Goal: Task Accomplishment & Management: Manage account settings

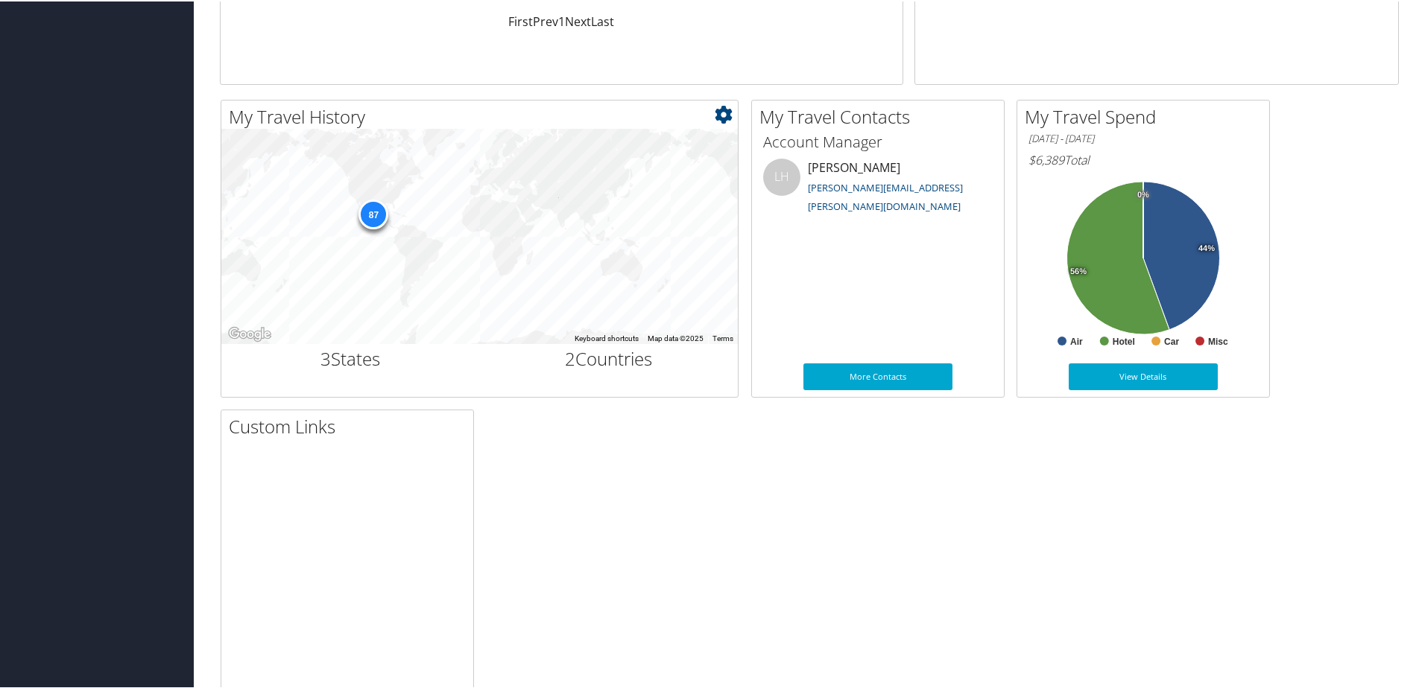
scroll to position [447, 0]
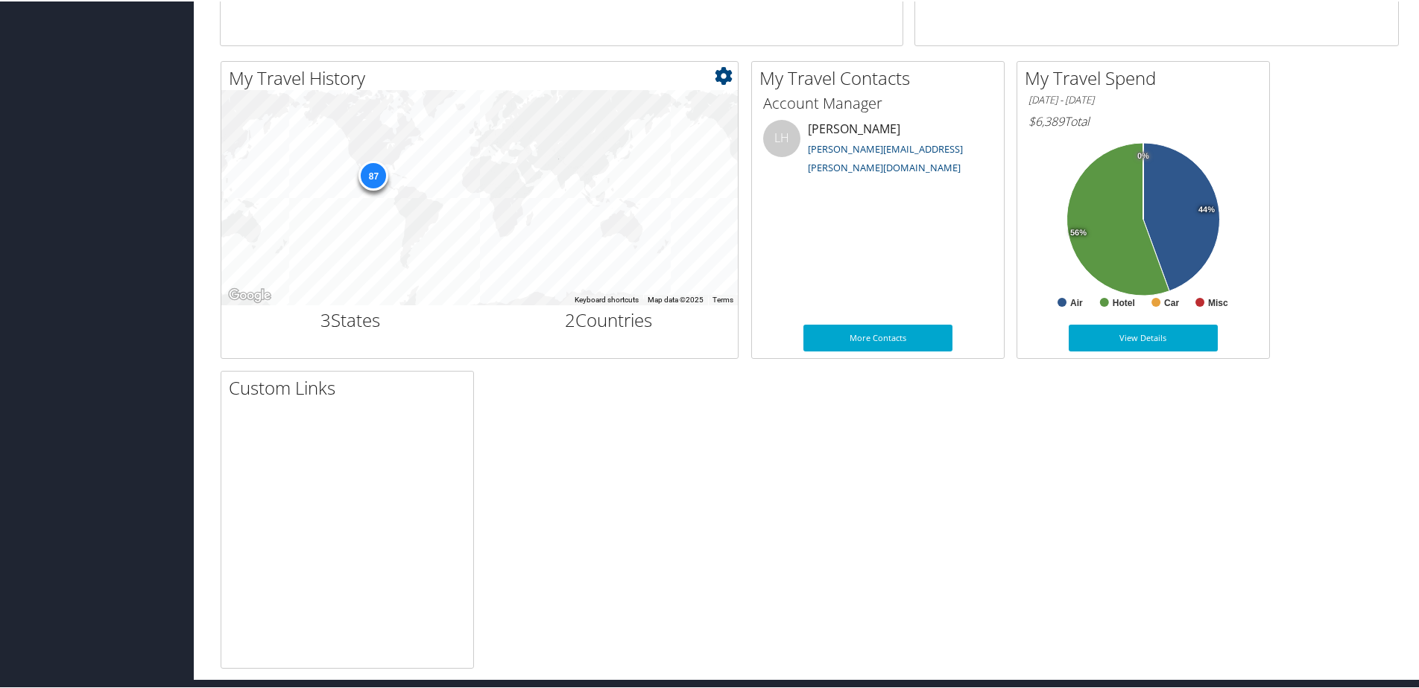
click at [342, 320] on h2 "3 States" at bounding box center [350, 318] width 236 height 25
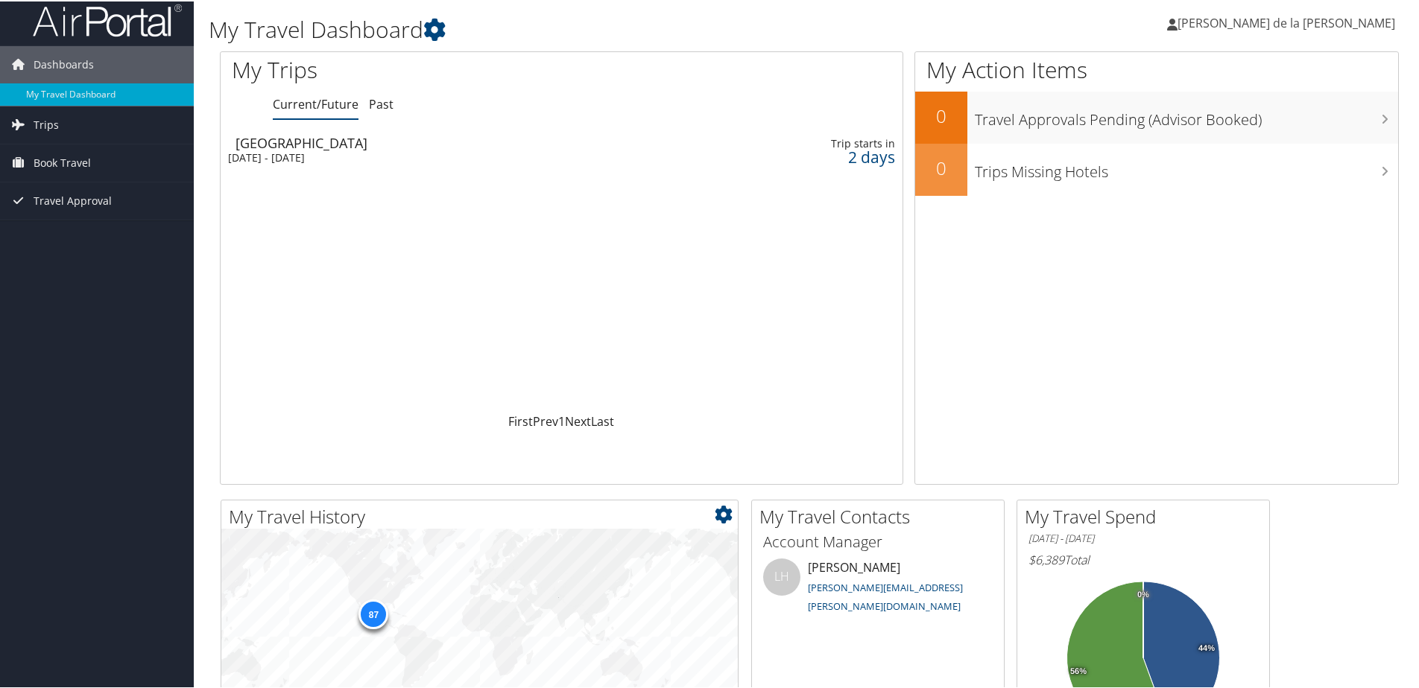
scroll to position [0, 0]
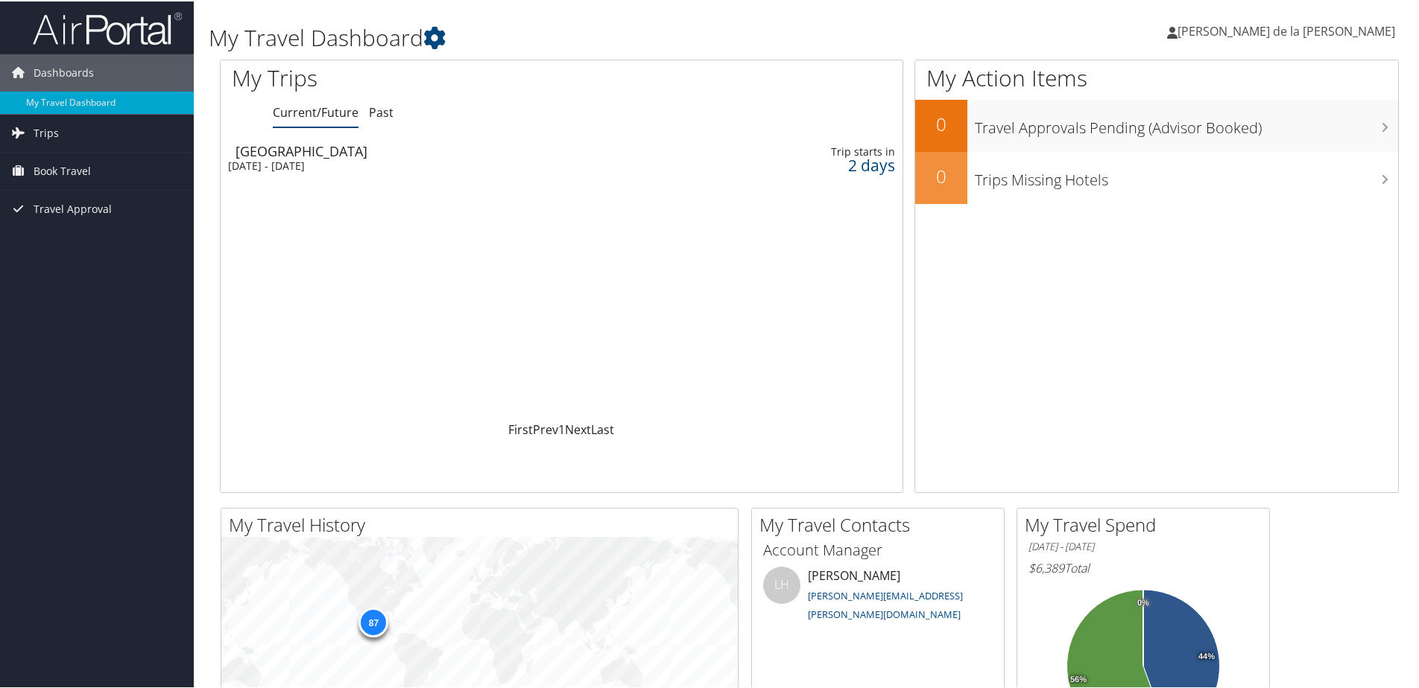
click at [364, 163] on div "[DATE] - [DATE]" at bounding box center [436, 164] width 416 height 13
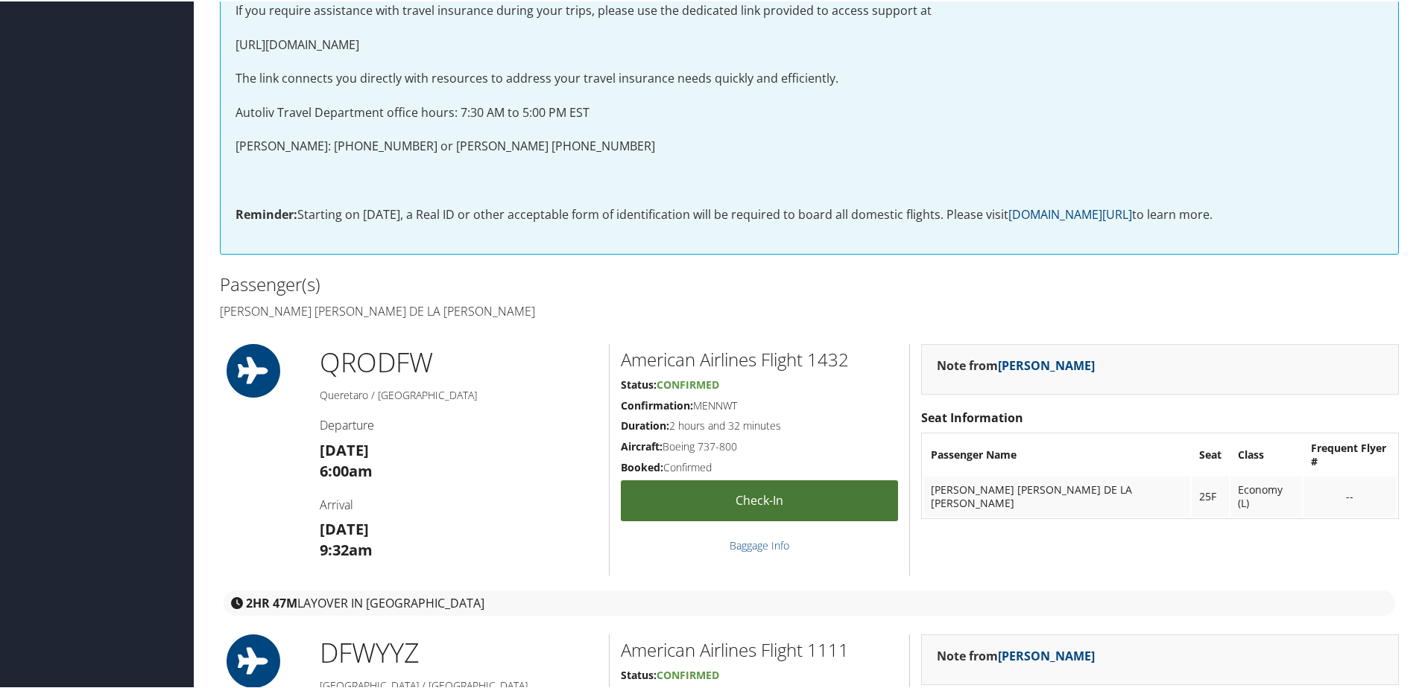
scroll to position [596, 0]
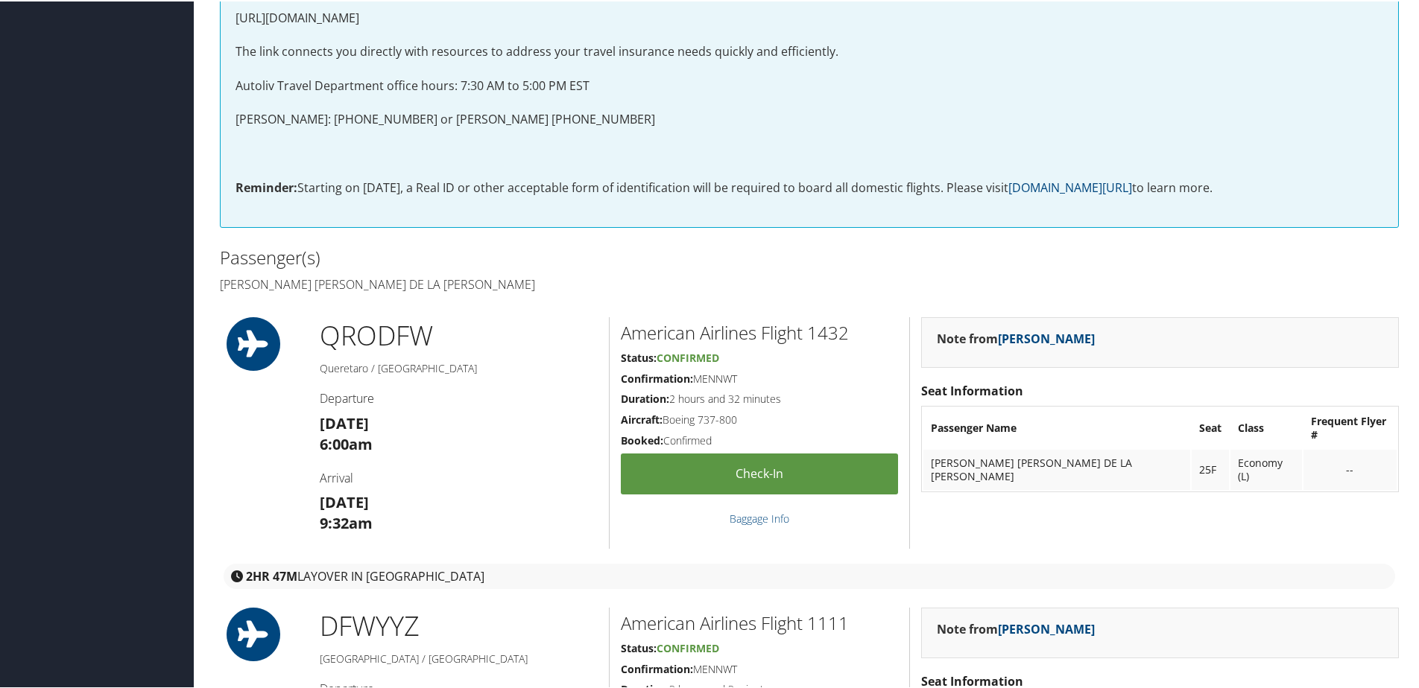
click at [715, 379] on h5 "Confirmation: MENNWT" at bounding box center [759, 377] width 277 height 15
copy h5 "MENNWT"
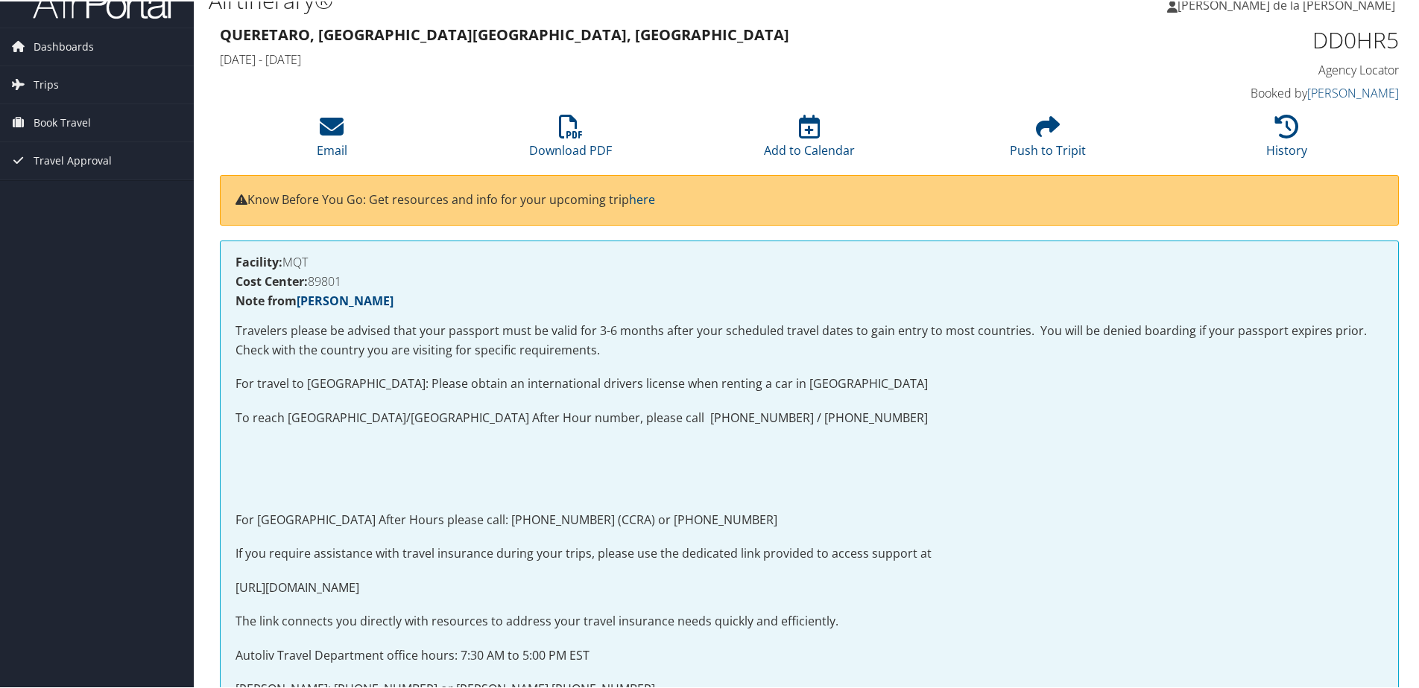
scroll to position [0, 0]
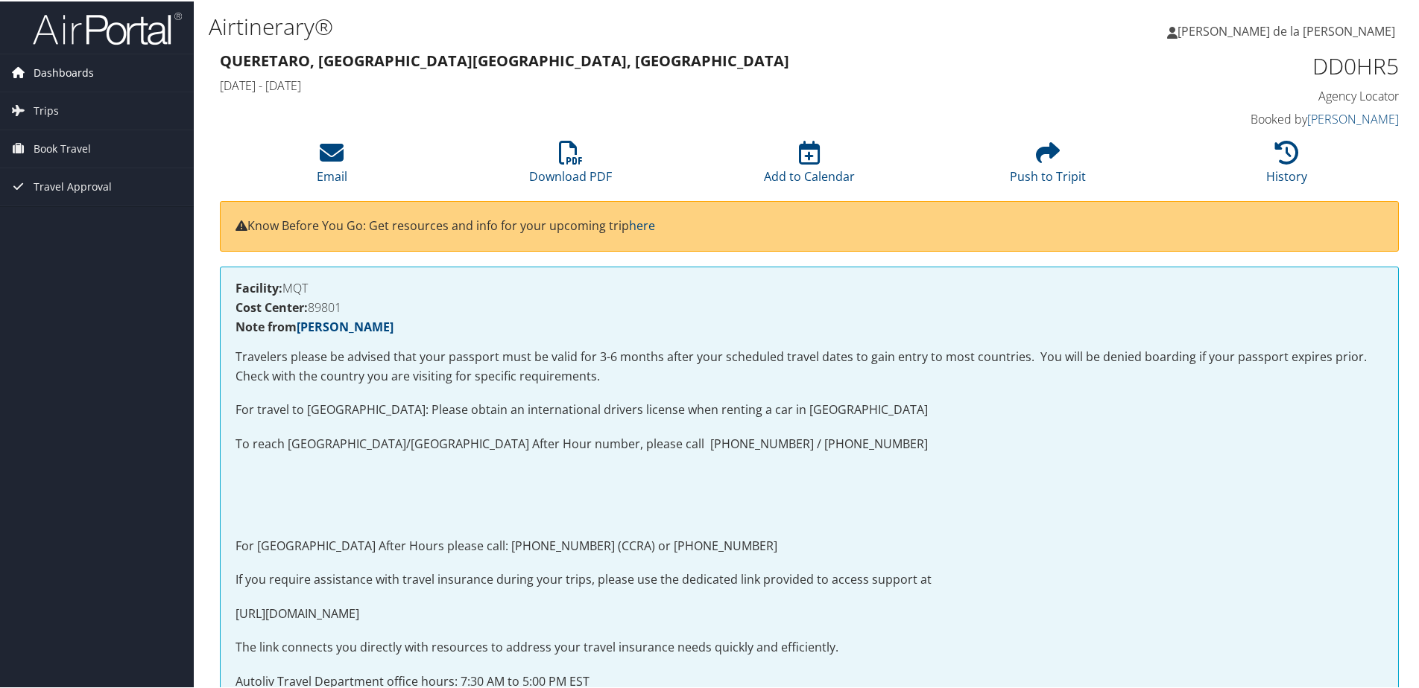
click at [50, 72] on span "Dashboards" at bounding box center [64, 71] width 60 height 37
click at [66, 102] on link "My Travel Dashboard" at bounding box center [97, 101] width 194 height 22
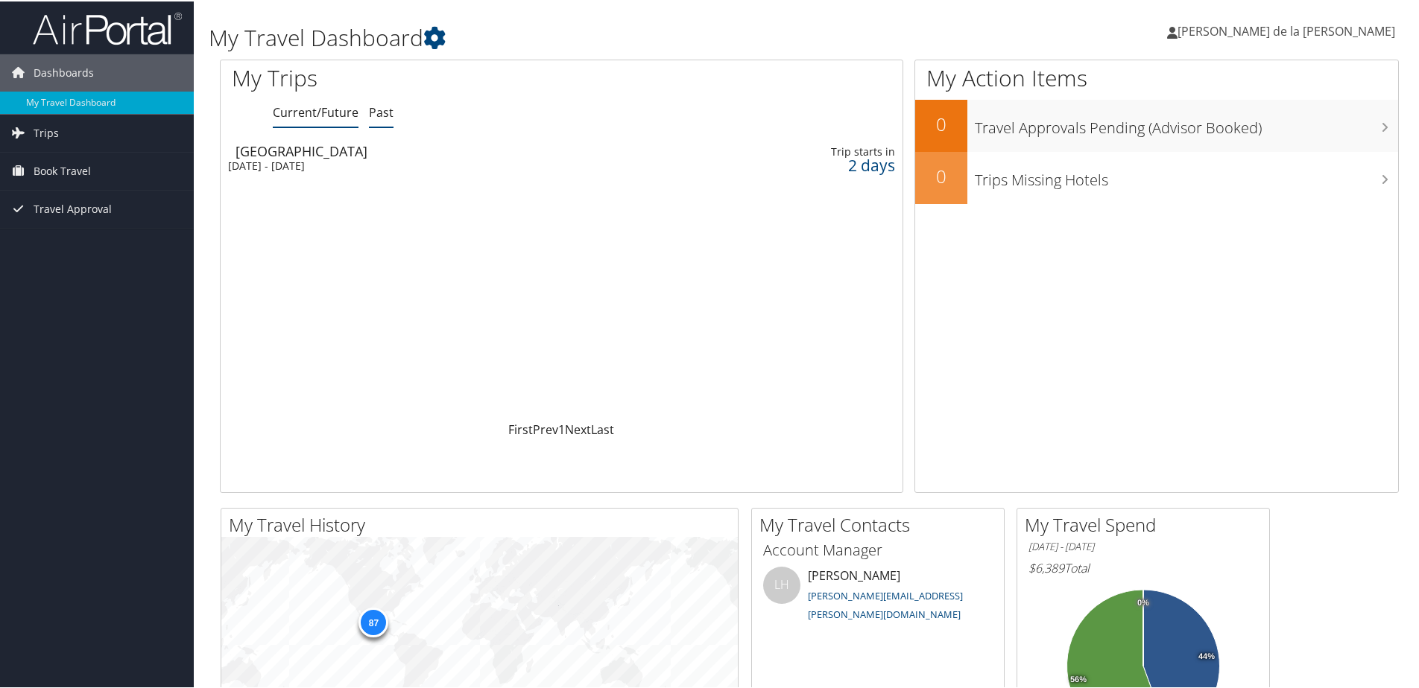
click at [384, 110] on link "Past" at bounding box center [381, 111] width 25 height 16
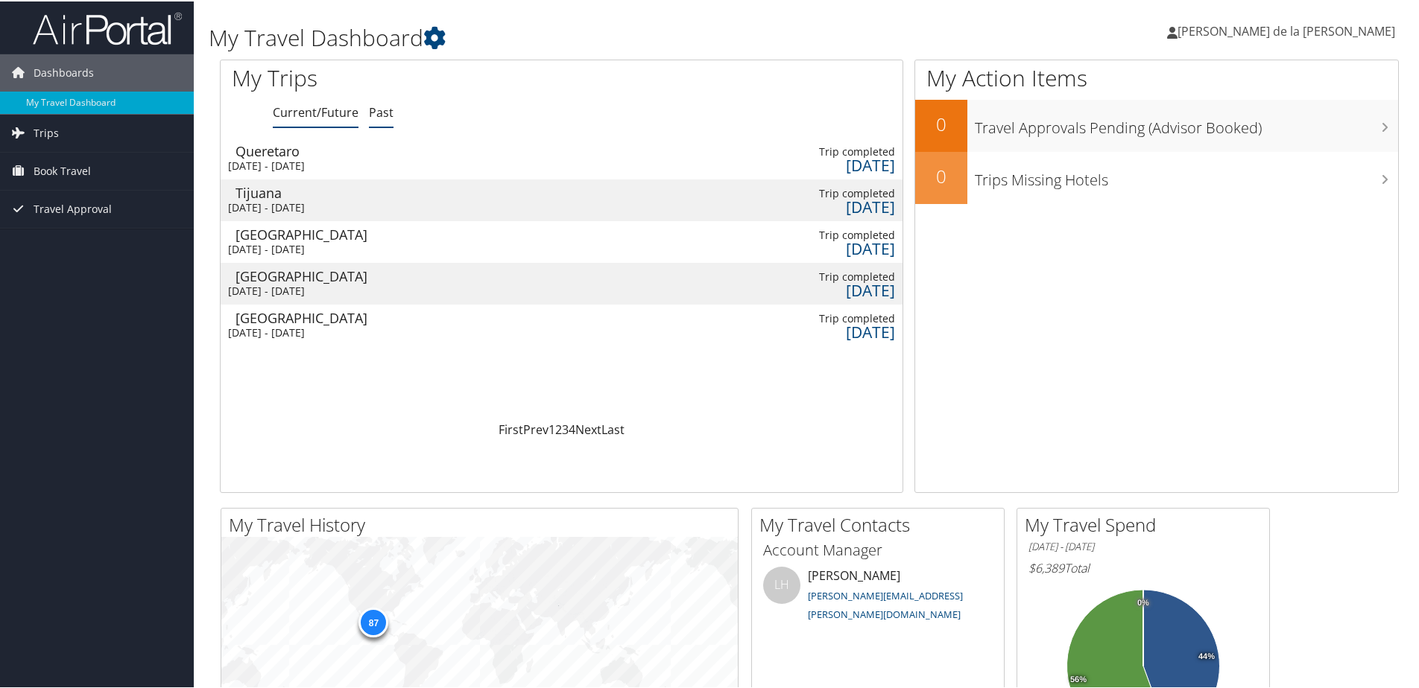
click at [319, 117] on link "Current/Future" at bounding box center [316, 111] width 86 height 16
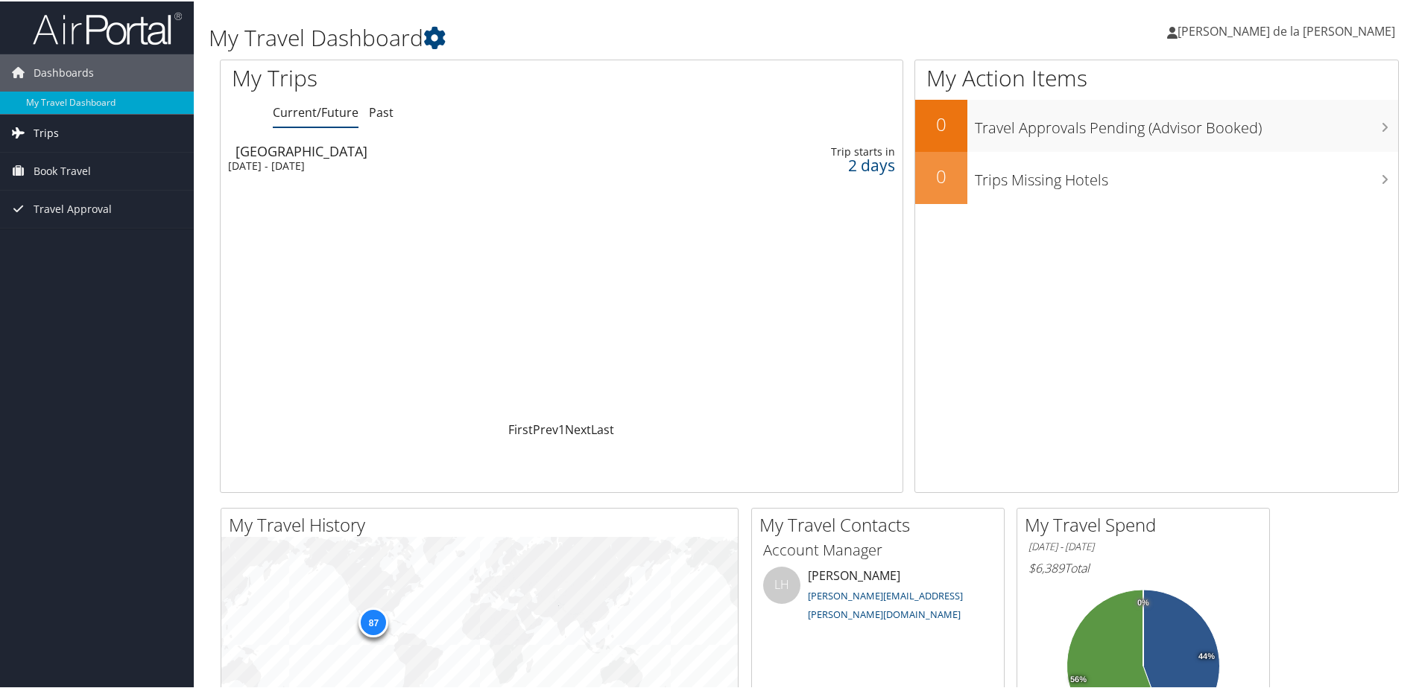
click at [59, 135] on link "Trips" at bounding box center [97, 131] width 194 height 37
click at [107, 281] on span "Travel Approval" at bounding box center [73, 274] width 78 height 37
click at [1279, 37] on span "[PERSON_NAME] de la [PERSON_NAME]" at bounding box center [1286, 30] width 218 height 16
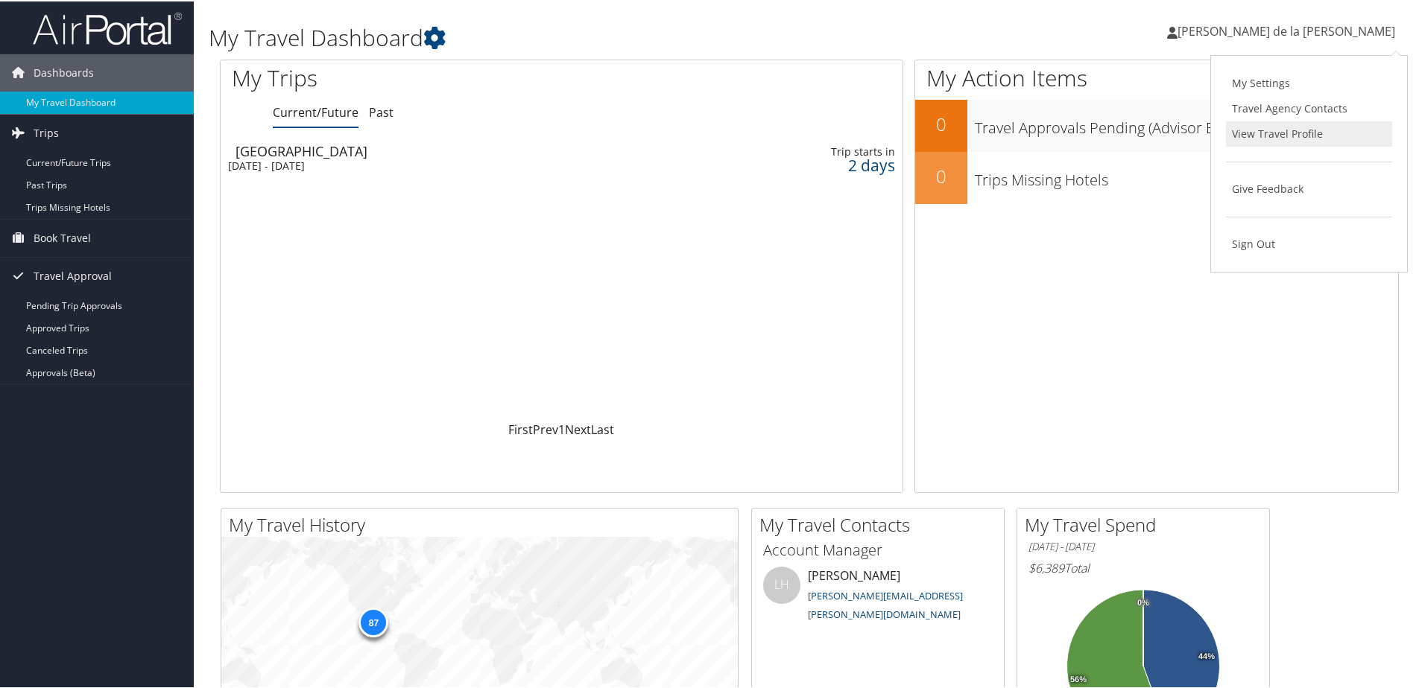
click at [1271, 138] on link "View Travel Profile" at bounding box center [1309, 132] width 166 height 25
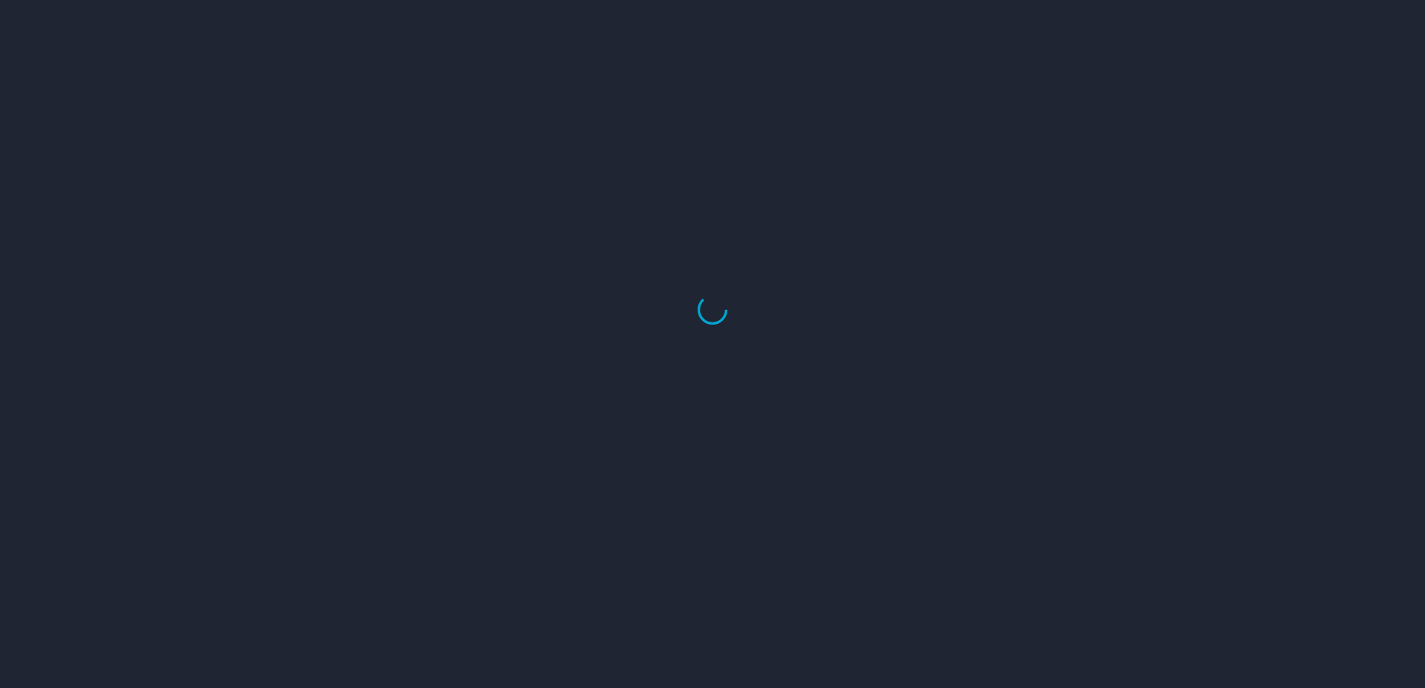
select select "US"
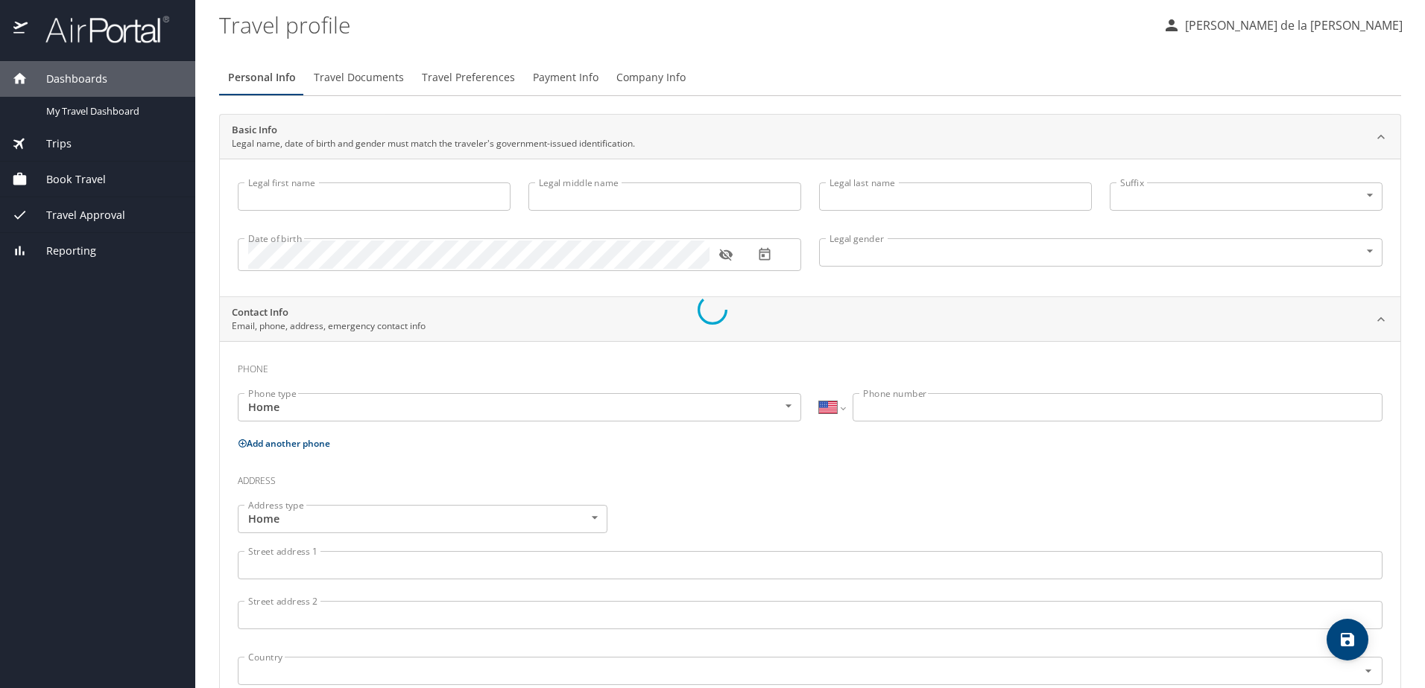
type input "Miguel"
type input "Angel"
type input "Cervantes de la Cruz"
type input "Male"
type input "Alma"
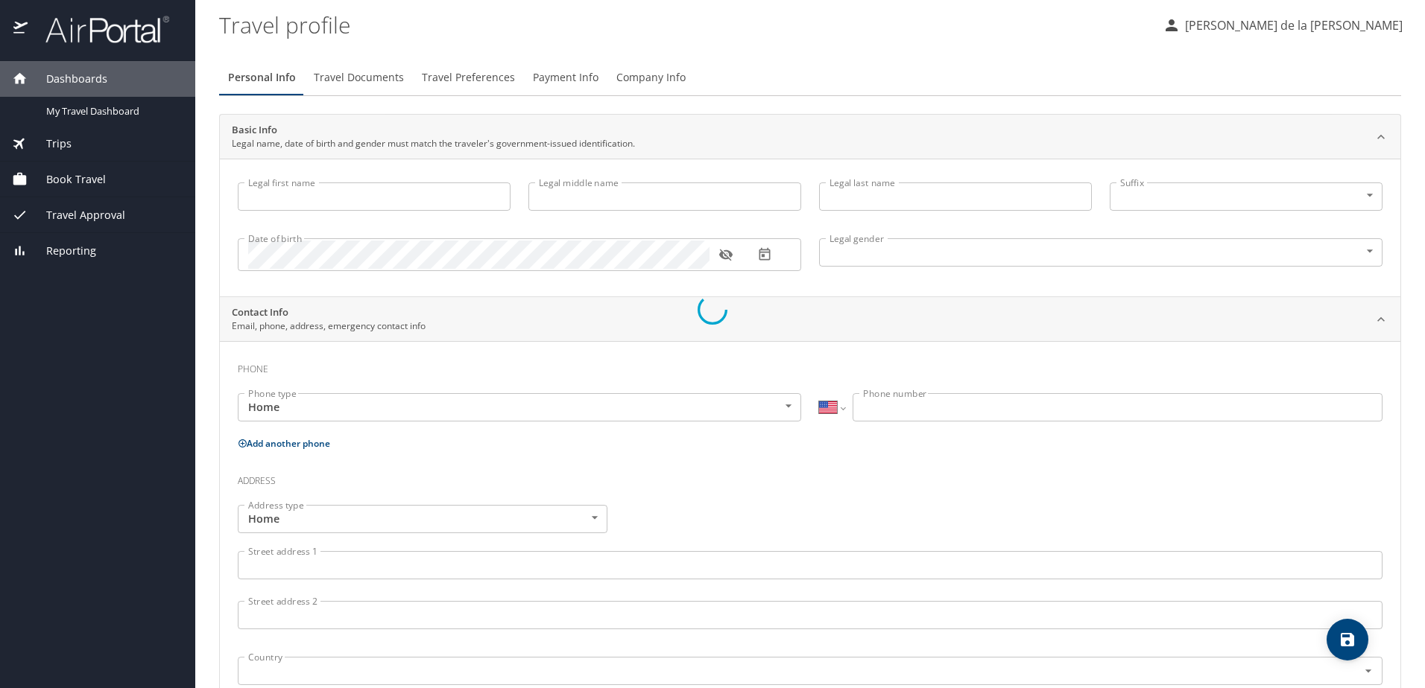
type input "Rodriguez"
select select "MX"
type input "442 592 3295"
select select "MX"
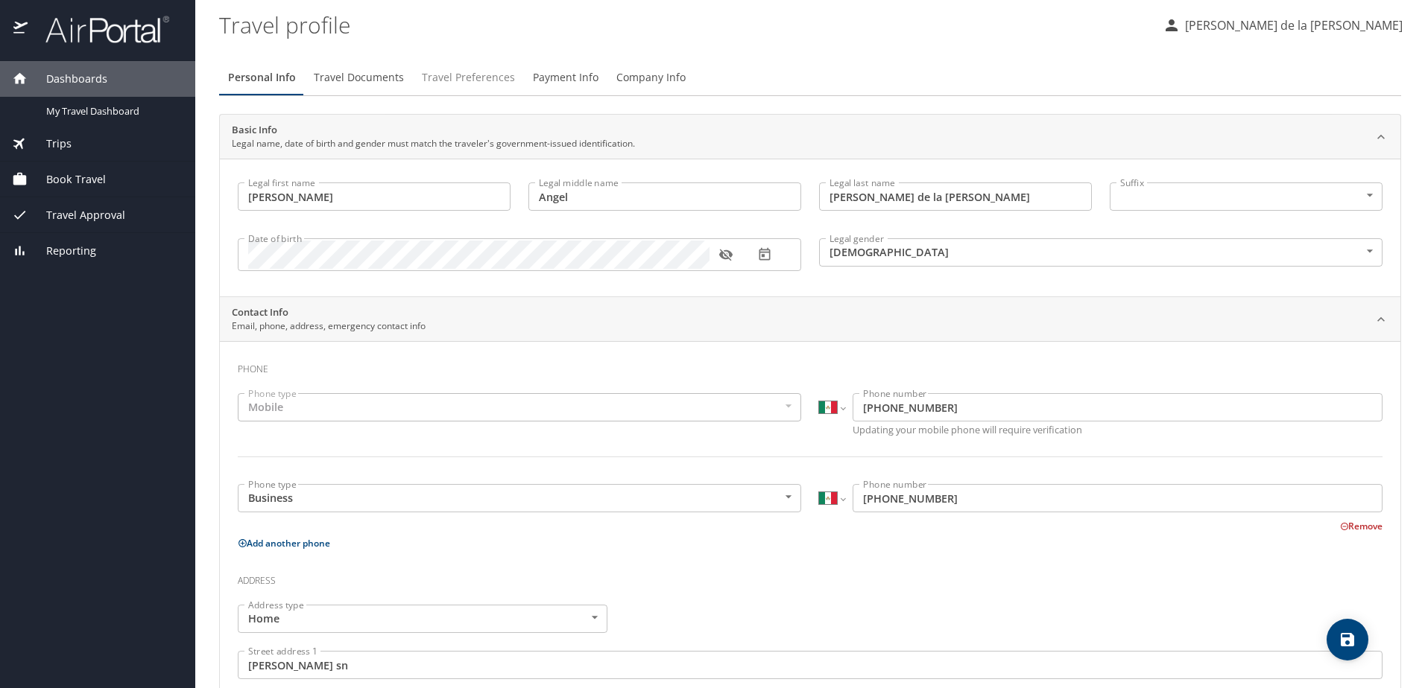
click at [449, 80] on span "Travel Preferences" at bounding box center [468, 78] width 93 height 19
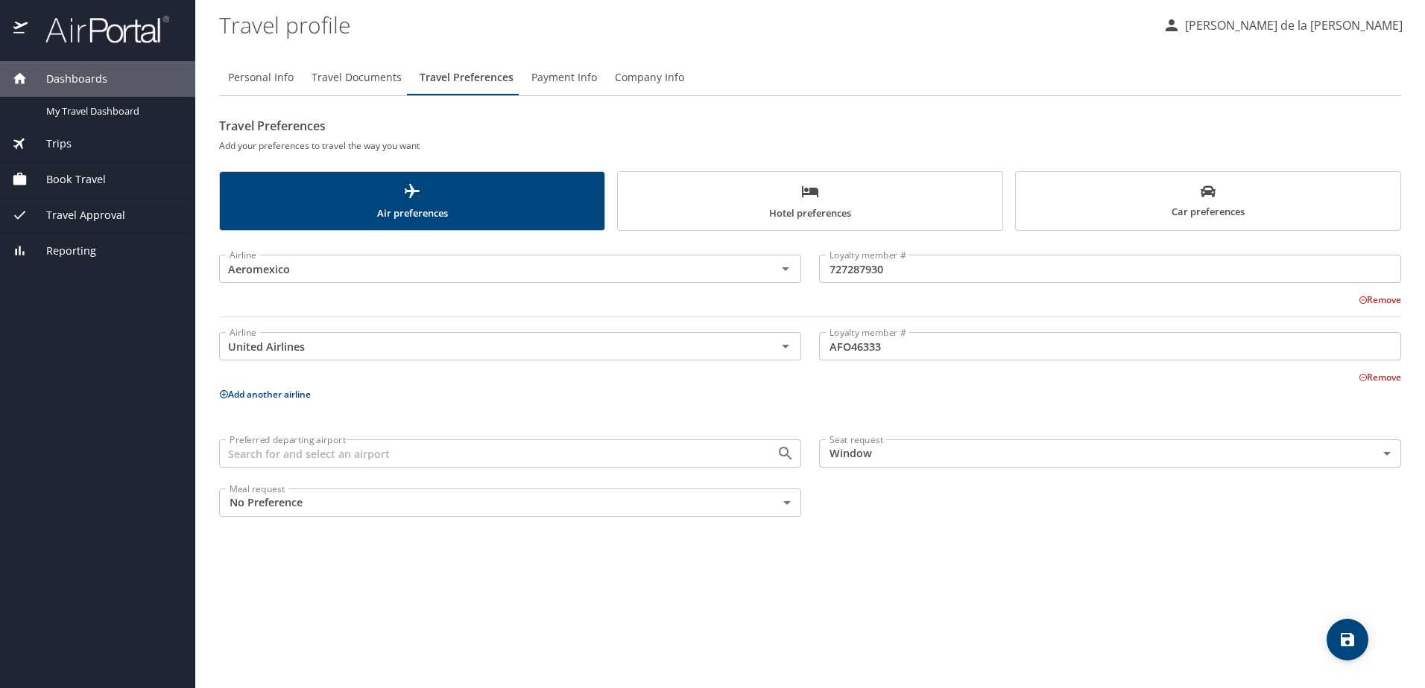
click at [288, 398] on button "Add another airline" at bounding box center [265, 394] width 92 height 13
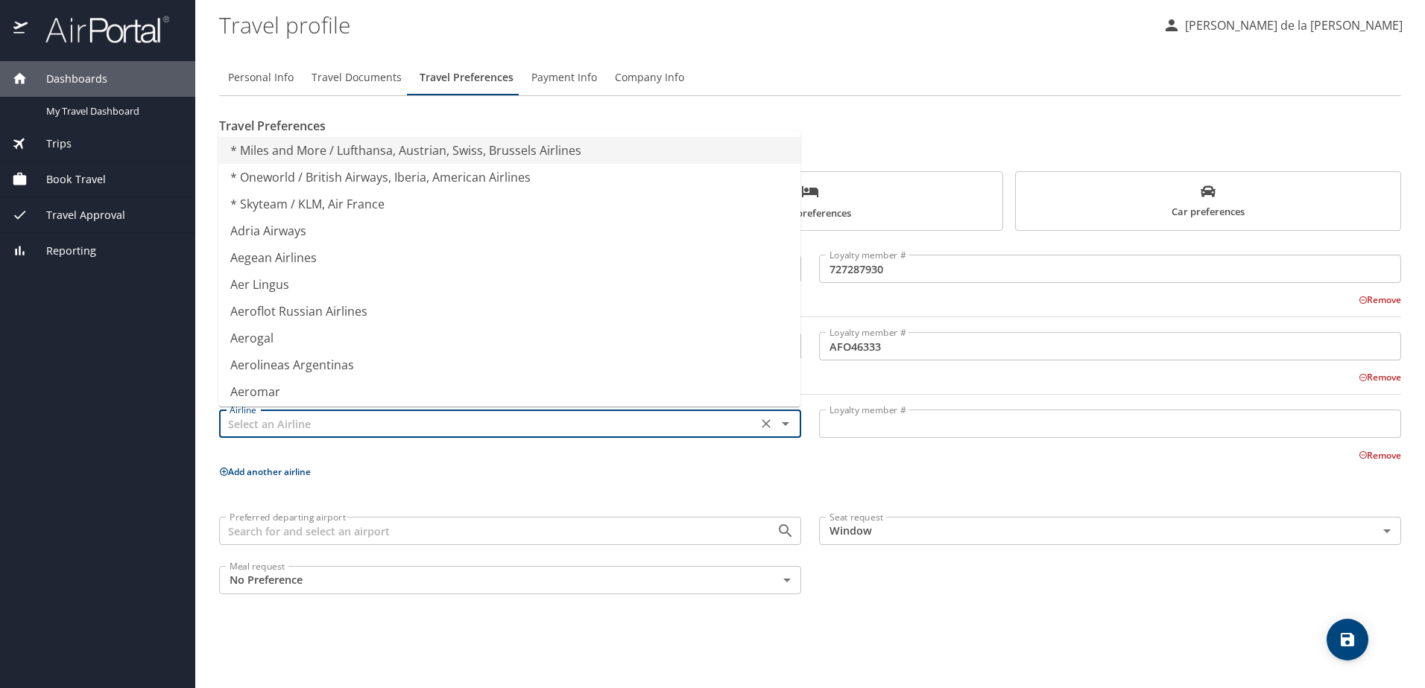
click at [330, 422] on input "text" at bounding box center [488, 423] width 529 height 19
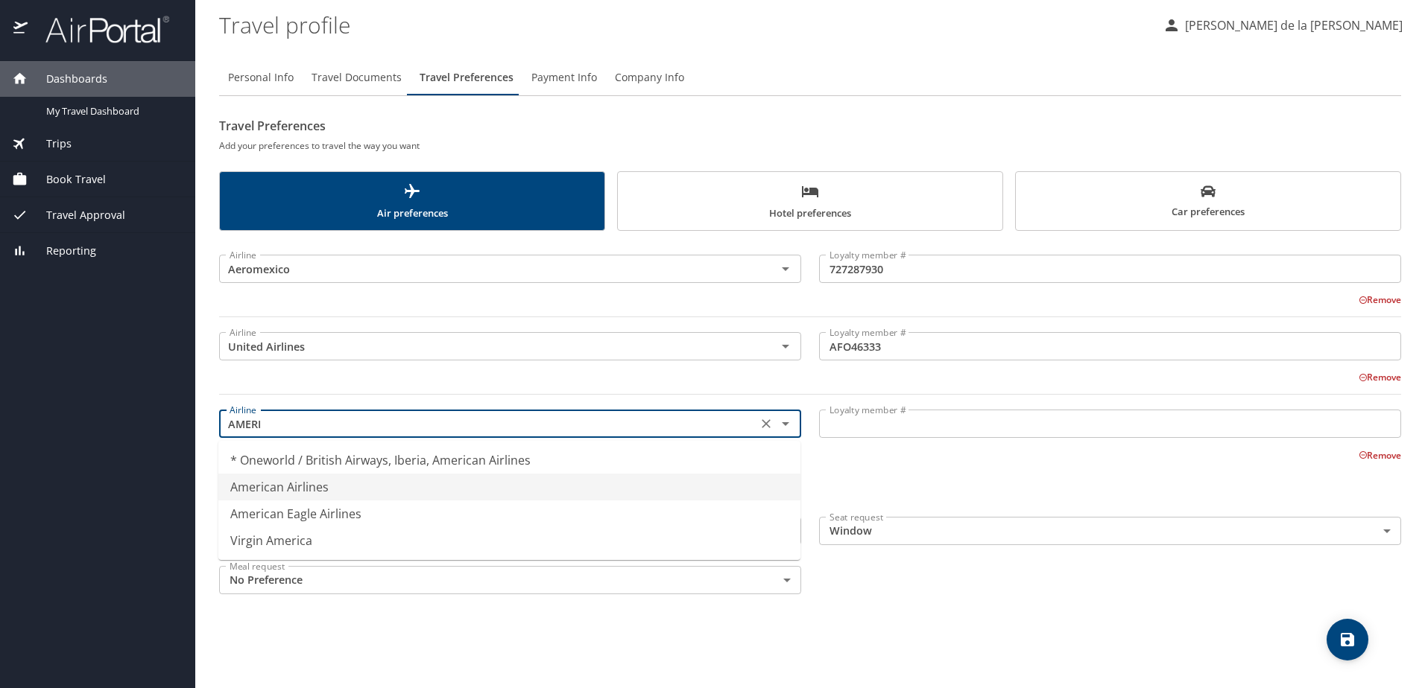
click at [331, 494] on li "American Airlines" at bounding box center [509, 487] width 582 height 27
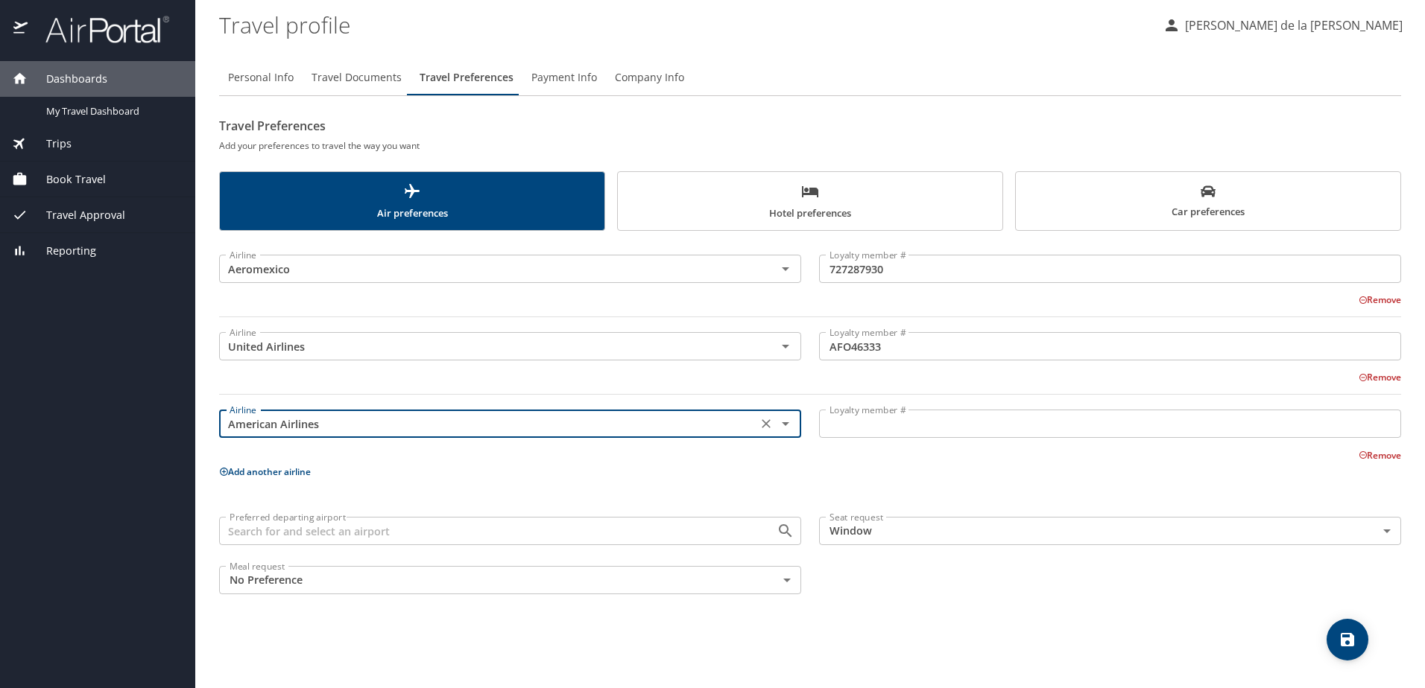
type input "American Airlines"
click at [904, 433] on input "Loyalty member #" at bounding box center [1110, 424] width 582 height 28
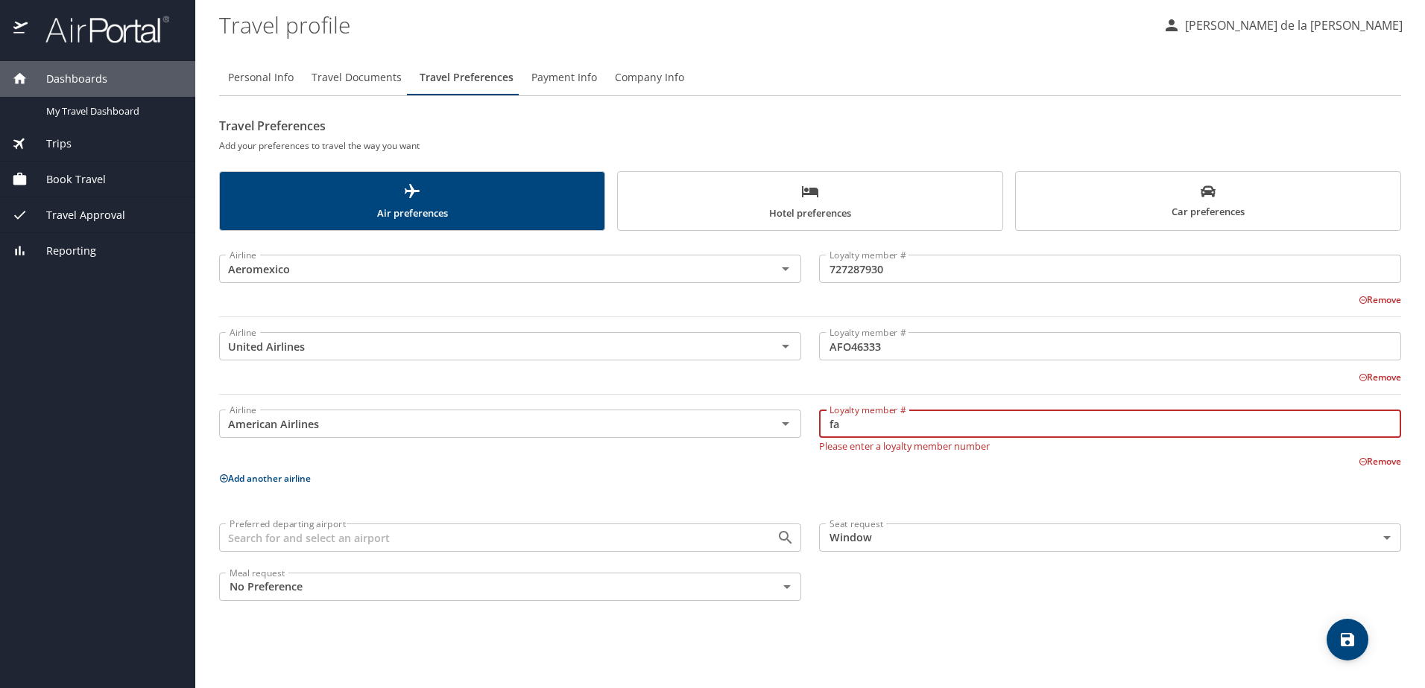
type input "f"
type input "FA00K82"
click at [860, 493] on div "Airline Aeromexico Airline Loyalty member # 727287930 Loyalty member # Remove A…" at bounding box center [810, 425] width 1182 height 370
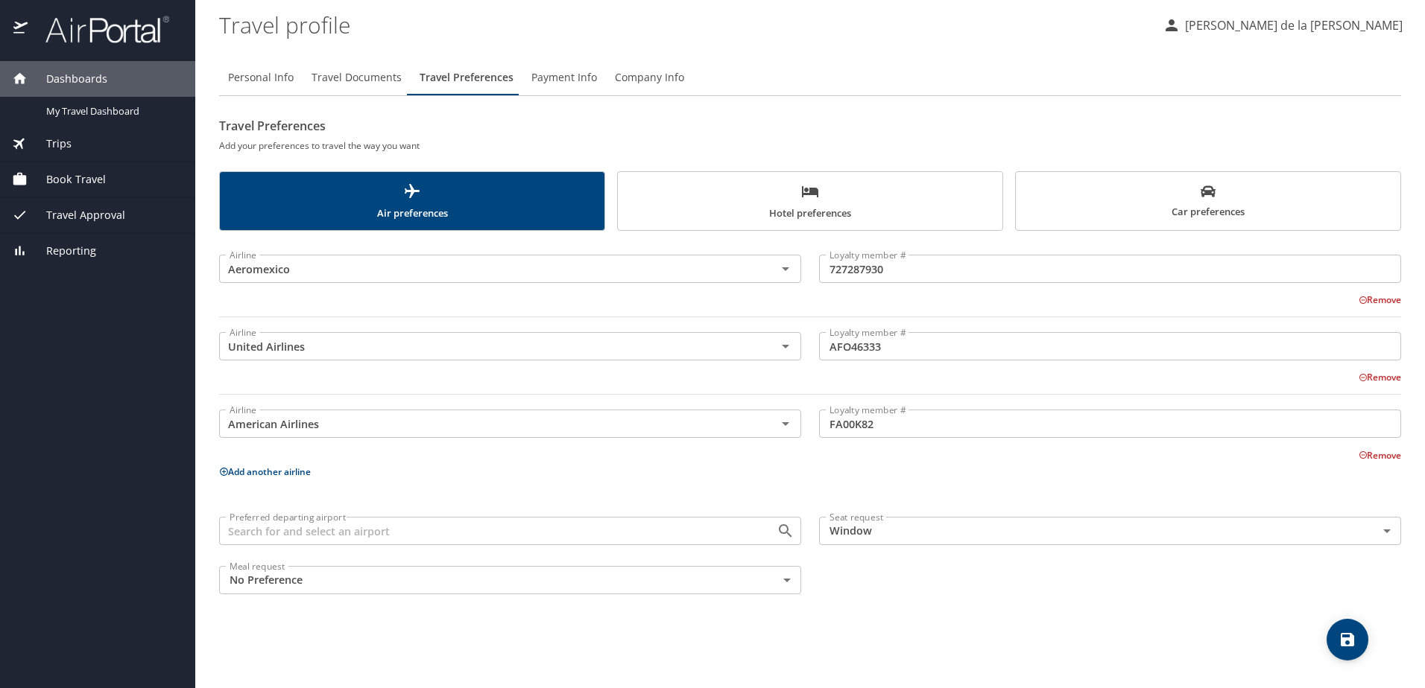
click at [295, 471] on button "Add another airline" at bounding box center [265, 472] width 92 height 13
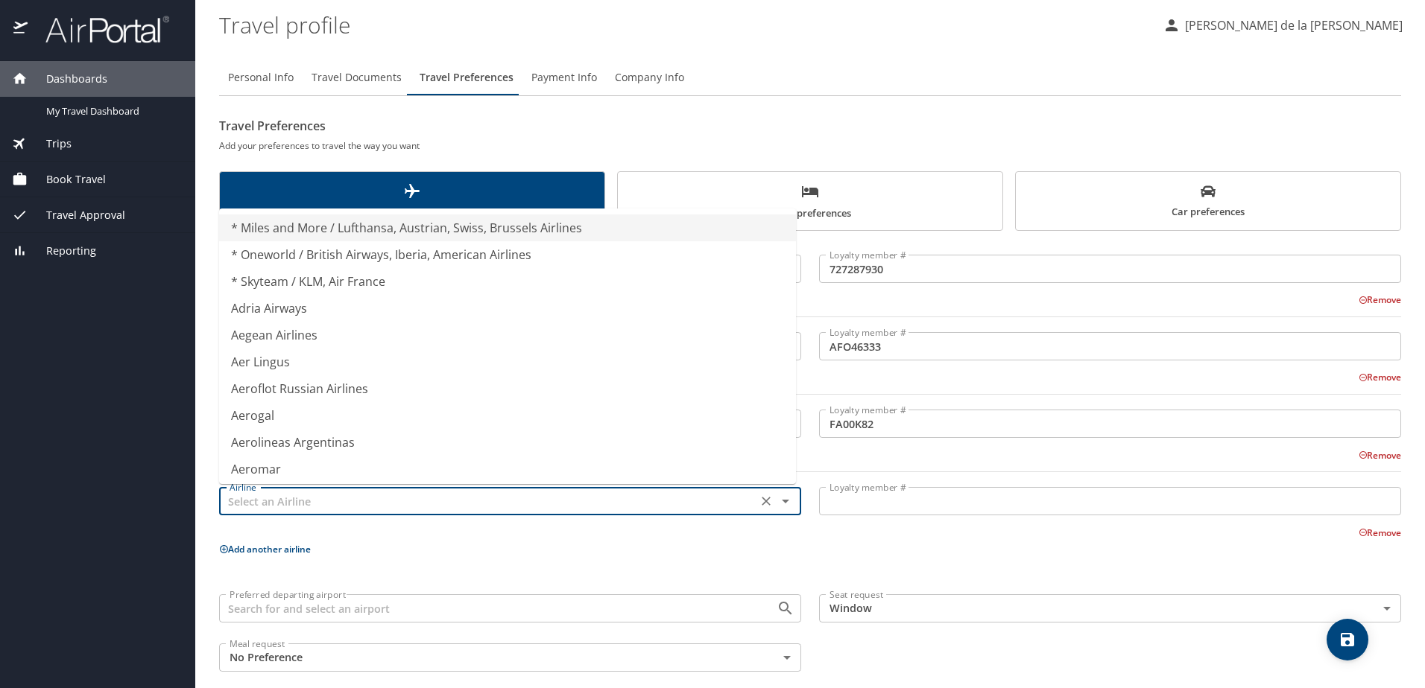
click at [307, 498] on input "text" at bounding box center [488, 501] width 529 height 19
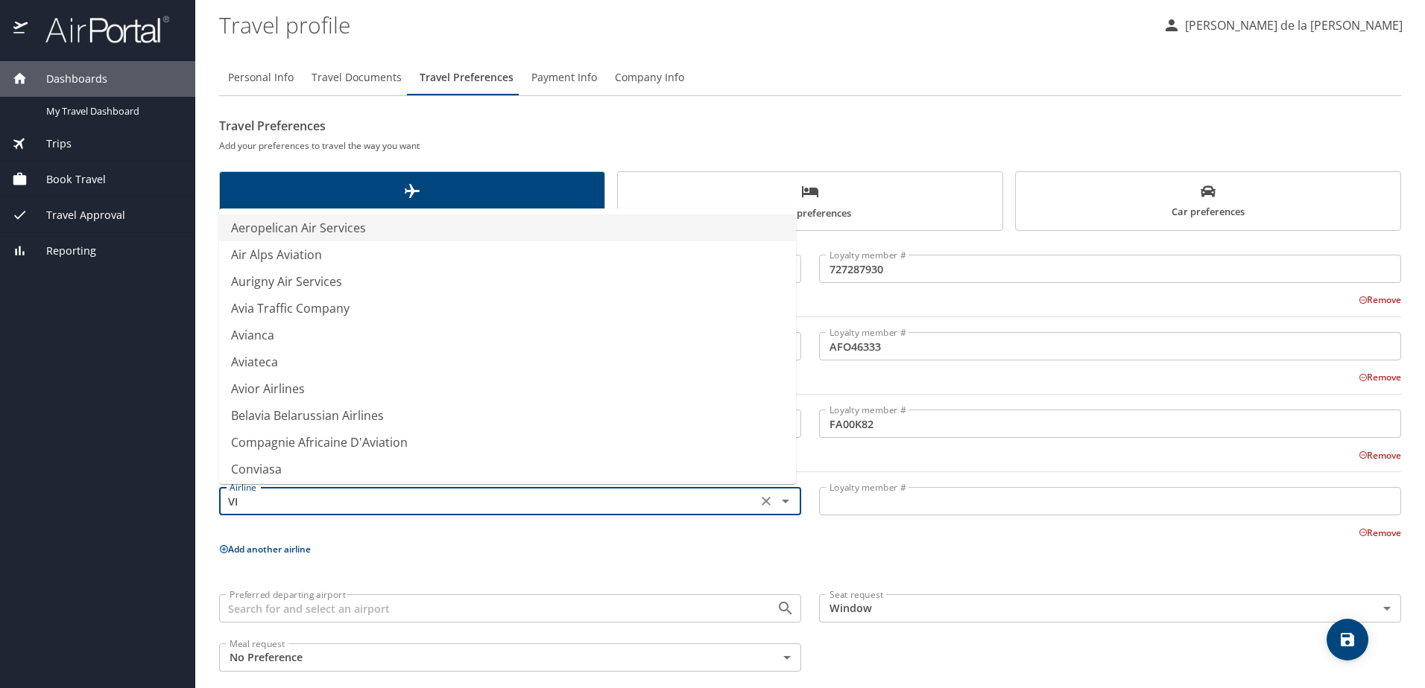
type input "V"
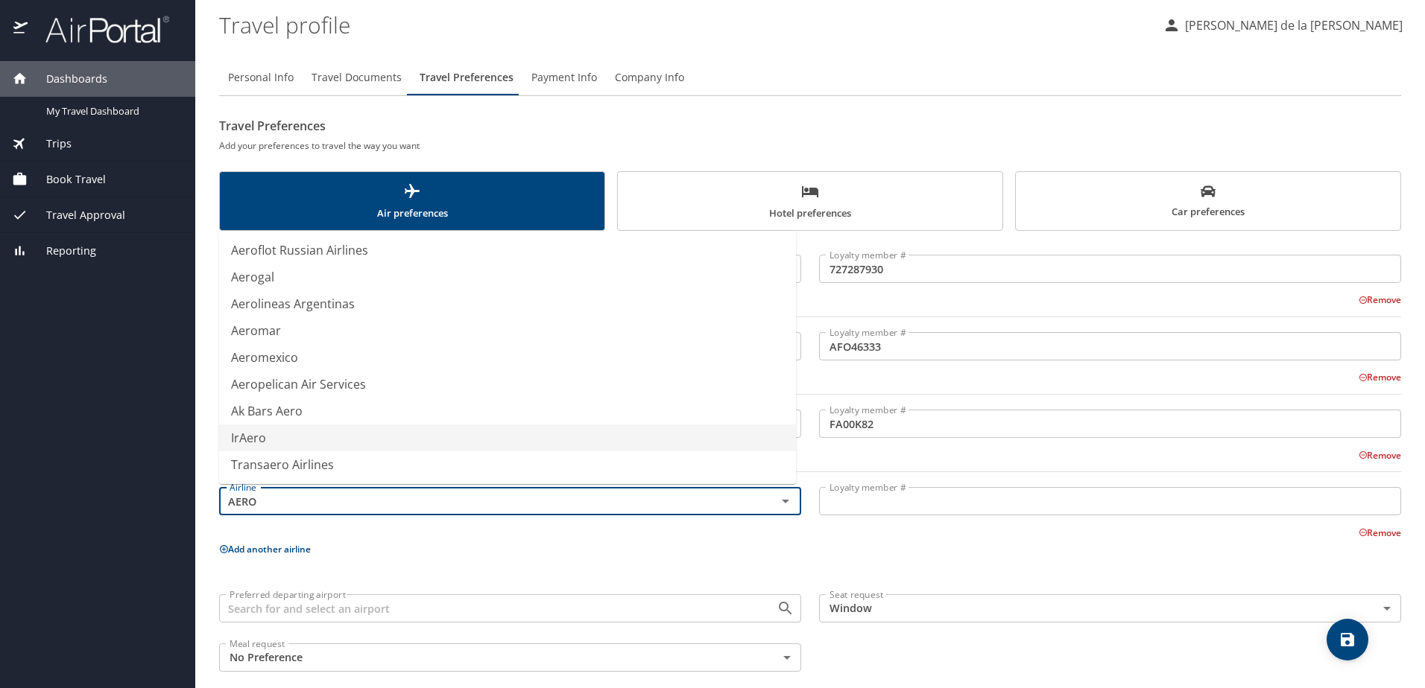
click at [242, 499] on input "AERO" at bounding box center [488, 501] width 529 height 19
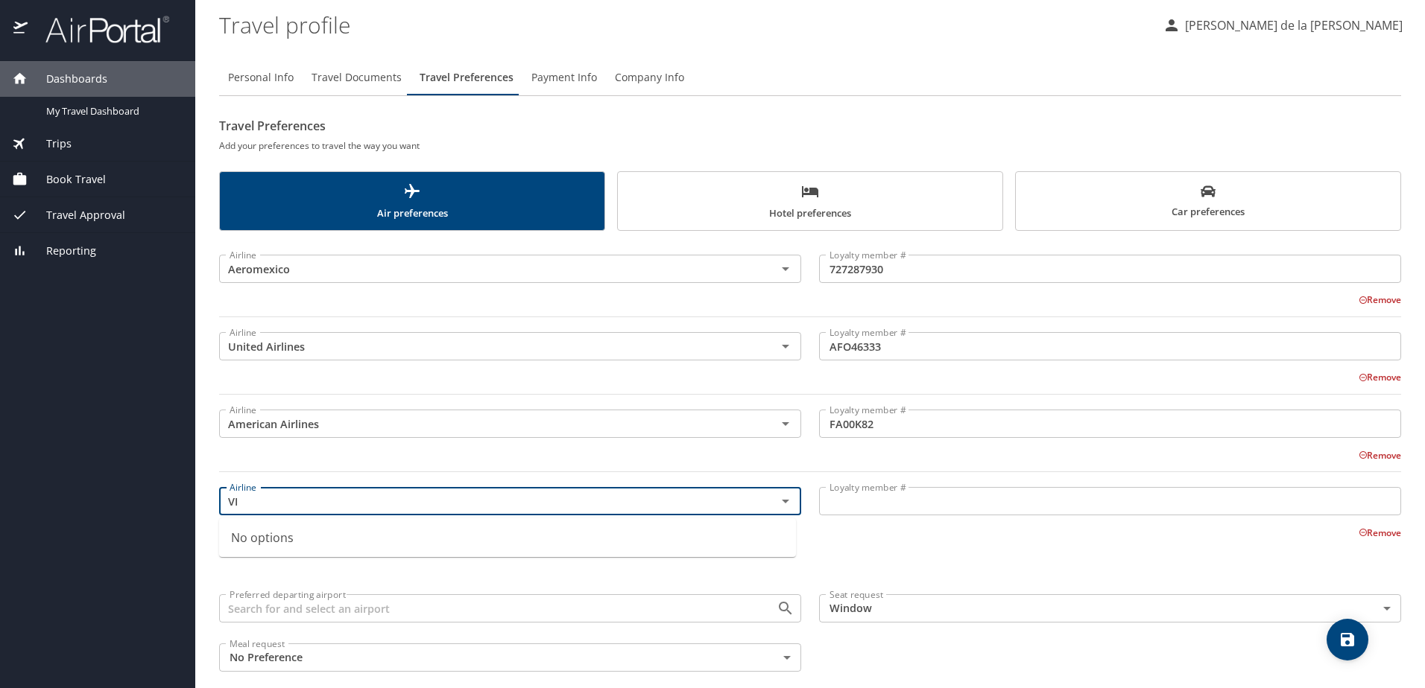
type input "V"
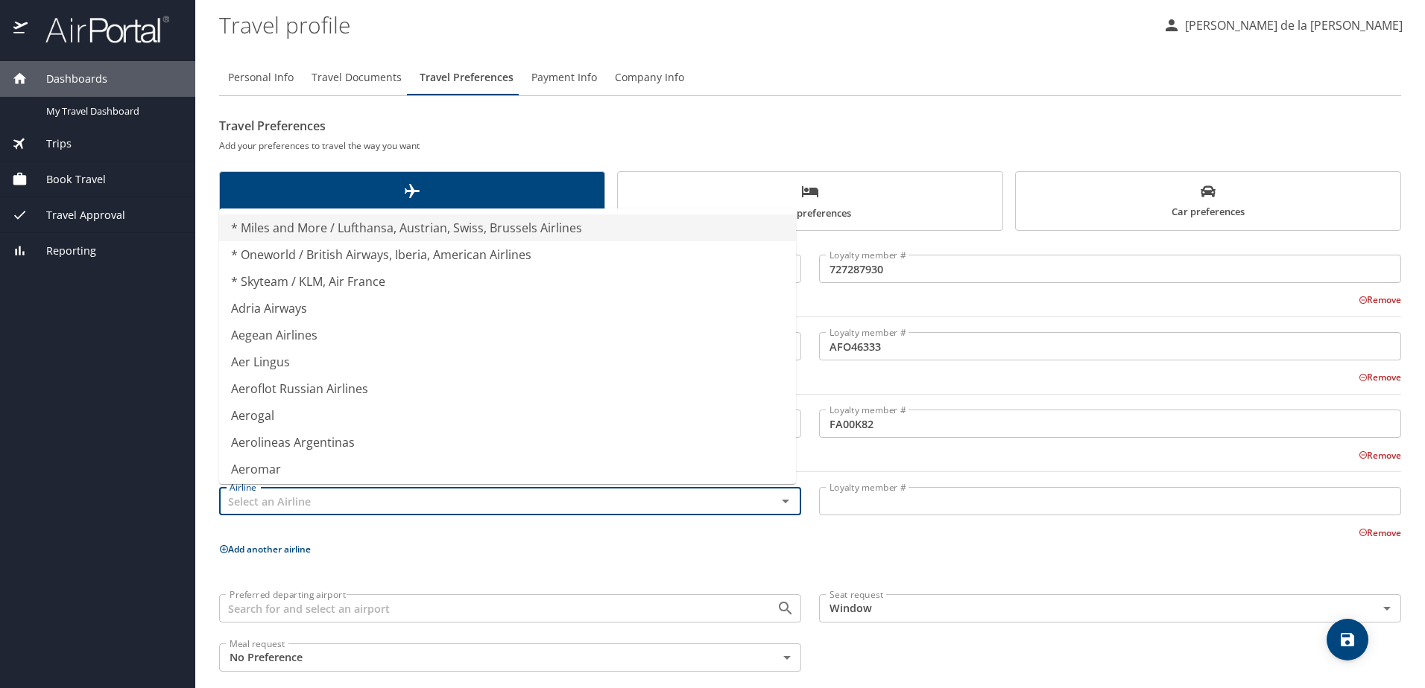
type input "* Miles and More / Lufthansa, Austrian, Swiss, Brussels Airlines"
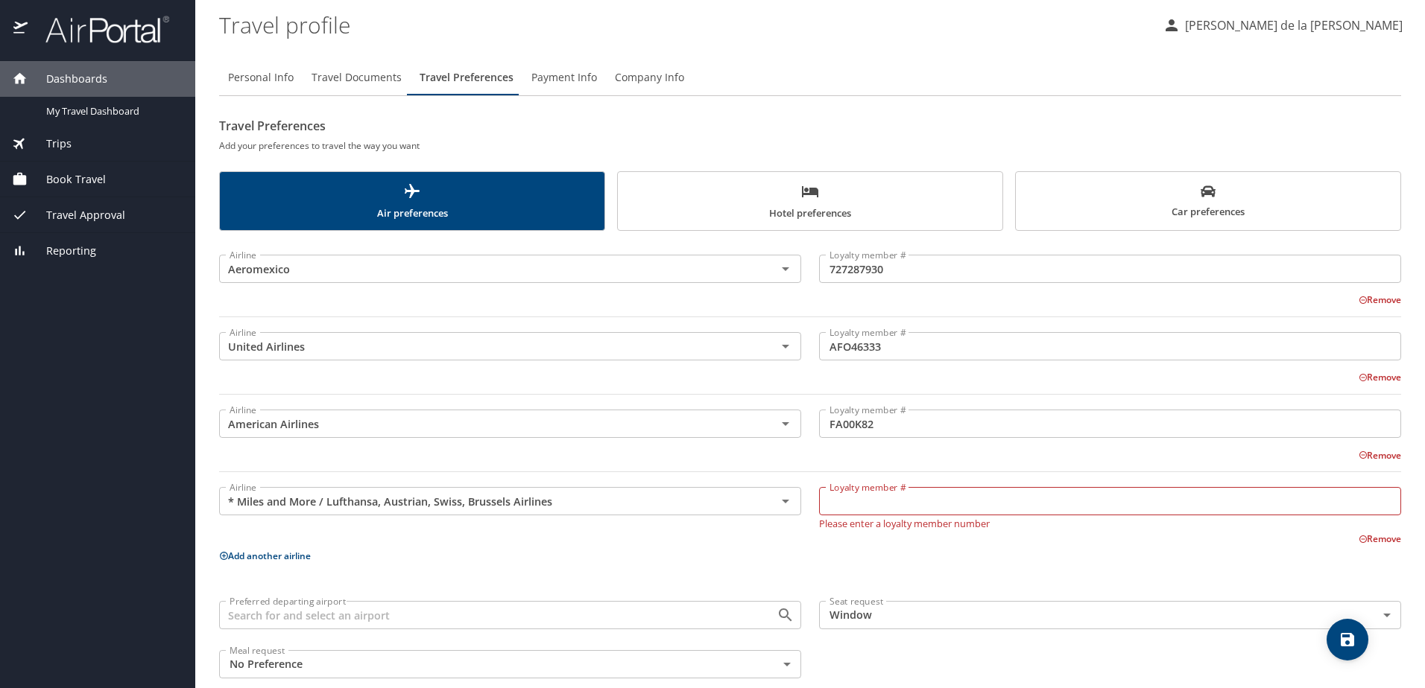
click at [469, 557] on p "Add another airline" at bounding box center [810, 556] width 1182 height 19
click at [759, 507] on icon "Clear" at bounding box center [766, 501] width 15 height 15
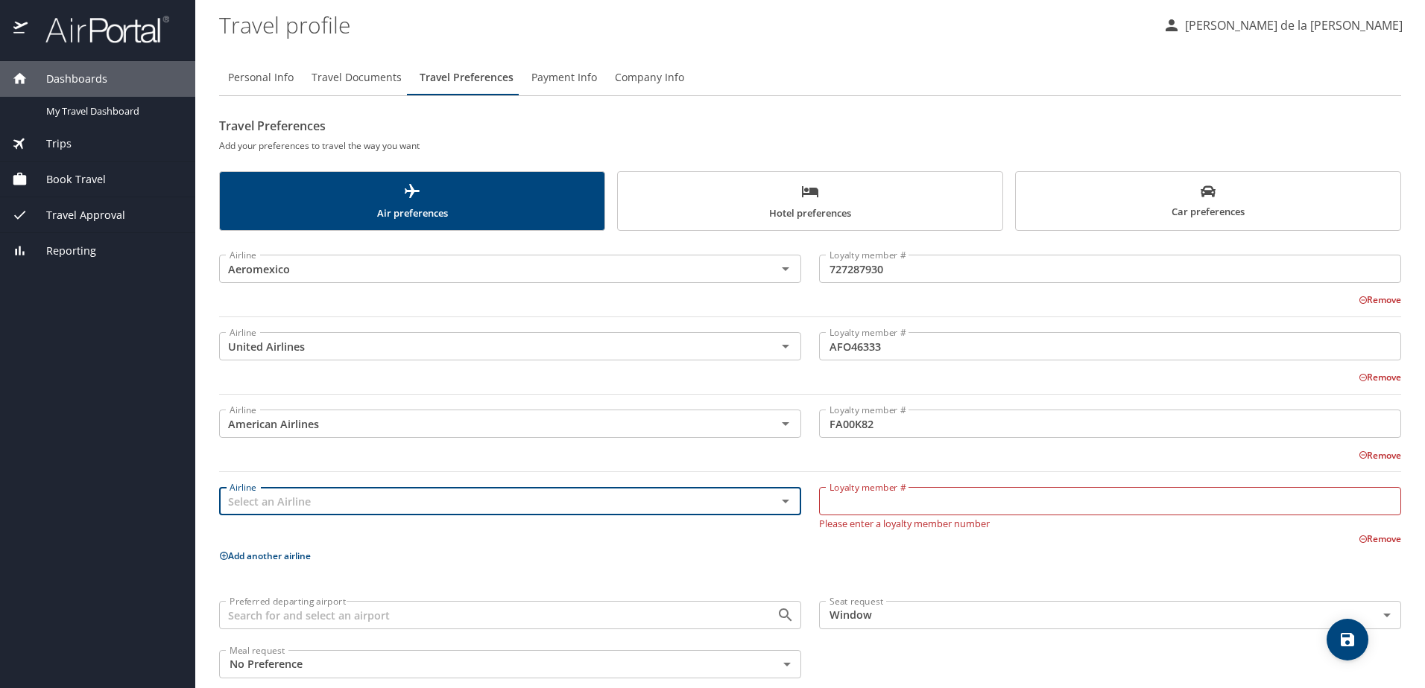
click at [679, 547] on div "Airline Aeromexico Airline Loyalty member # 727287930 Loyalty member # Remove A…" at bounding box center [810, 464] width 1182 height 448
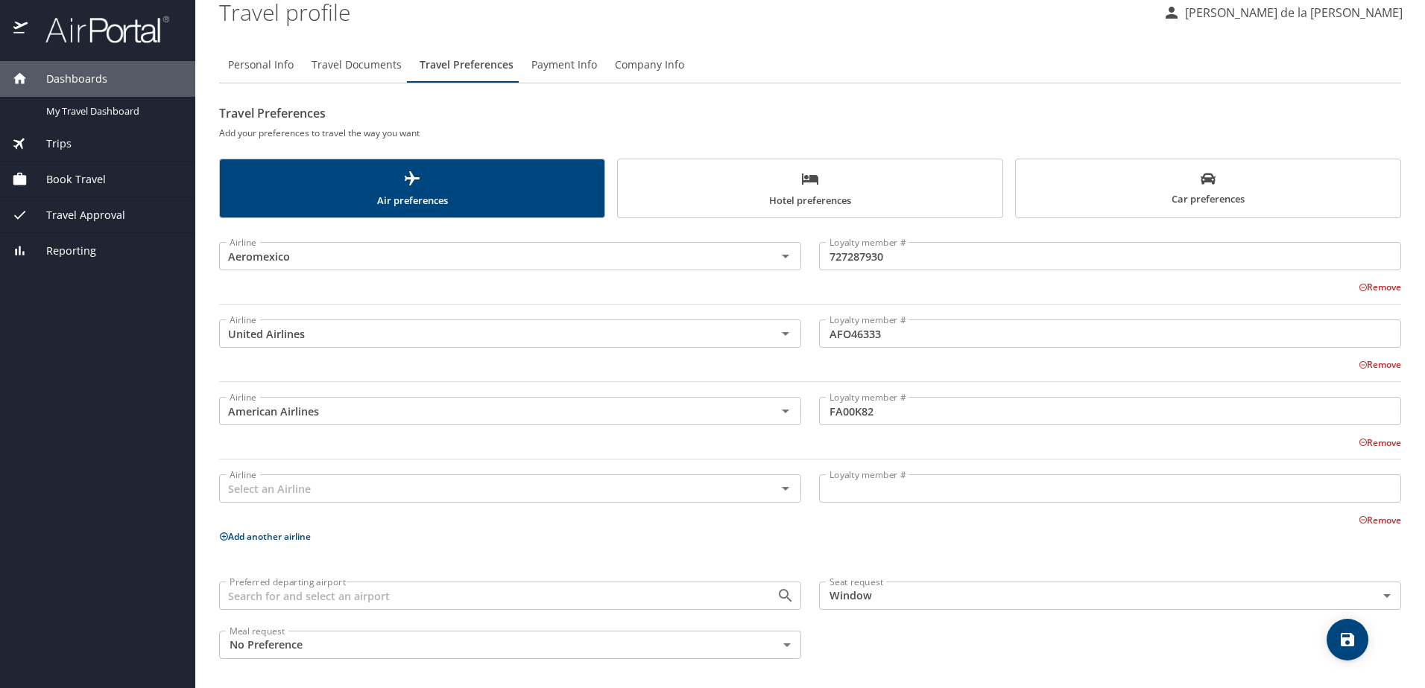
scroll to position [16, 0]
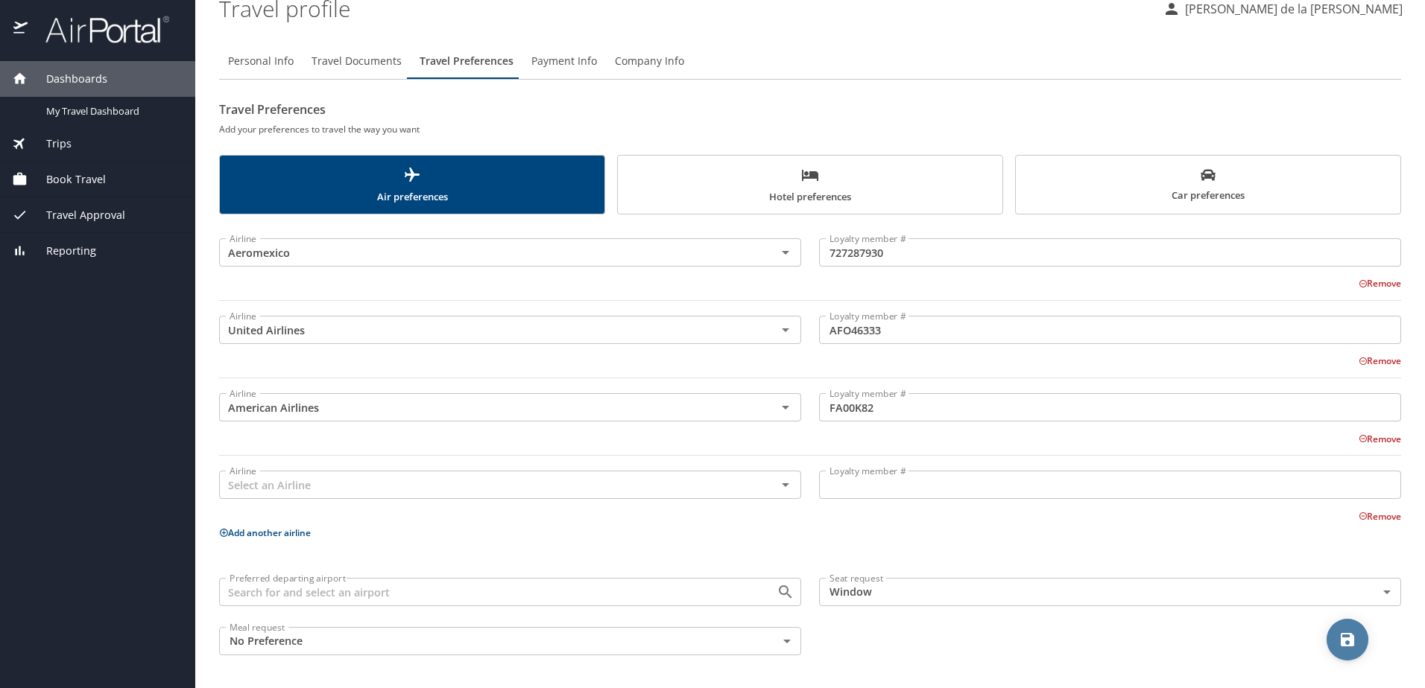
click at [1348, 636] on icon "save" at bounding box center [1347, 640] width 18 height 18
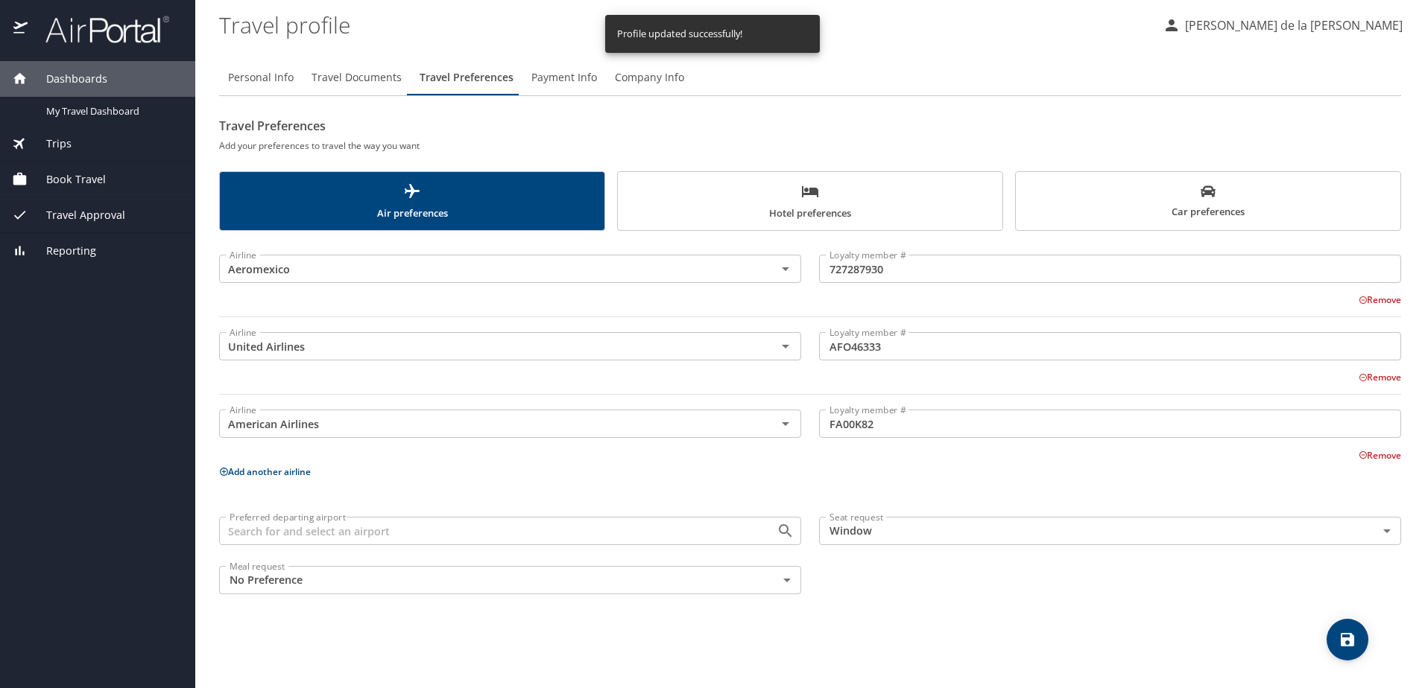
scroll to position [0, 0]
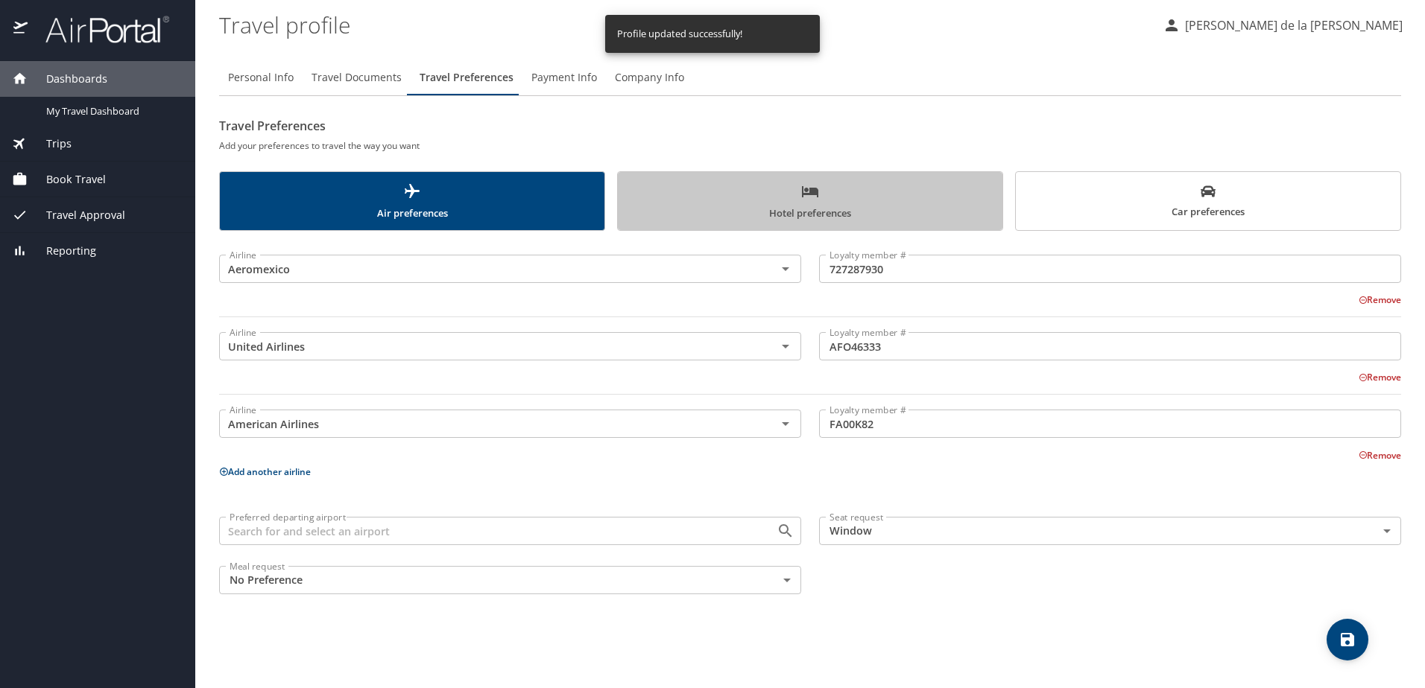
click at [805, 206] on span "Hotel preferences" at bounding box center [810, 202] width 367 height 39
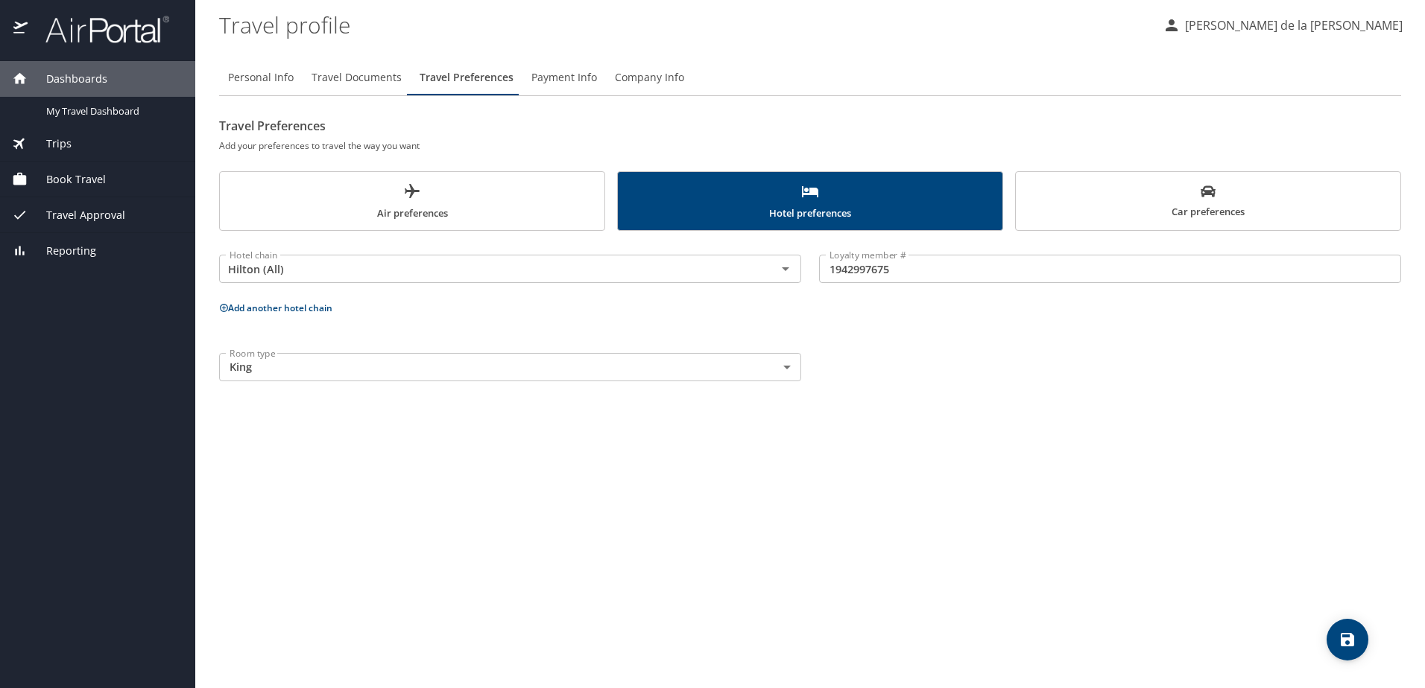
click at [311, 305] on button "Add another hotel chain" at bounding box center [275, 308] width 113 height 13
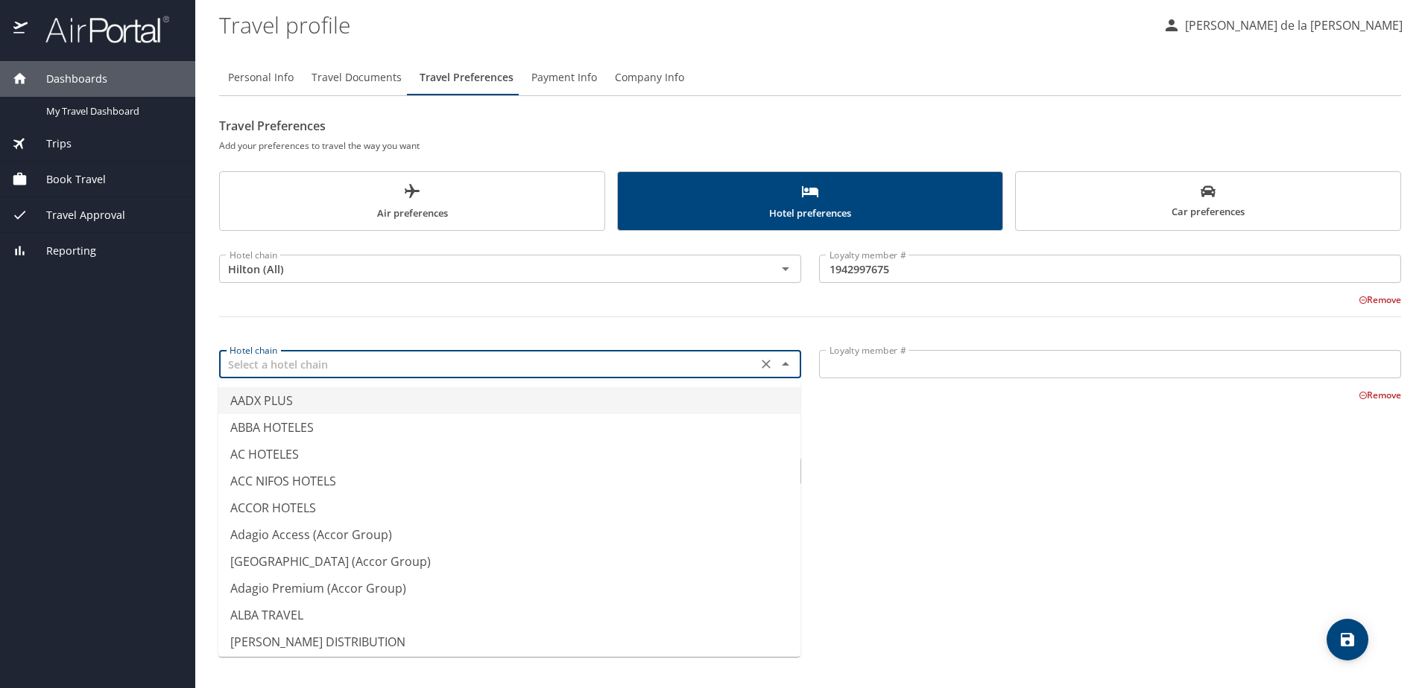
drag, startPoint x: 306, startPoint y: 362, endPoint x: 313, endPoint y: 358, distance: 8.1
click at [307, 362] on input "text" at bounding box center [488, 364] width 529 height 19
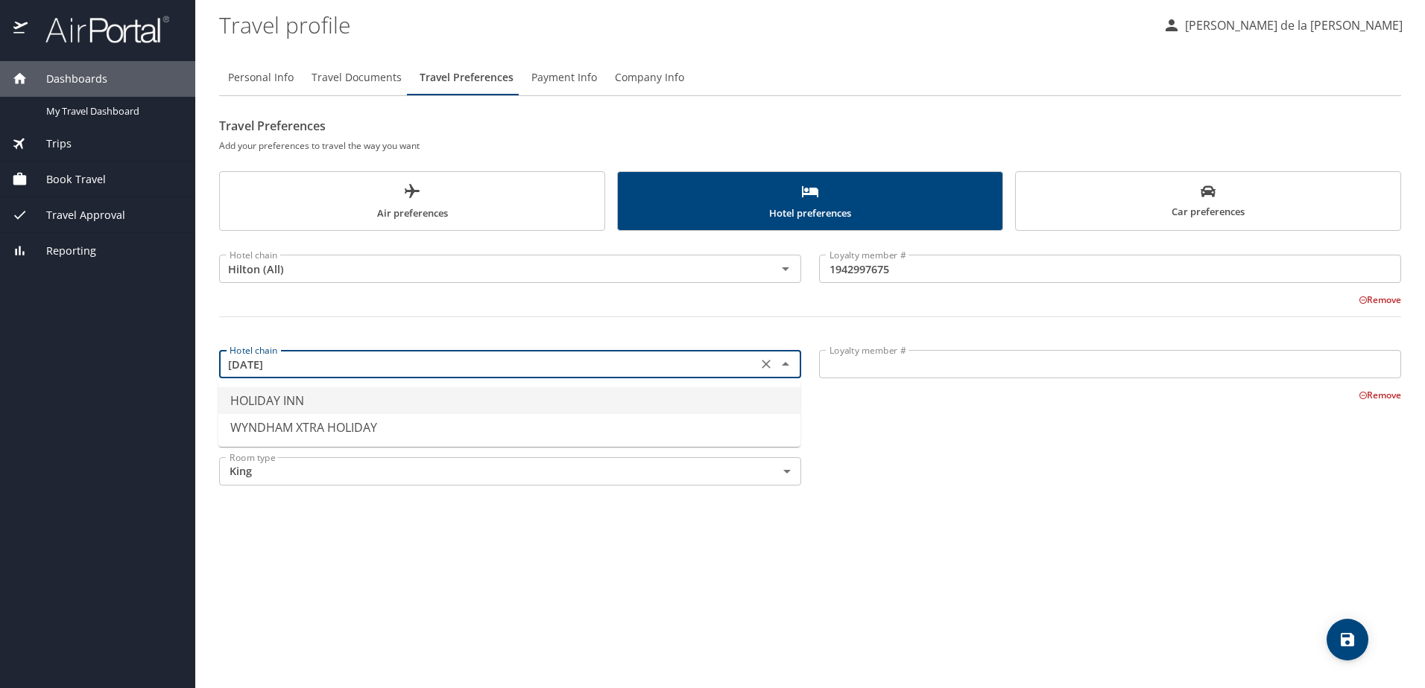
click at [298, 399] on li "HOLIDAY INN" at bounding box center [509, 400] width 582 height 27
type input "HOLIDAY INN"
click at [772, 362] on icon "Clear" at bounding box center [766, 364] width 15 height 15
type input "I"
click at [317, 401] on li "HOLIDAY INN" at bounding box center [509, 400] width 582 height 27
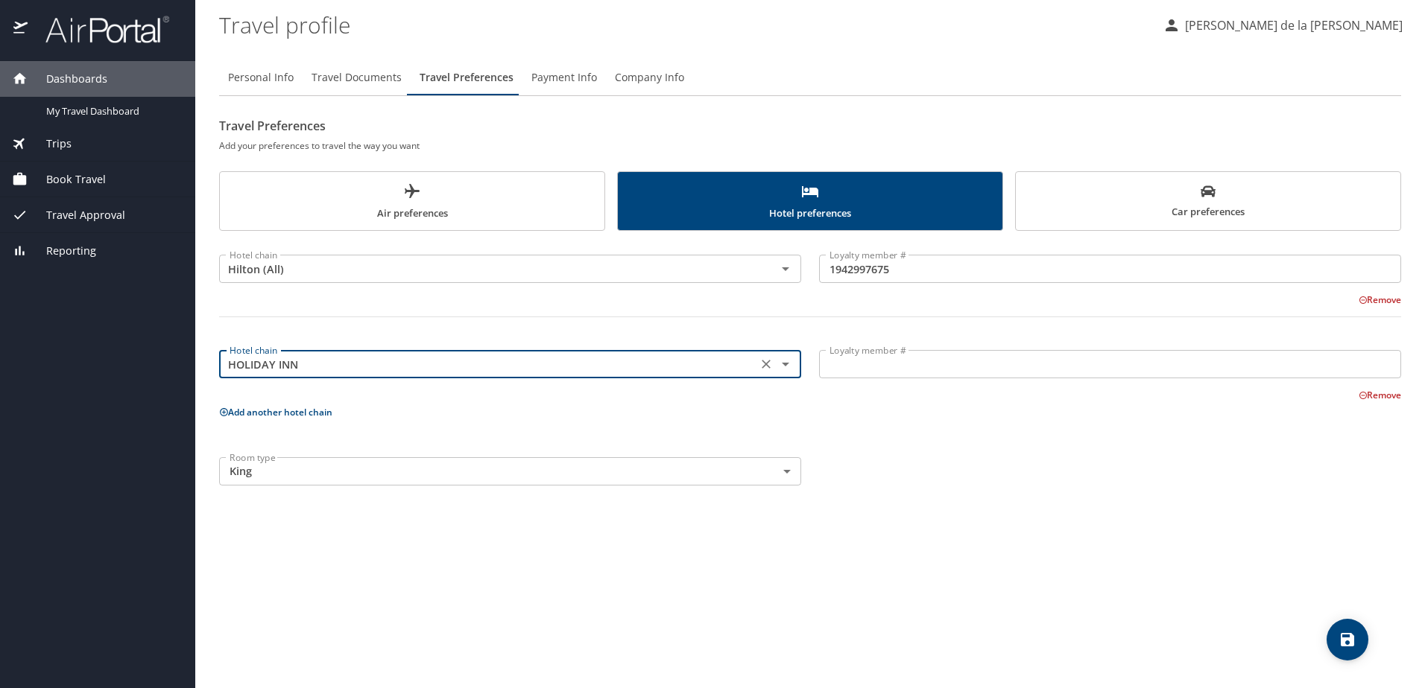
type input "HOLIDAY INN"
click at [896, 366] on input "Loyalty member #" at bounding box center [1110, 364] width 582 height 28
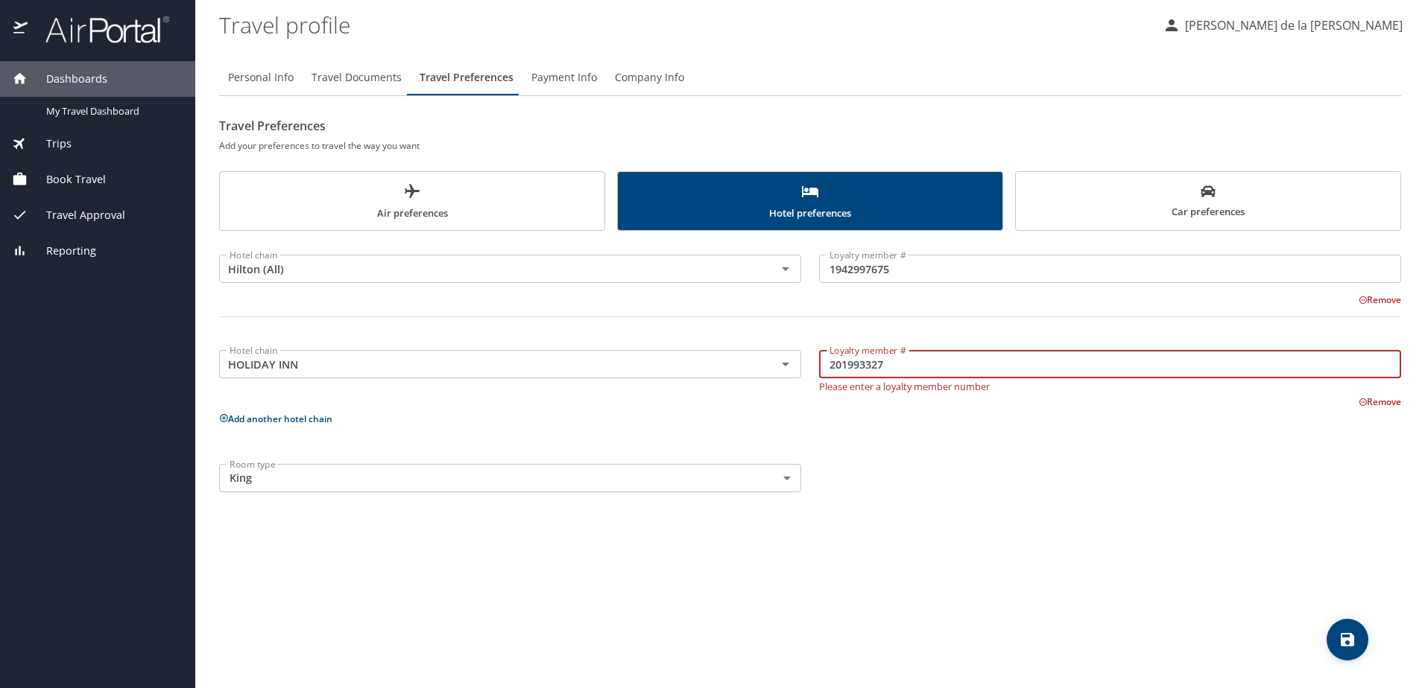
type input "201993327"
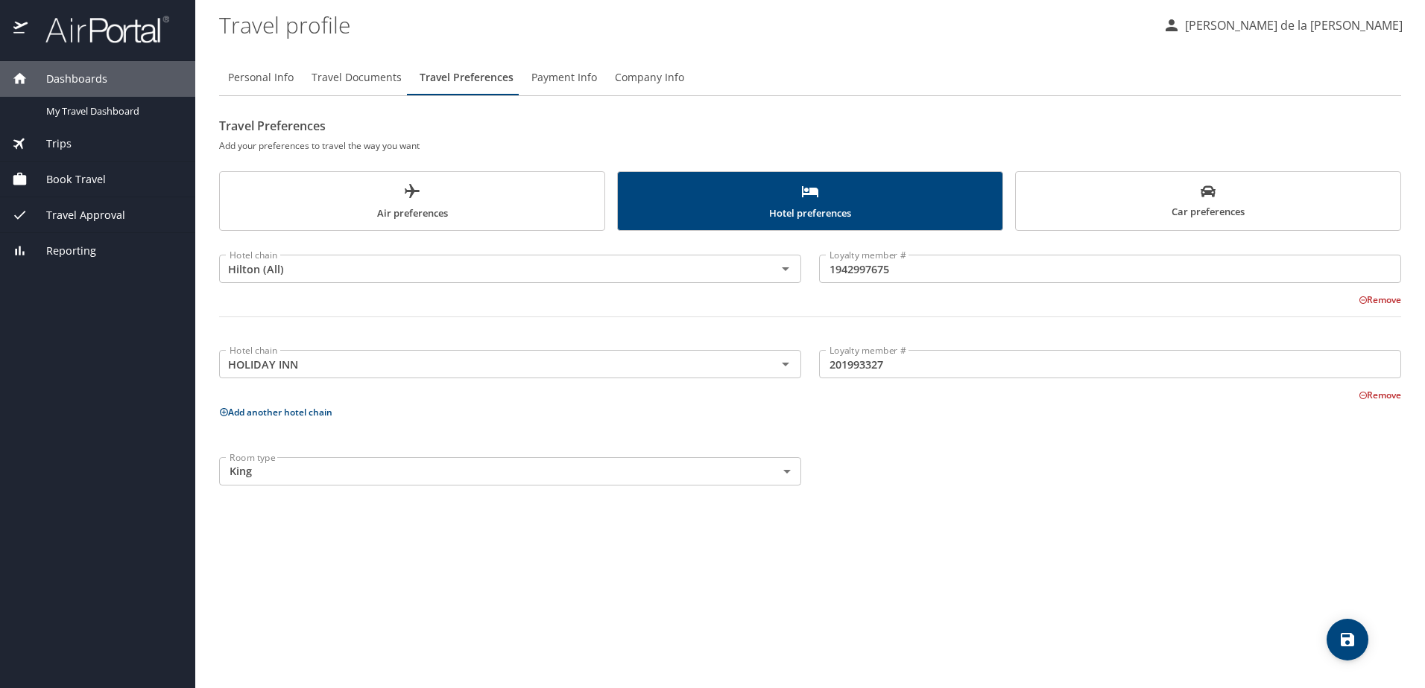
click at [945, 440] on div "Hotel chain Hilton (All) Hotel chain Loyalty member # 1942997675 Loyalty member…" at bounding box center [810, 367] width 1182 height 255
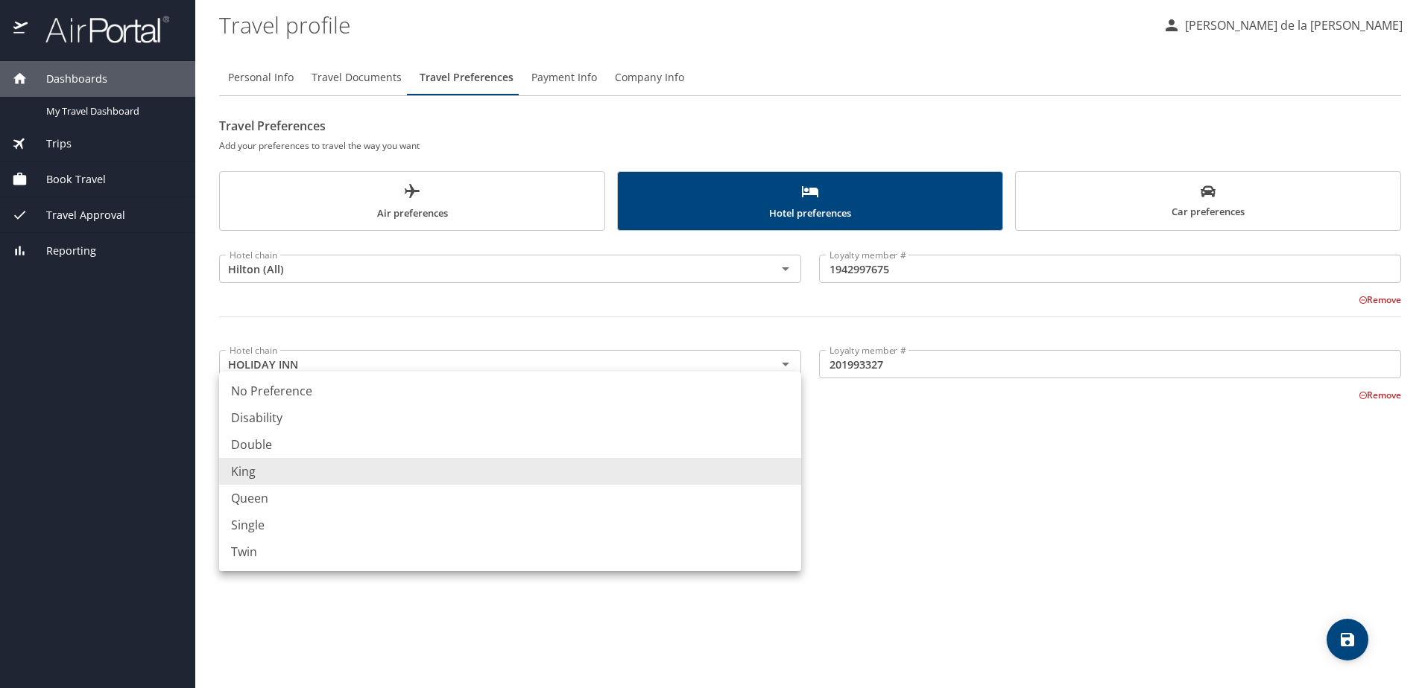
click at [356, 471] on body "Dashboards My Travel Dashboard Trips Current / Future Trips Past Trips Trips Mi…" at bounding box center [712, 344] width 1425 height 688
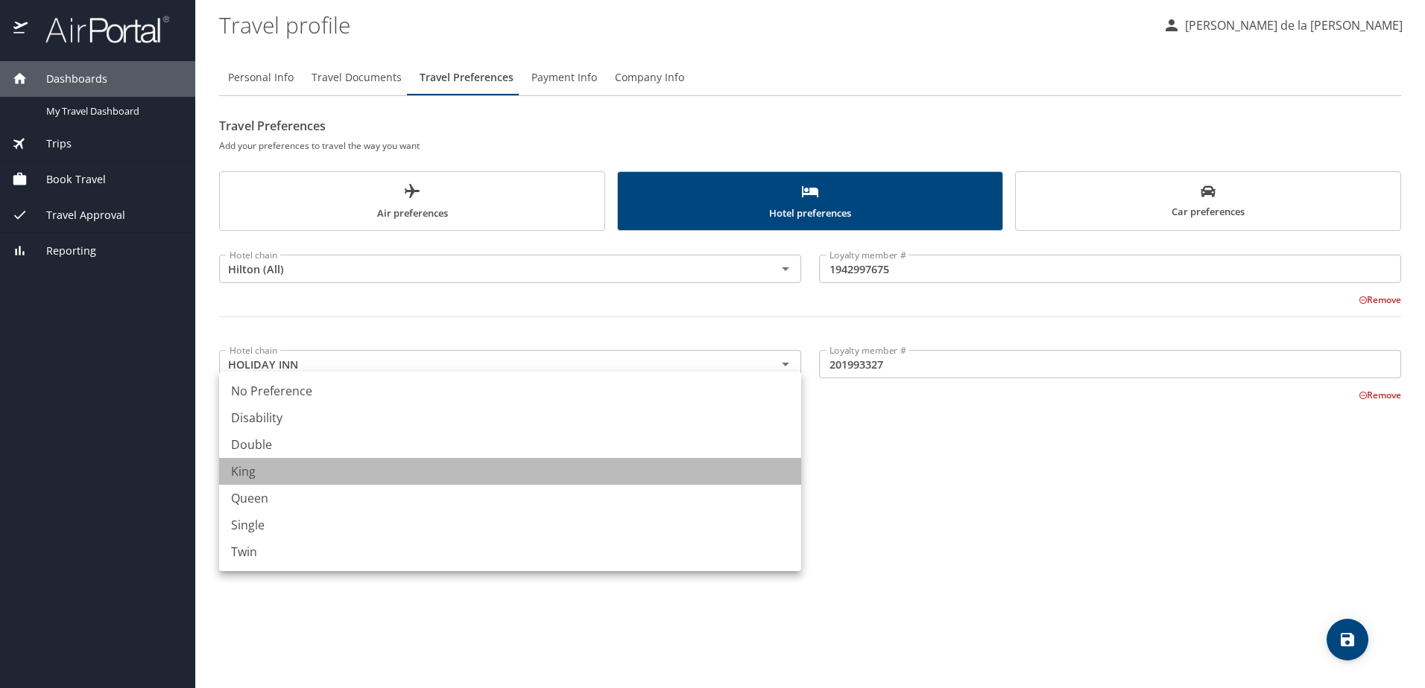
click at [356, 471] on li "King" at bounding box center [510, 471] width 582 height 27
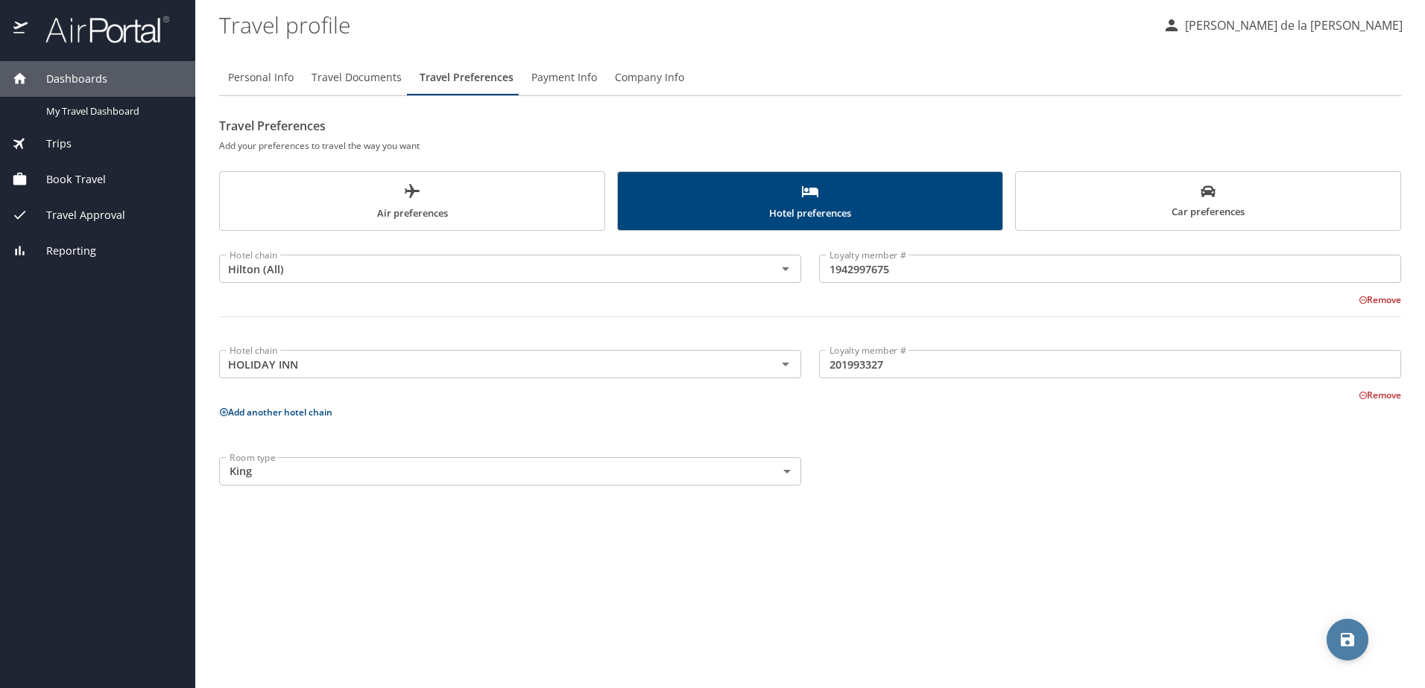
click at [1338, 641] on icon "save" at bounding box center [1347, 640] width 18 height 18
click at [1351, 640] on icon "save" at bounding box center [1346, 639] width 13 height 13
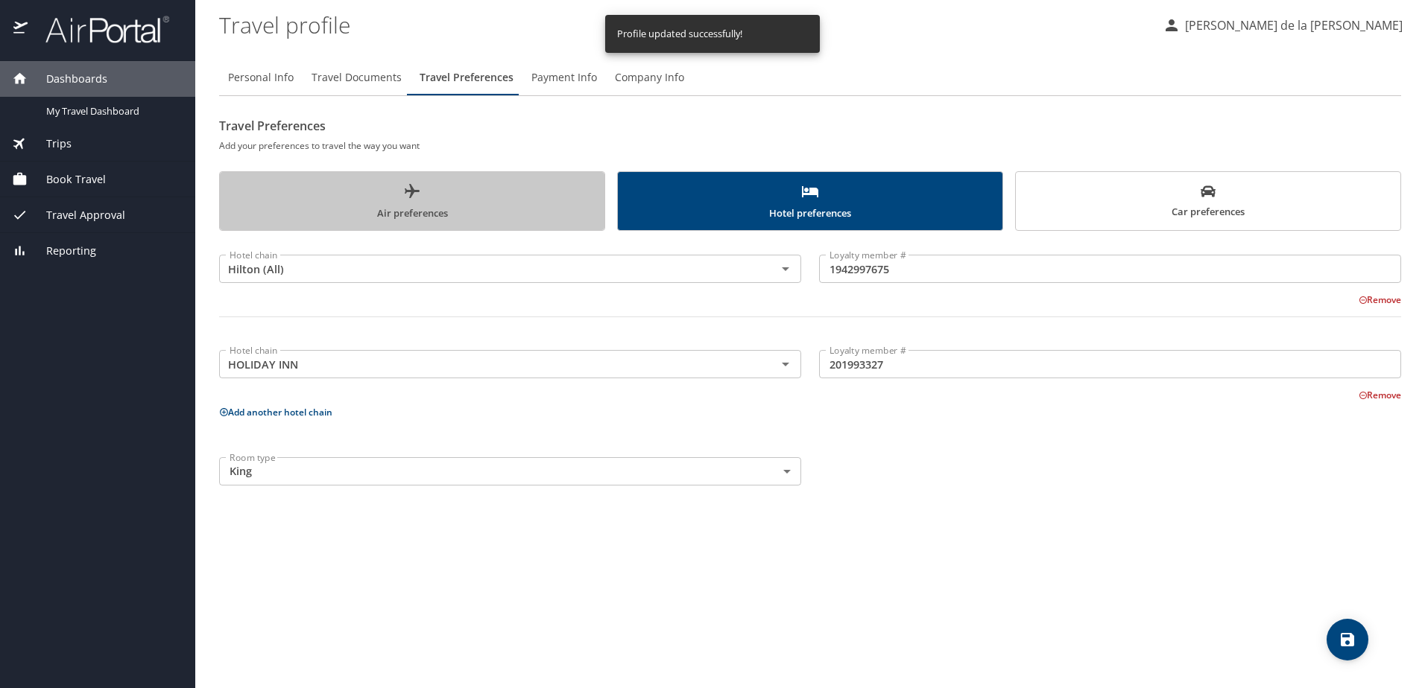
click at [427, 213] on span "Air preferences" at bounding box center [412, 202] width 367 height 39
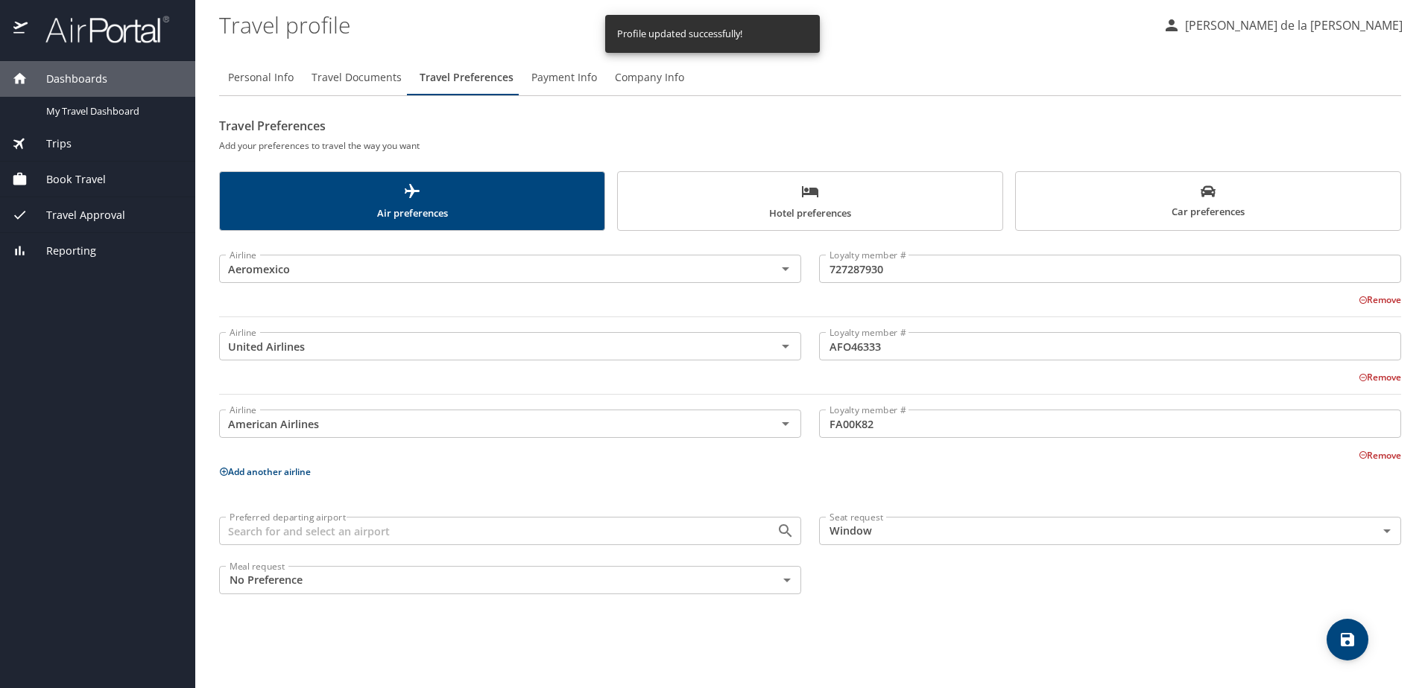
click at [305, 472] on button "Add another airline" at bounding box center [265, 472] width 92 height 13
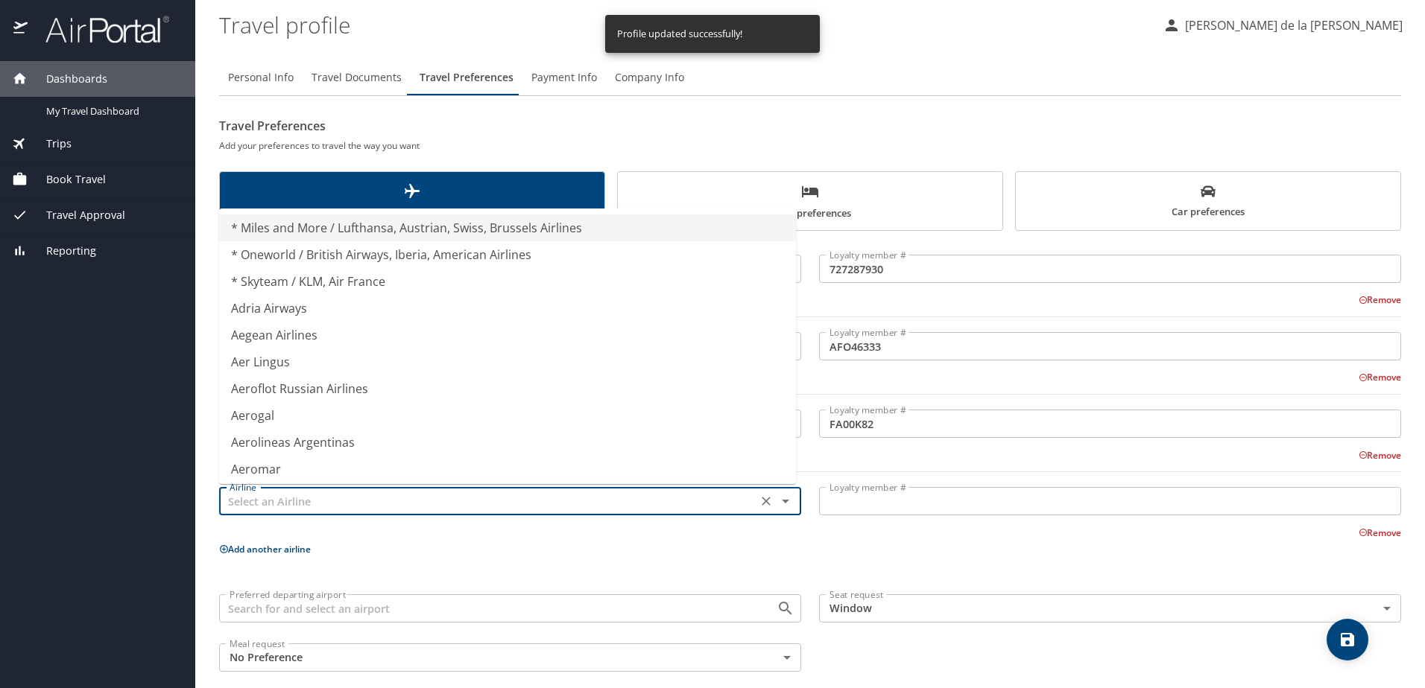
click at [317, 498] on input "text" at bounding box center [488, 501] width 529 height 19
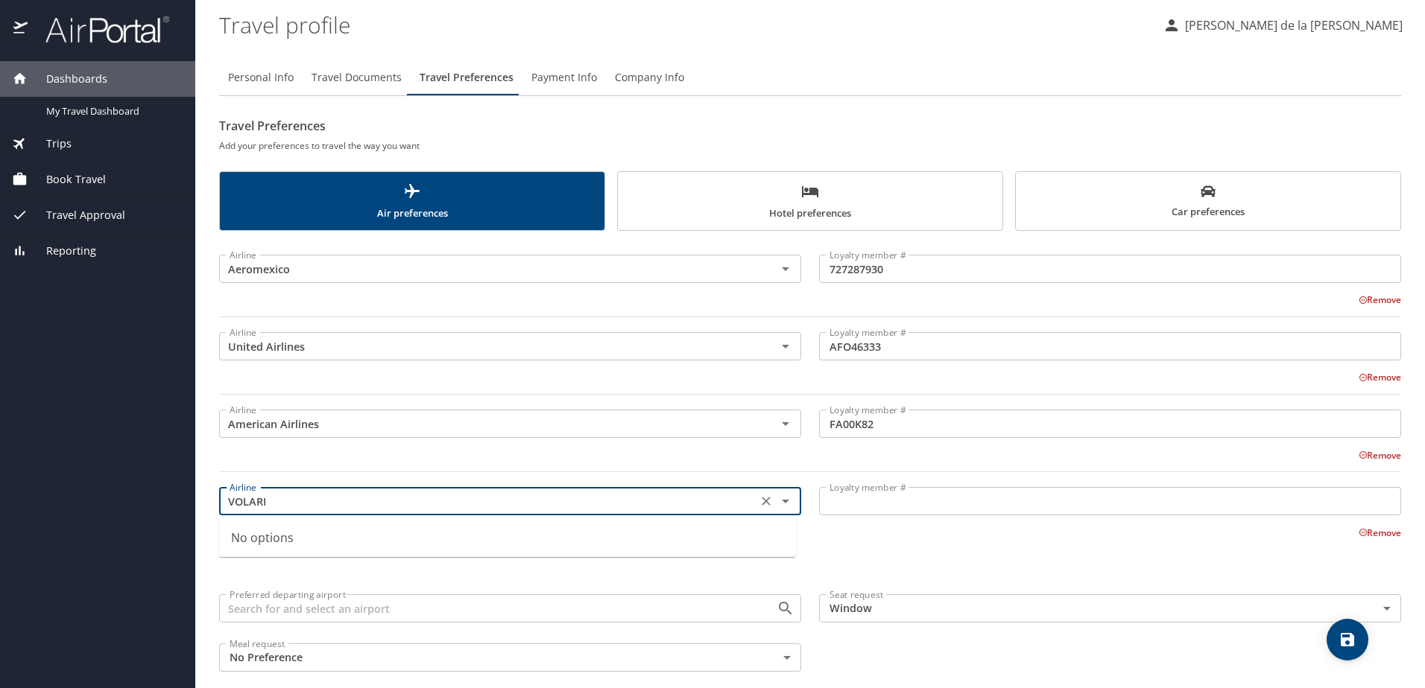
type input "VOLARIS"
click at [762, 502] on icon "Clear" at bounding box center [766, 501] width 15 height 15
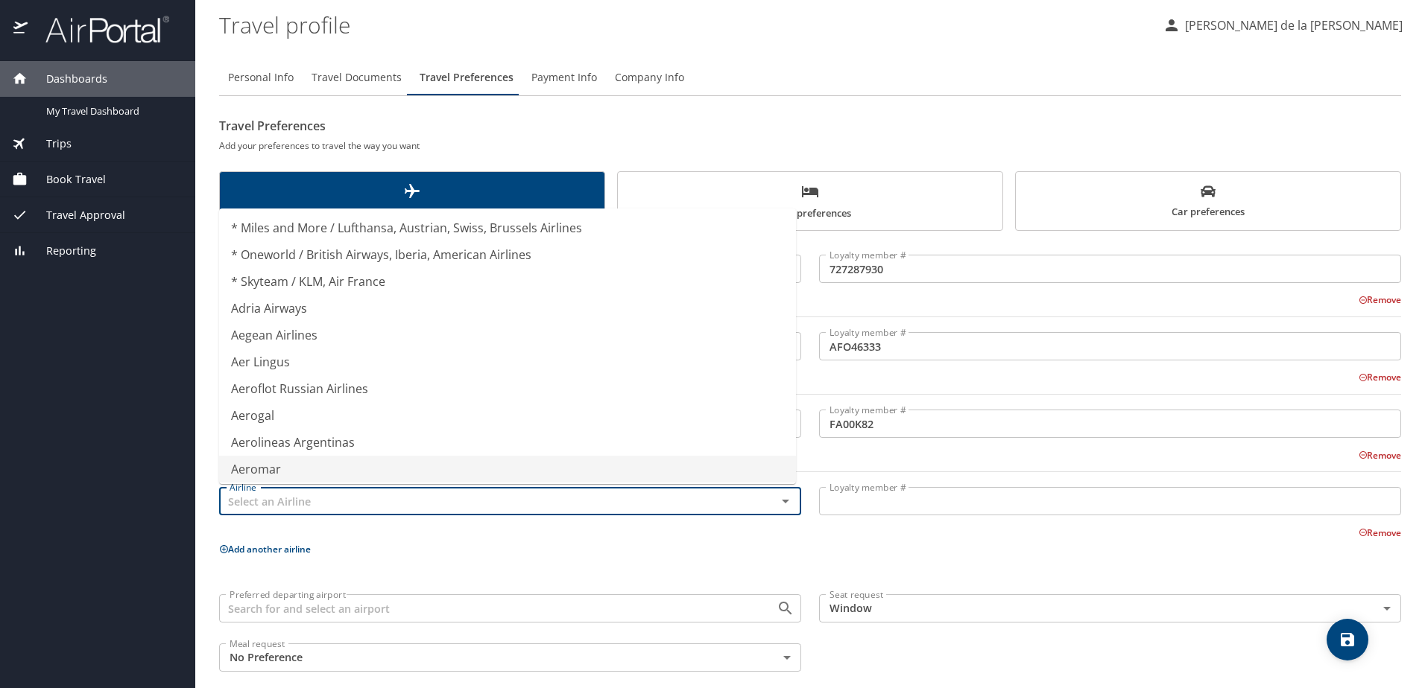
type input "Aeromar"
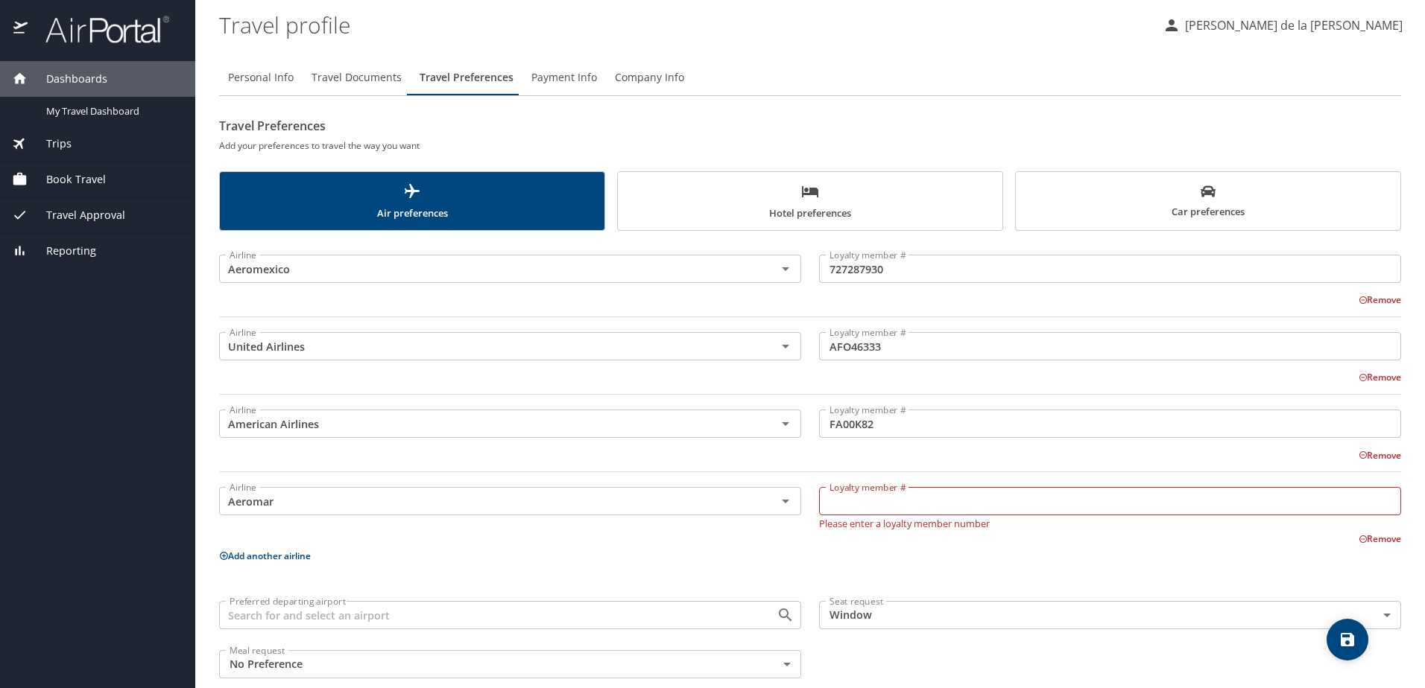
click at [881, 561] on div "Airline Aeromexico Airline Loyalty member # 727287930 Loyalty member # Remove A…" at bounding box center [810, 464] width 1182 height 448
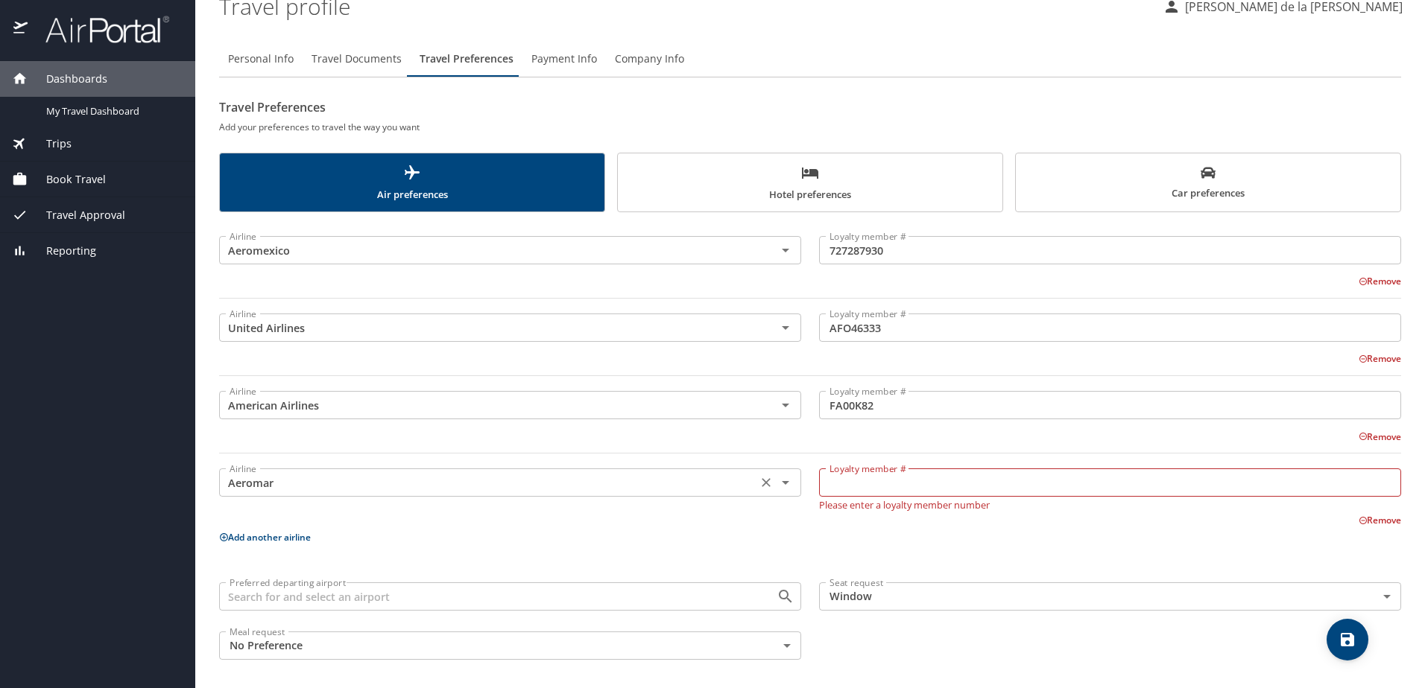
scroll to position [23, 0]
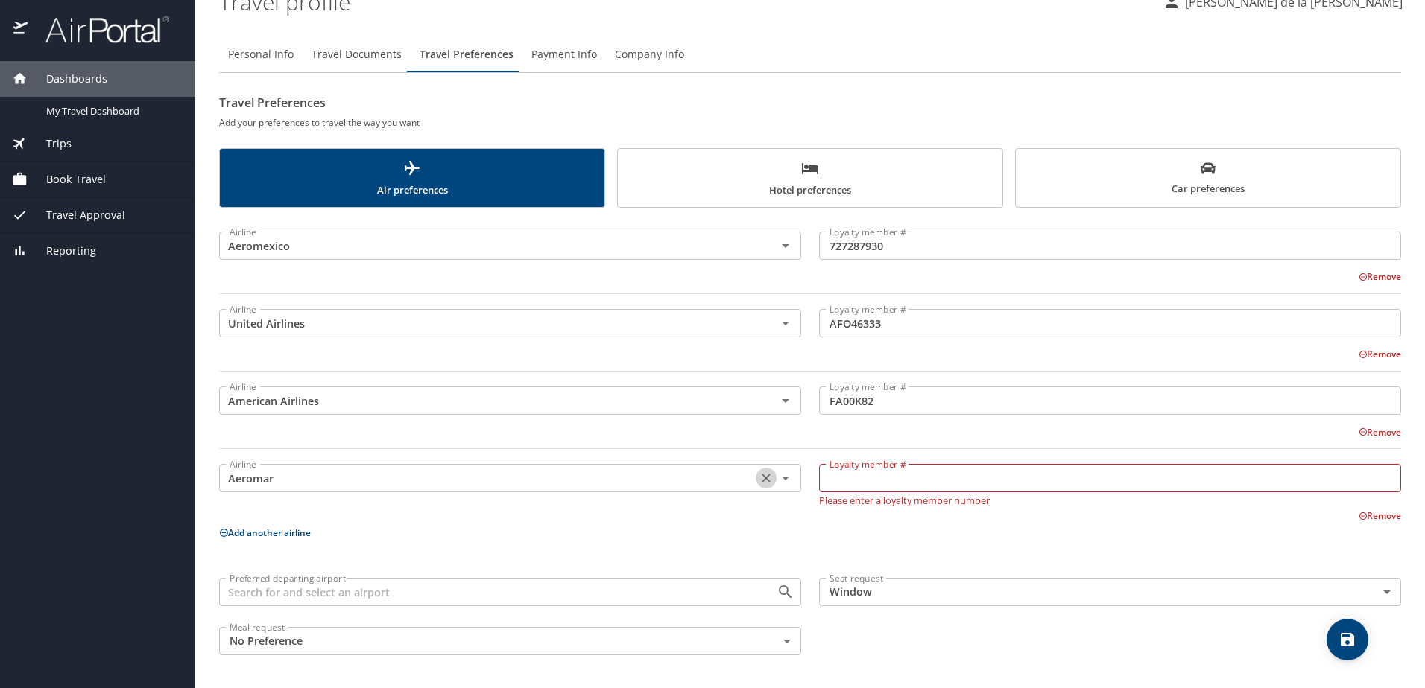
click at [762, 480] on icon "Clear" at bounding box center [766, 478] width 9 height 9
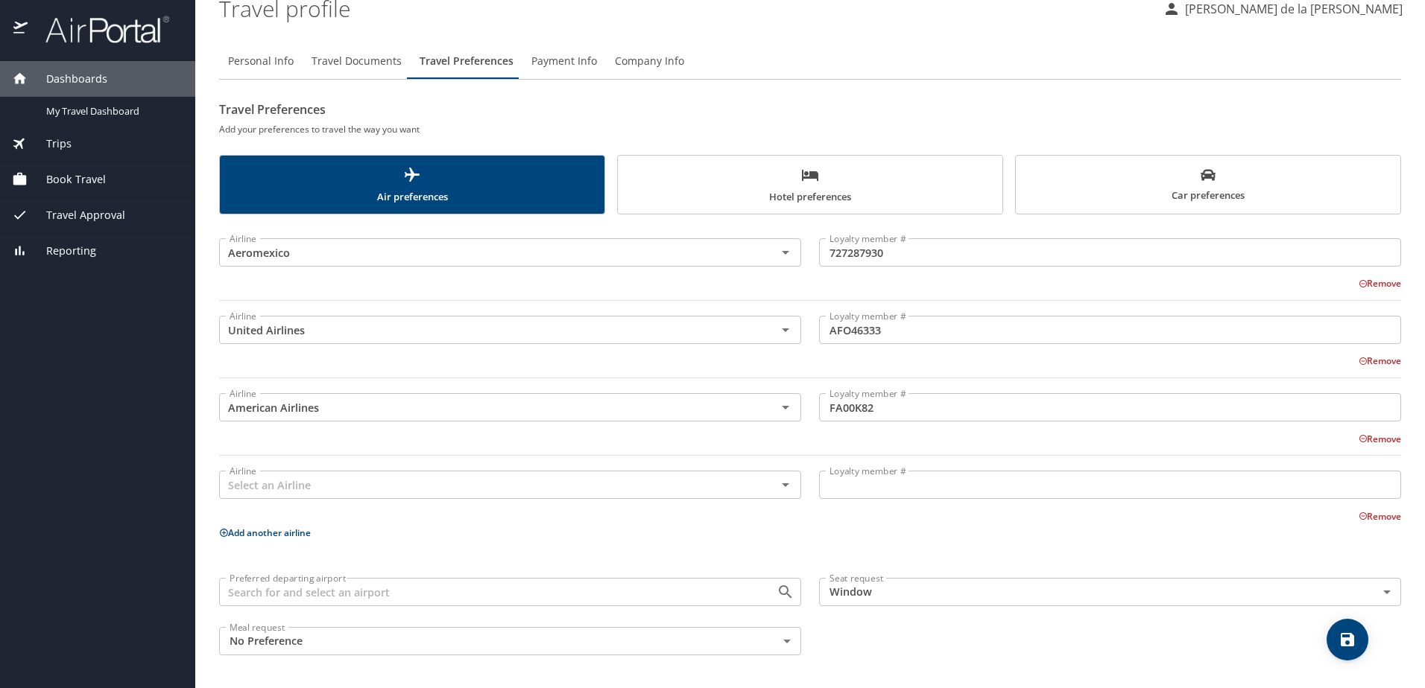
scroll to position [16, 0]
click at [765, 521] on div "Remove" at bounding box center [801, 515] width 1200 height 18
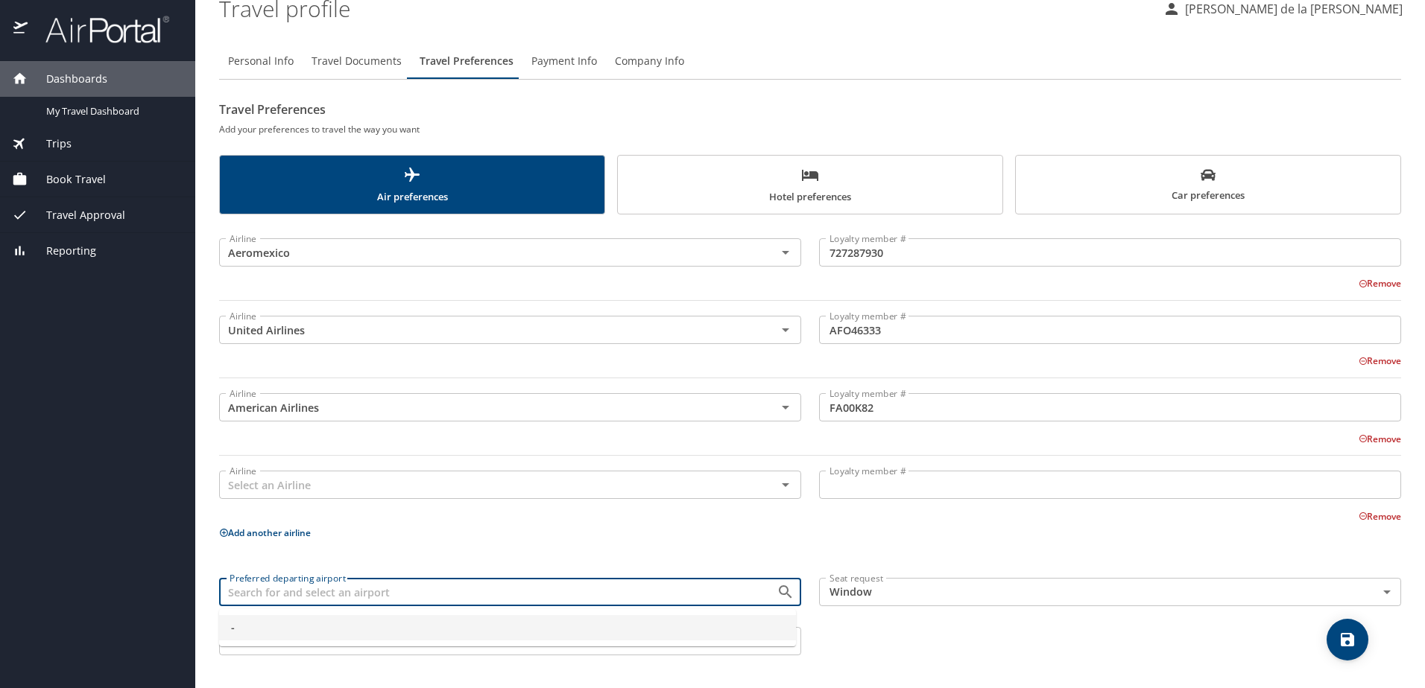
click at [319, 590] on input "Preferred departing airport" at bounding box center [488, 592] width 529 height 19
click at [380, 629] on span "-" at bounding box center [507, 628] width 553 height 16
type input "-"
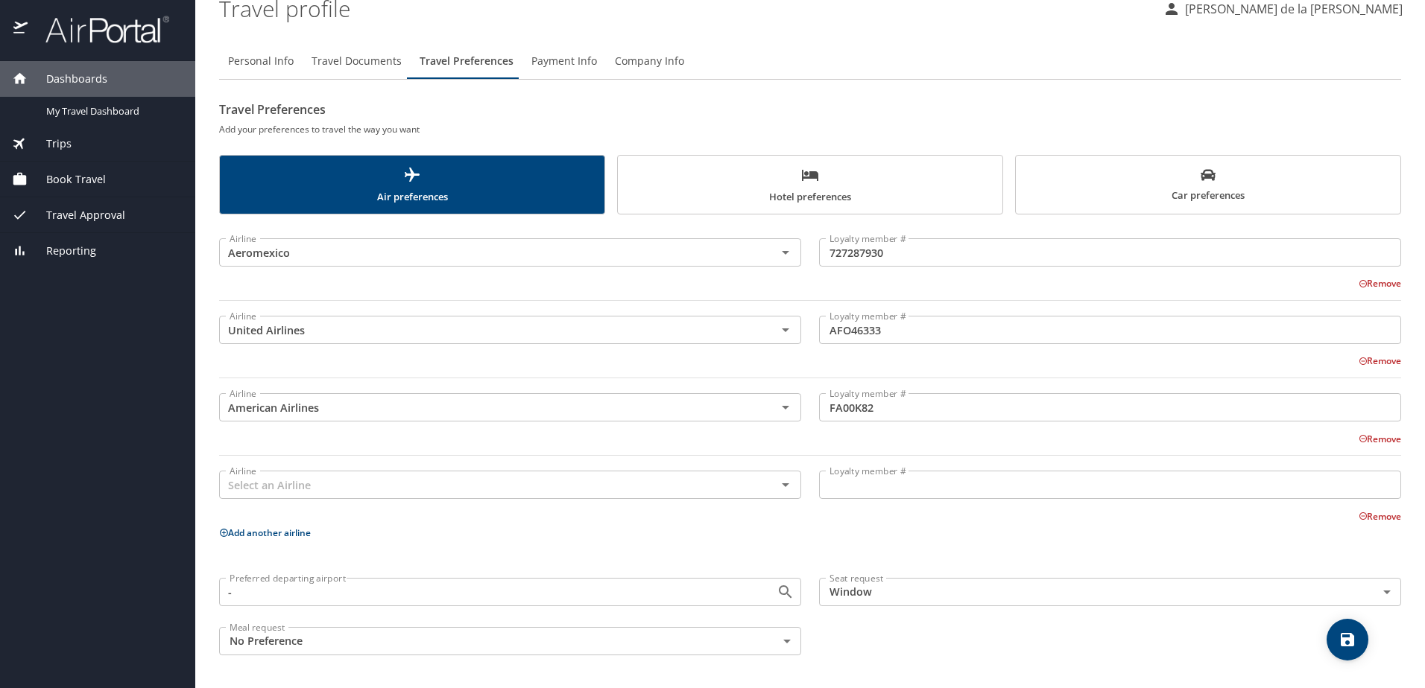
click at [630, 517] on div "Remove" at bounding box center [801, 515] width 1200 height 18
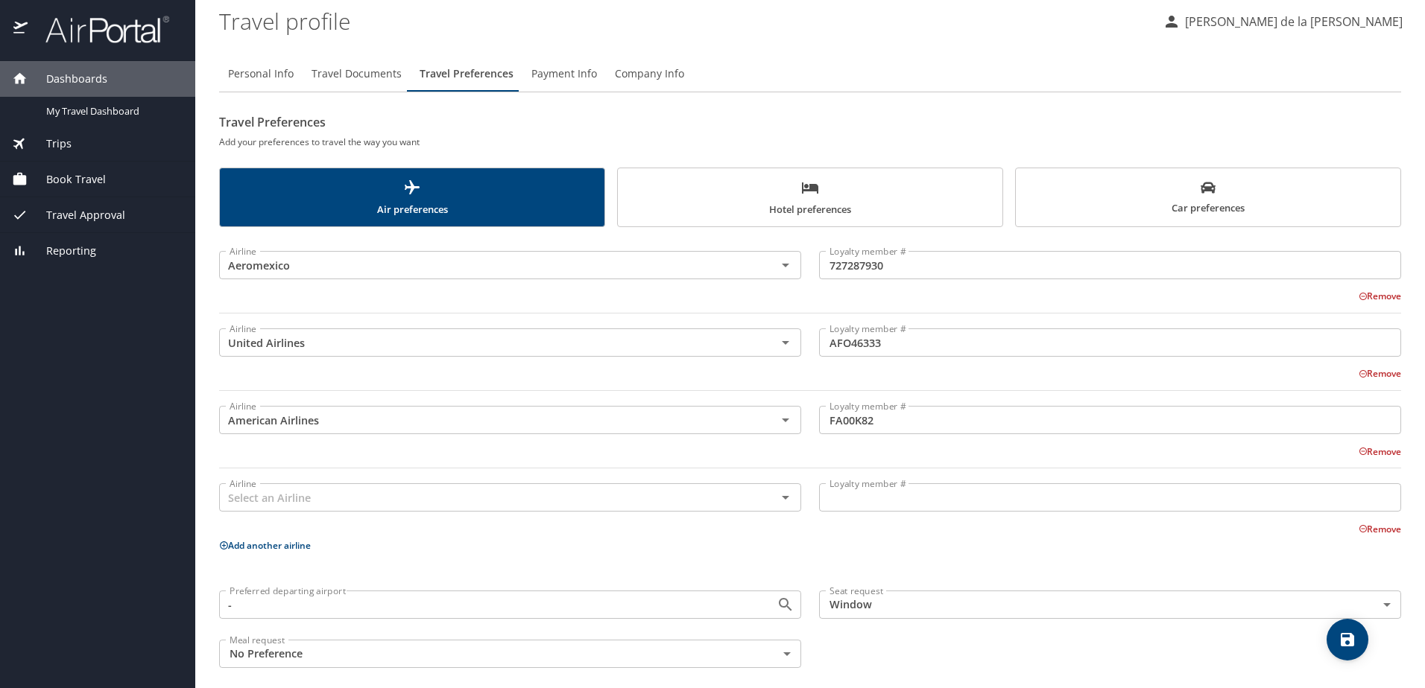
scroll to position [0, 0]
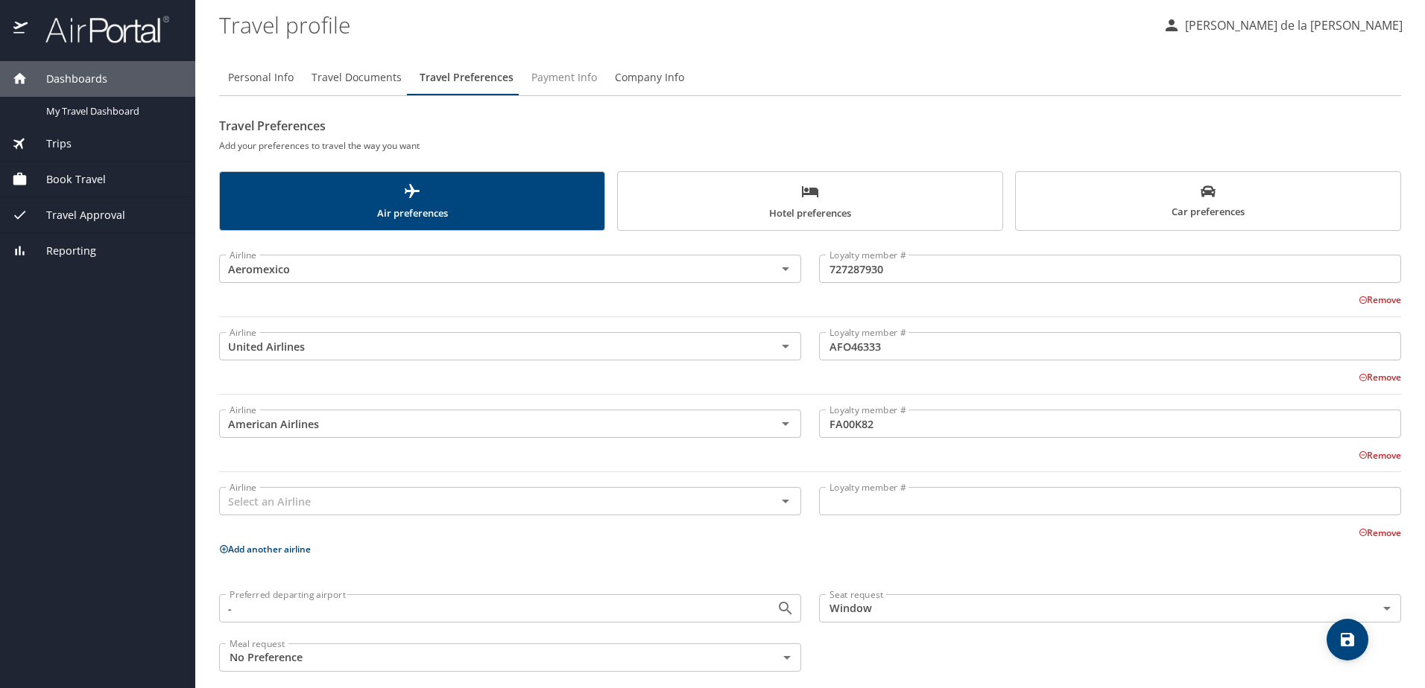
click at [547, 80] on span "Payment Info" at bounding box center [564, 78] width 66 height 19
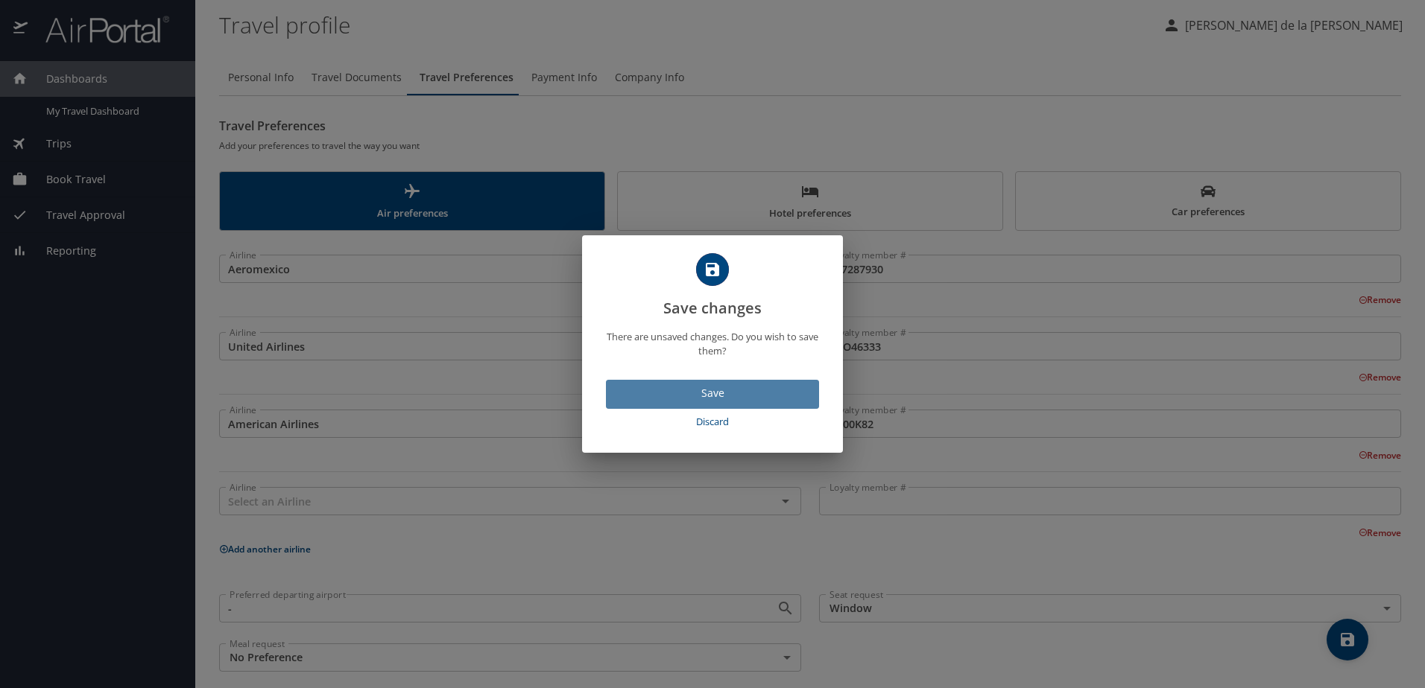
click at [720, 394] on span "Save" at bounding box center [712, 393] width 189 height 19
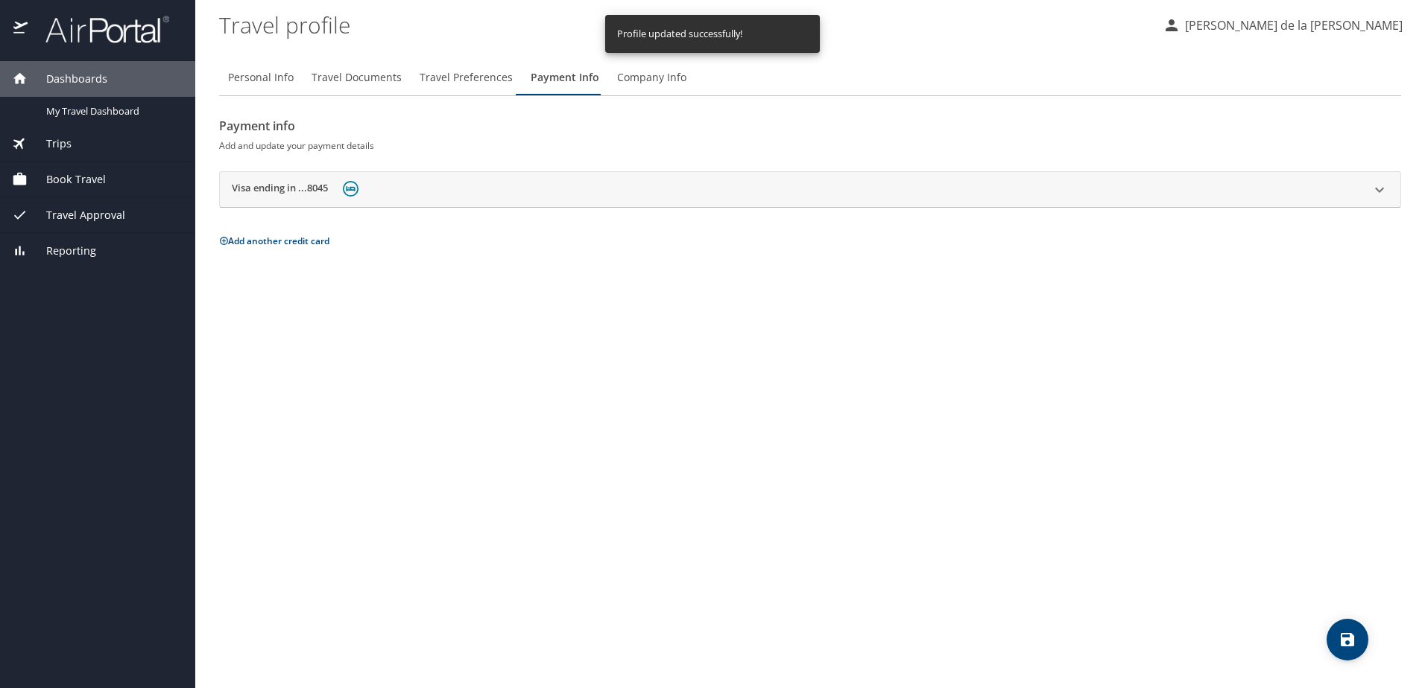
click at [642, 79] on span "Company Info" at bounding box center [651, 78] width 69 height 19
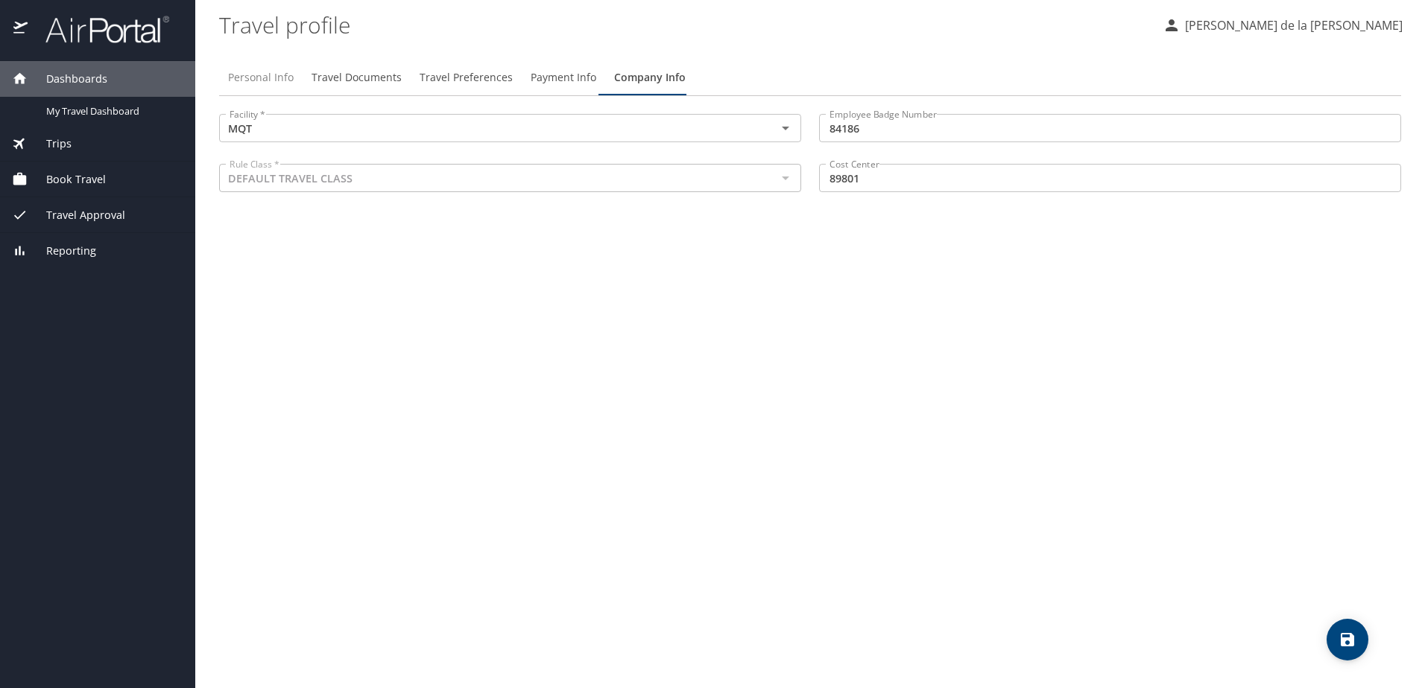
click at [275, 79] on span "Personal Info" at bounding box center [261, 78] width 66 height 19
select select "MX"
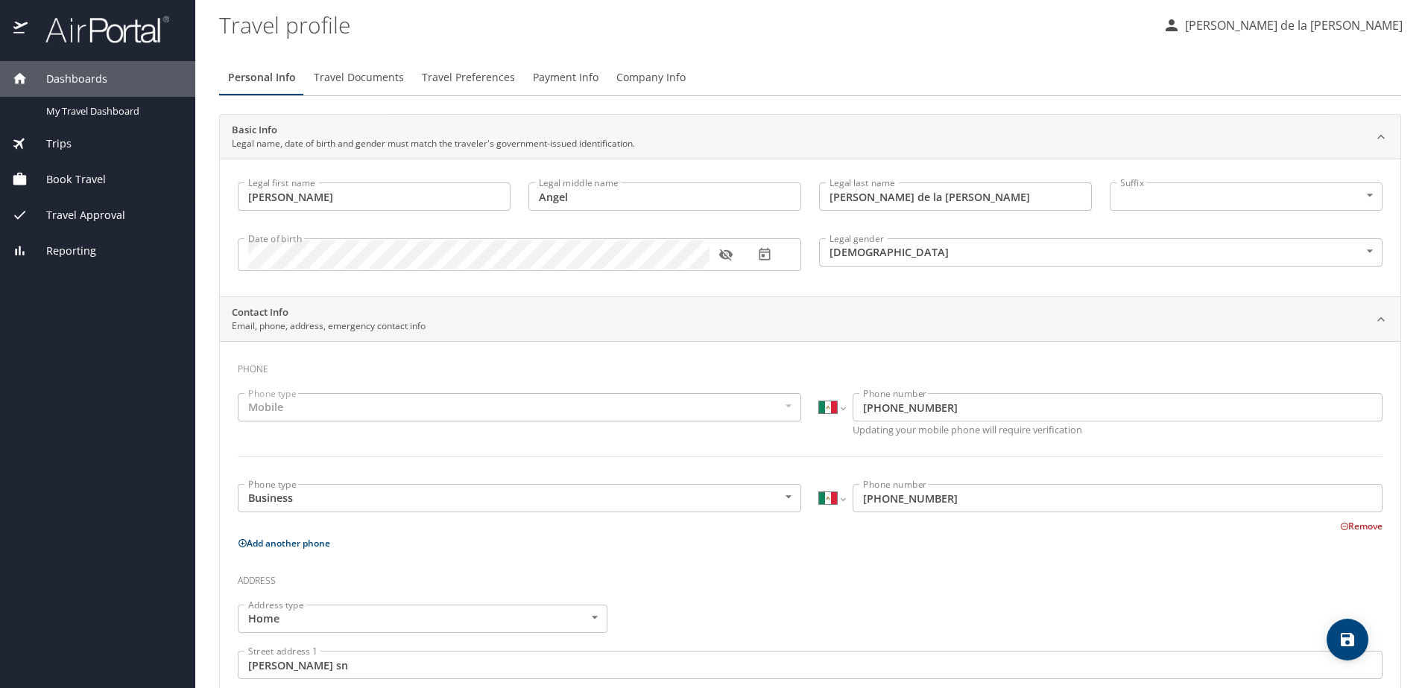
click at [963, 204] on input "Cervantes de la Cruz" at bounding box center [955, 197] width 273 height 28
click at [725, 259] on icon "button" at bounding box center [724, 256] width 13 height 12
click at [314, 253] on div "Date of birth" at bounding box center [519, 254] width 563 height 33
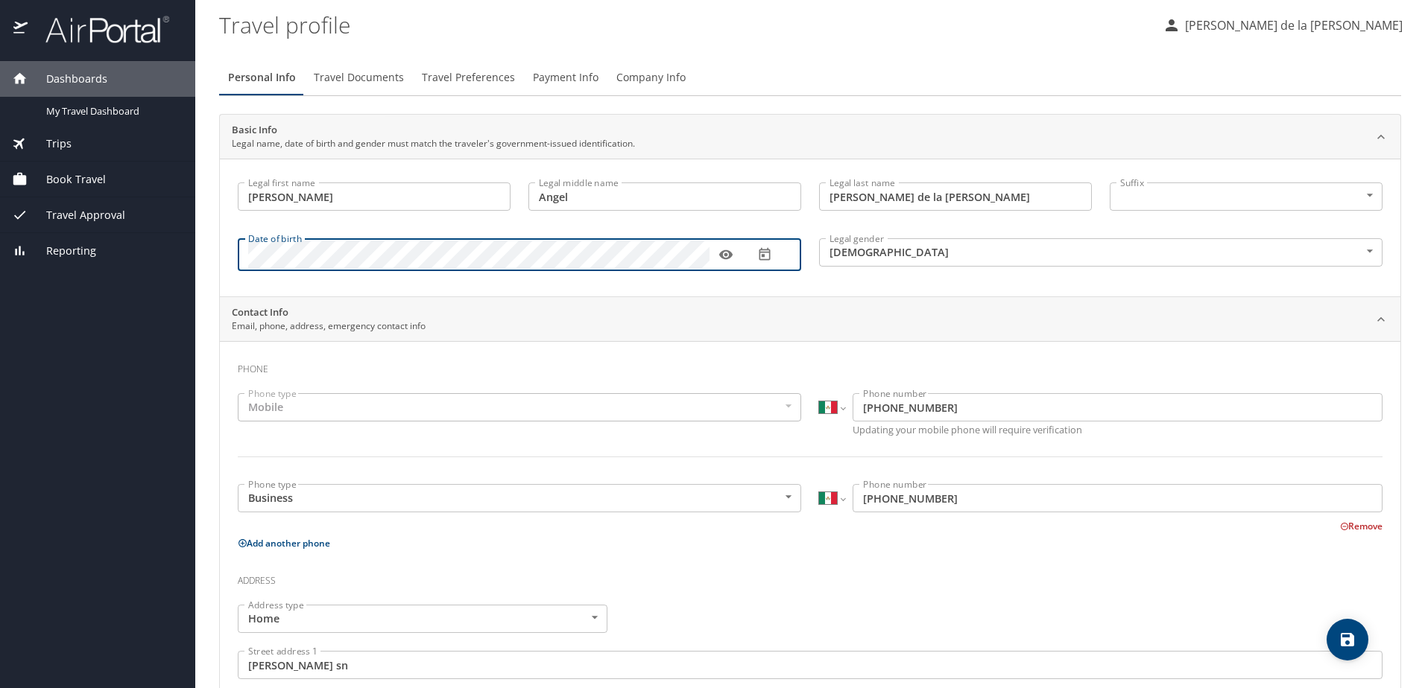
click at [765, 259] on icon "button" at bounding box center [764, 254] width 15 height 15
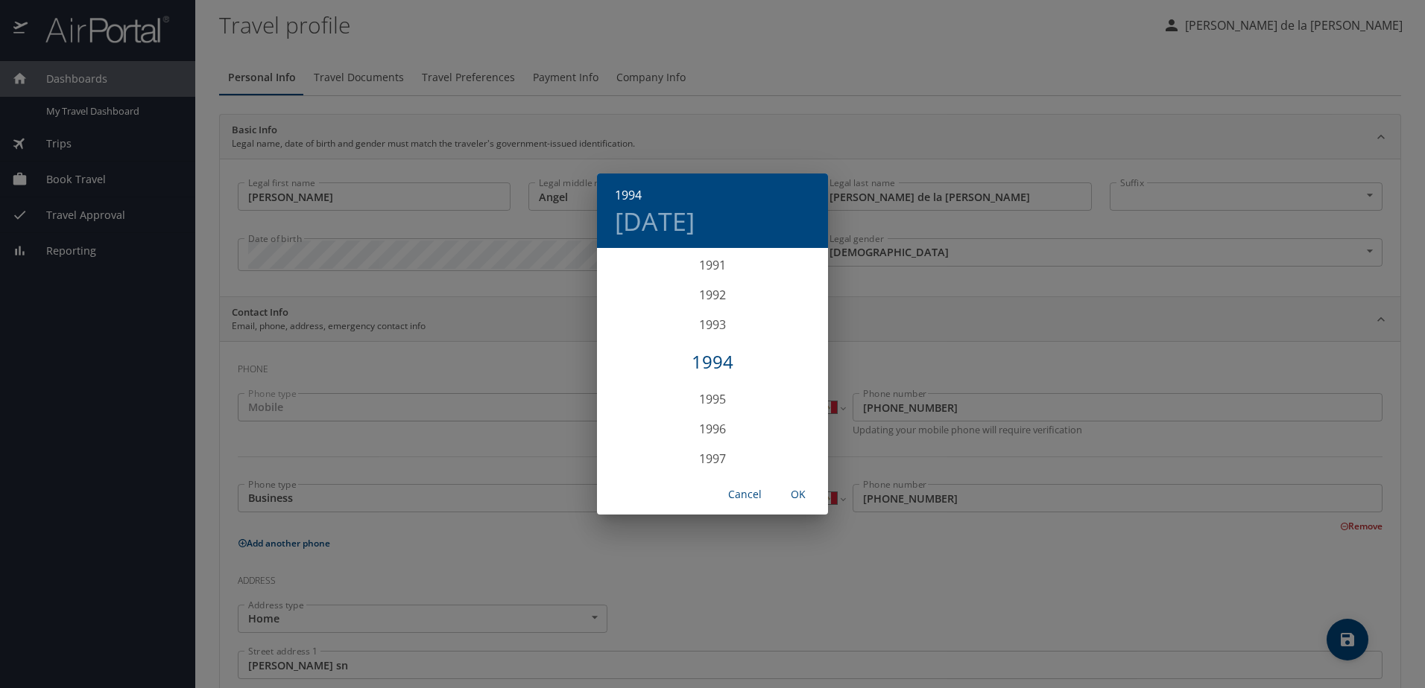
scroll to position [2817, 0]
click at [709, 285] on div "1994" at bounding box center [712, 288] width 231 height 30
click at [639, 387] on div "Jul" at bounding box center [635, 390] width 77 height 56
click at [741, 357] on p "7" at bounding box center [742, 354] width 5 height 10
click at [712, 358] on p "6" at bounding box center [712, 354] width 5 height 10
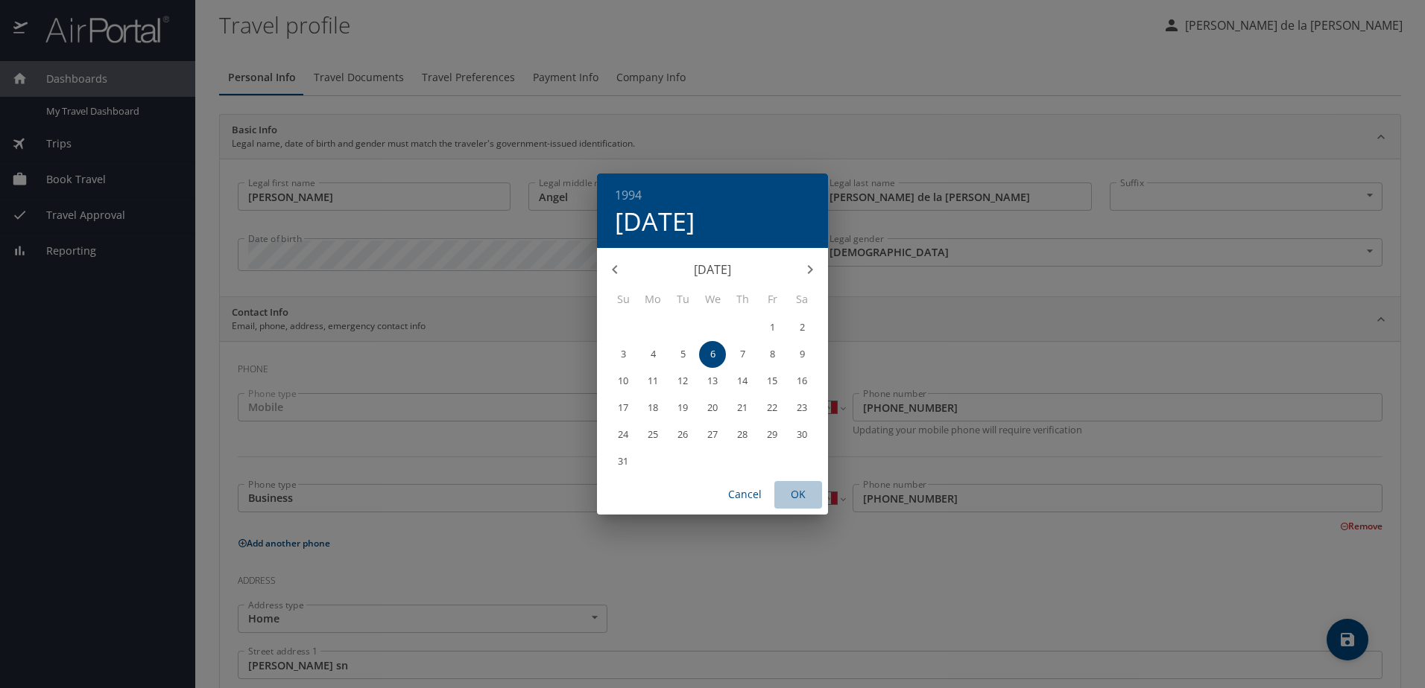
click at [802, 497] on span "OK" at bounding box center [798, 495] width 36 height 19
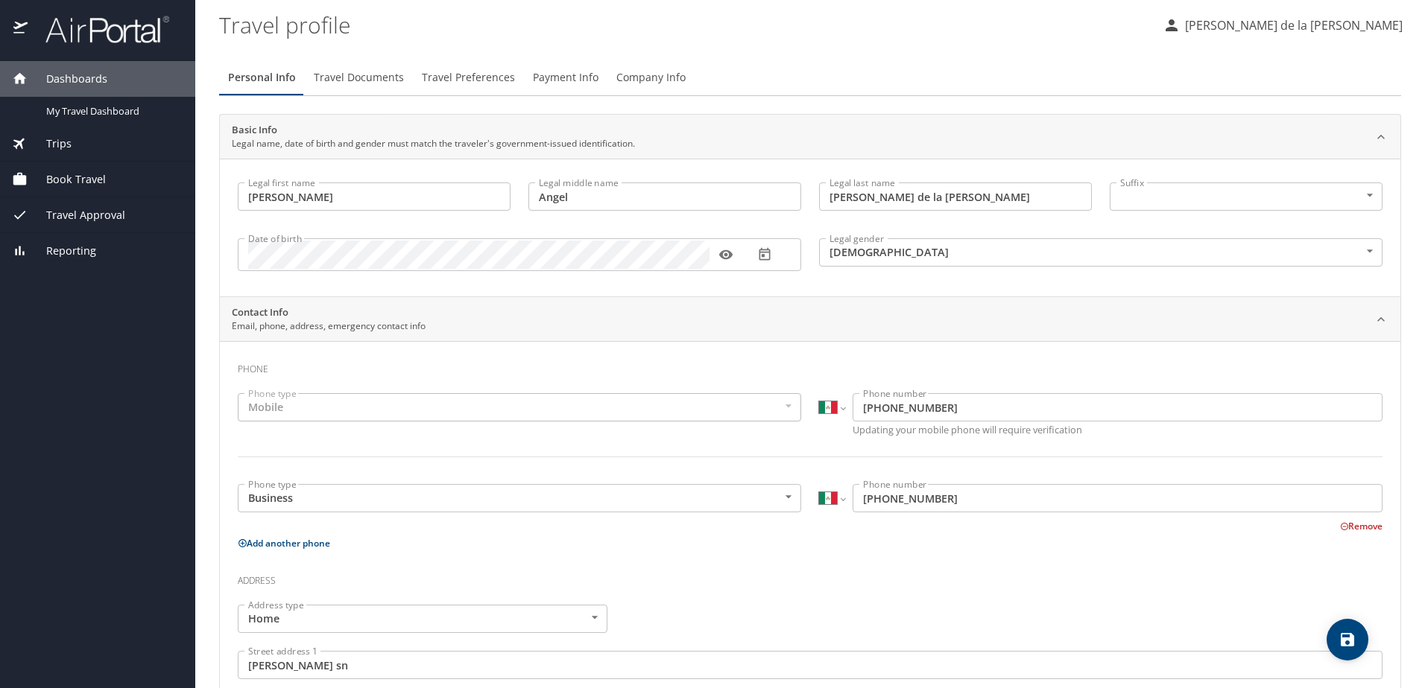
click at [691, 229] on div "Date of birth Date of birth" at bounding box center [519, 254] width 581 height 61
click at [1345, 642] on icon "save" at bounding box center [1347, 640] width 18 height 18
select select "MX"
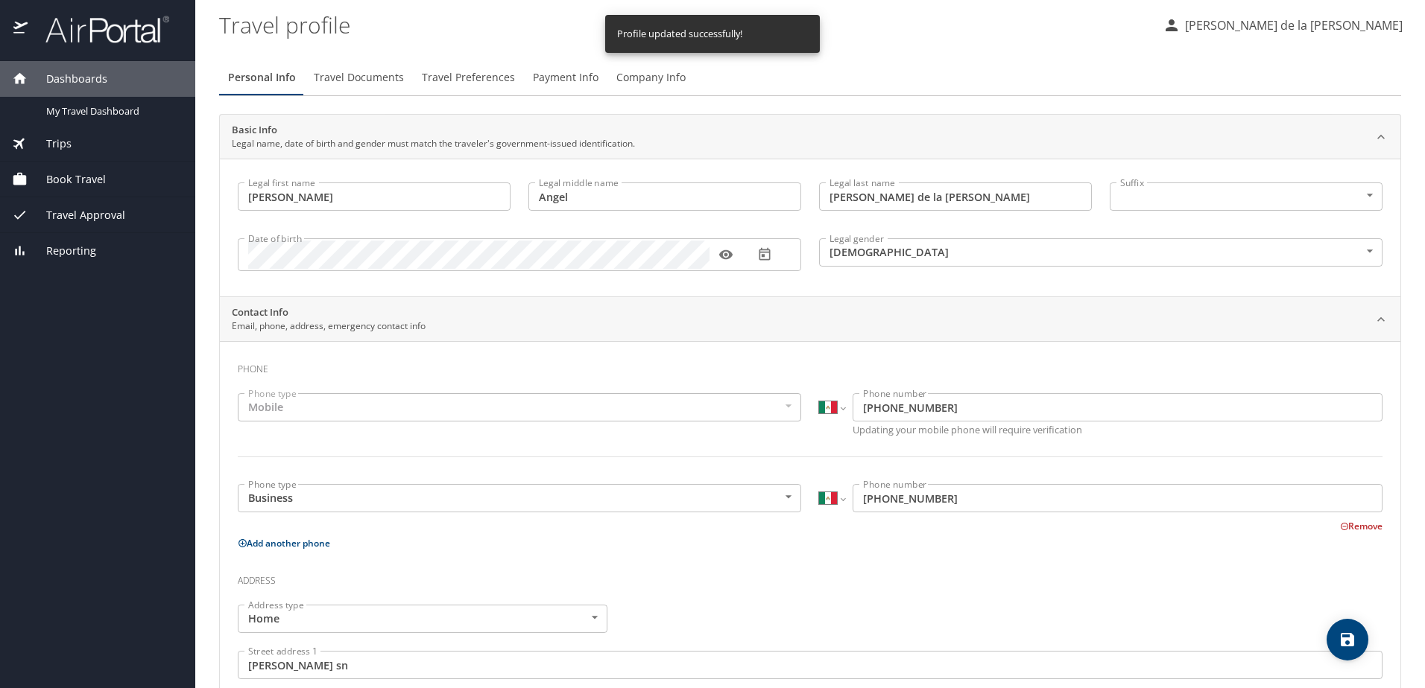
select select "MX"
click at [883, 66] on div "Personal Info Travel Documents Travel Preferences Payment Info Company Info" at bounding box center [810, 78] width 1182 height 36
click at [370, 80] on span "Travel Documents" at bounding box center [359, 78] width 90 height 19
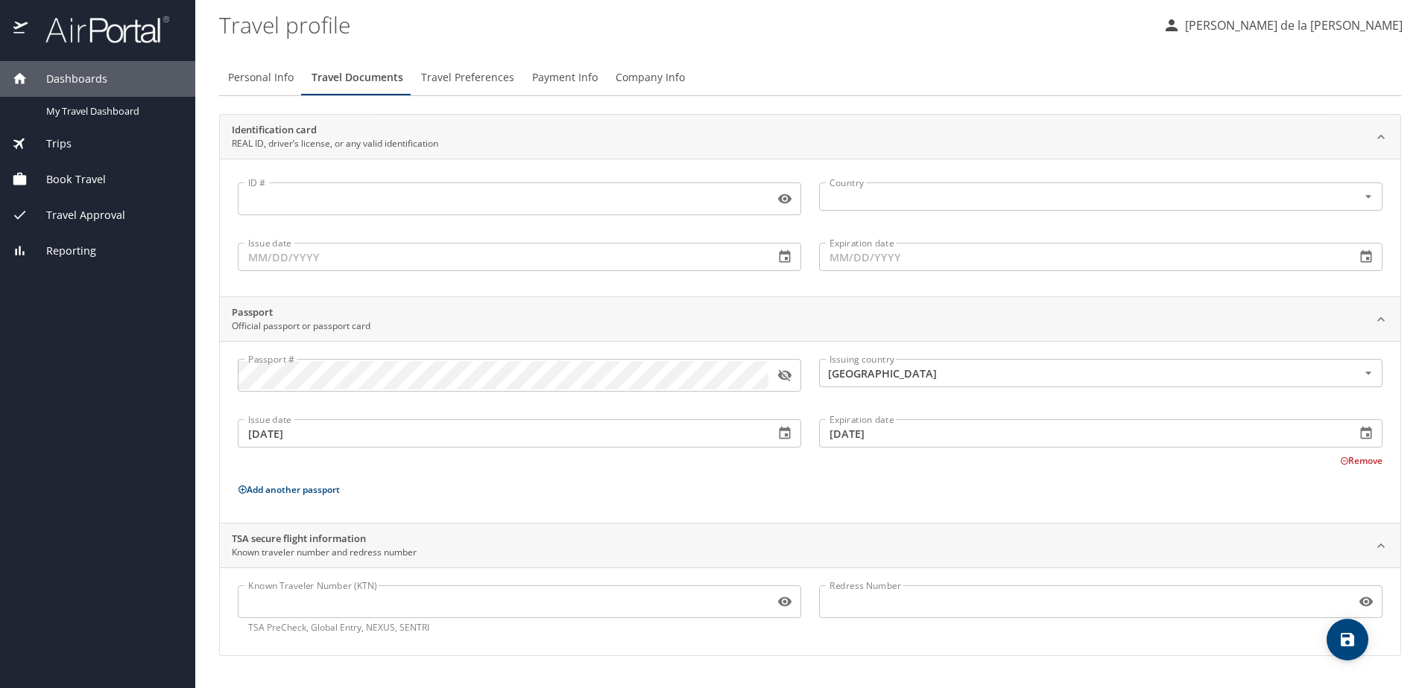
click at [479, 83] on span "Travel Preferences" at bounding box center [467, 78] width 93 height 19
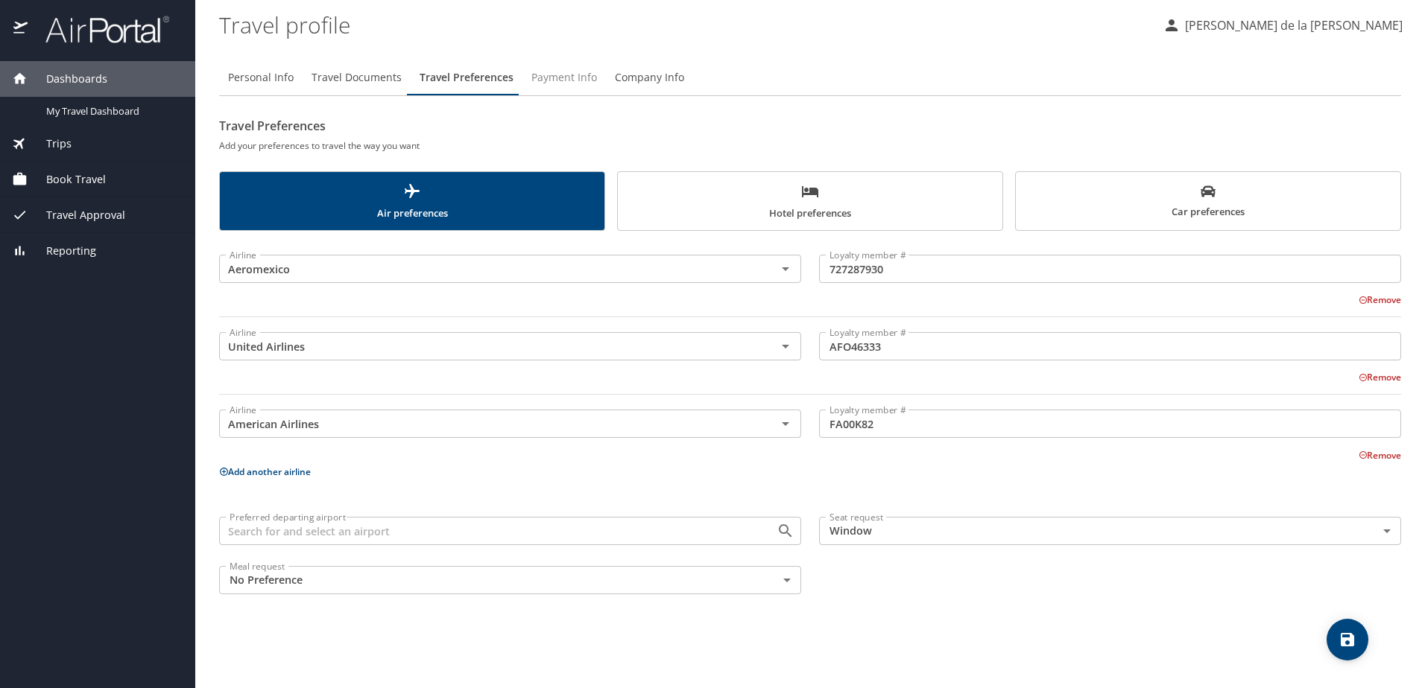
click at [559, 79] on span "Payment Info" at bounding box center [564, 78] width 66 height 19
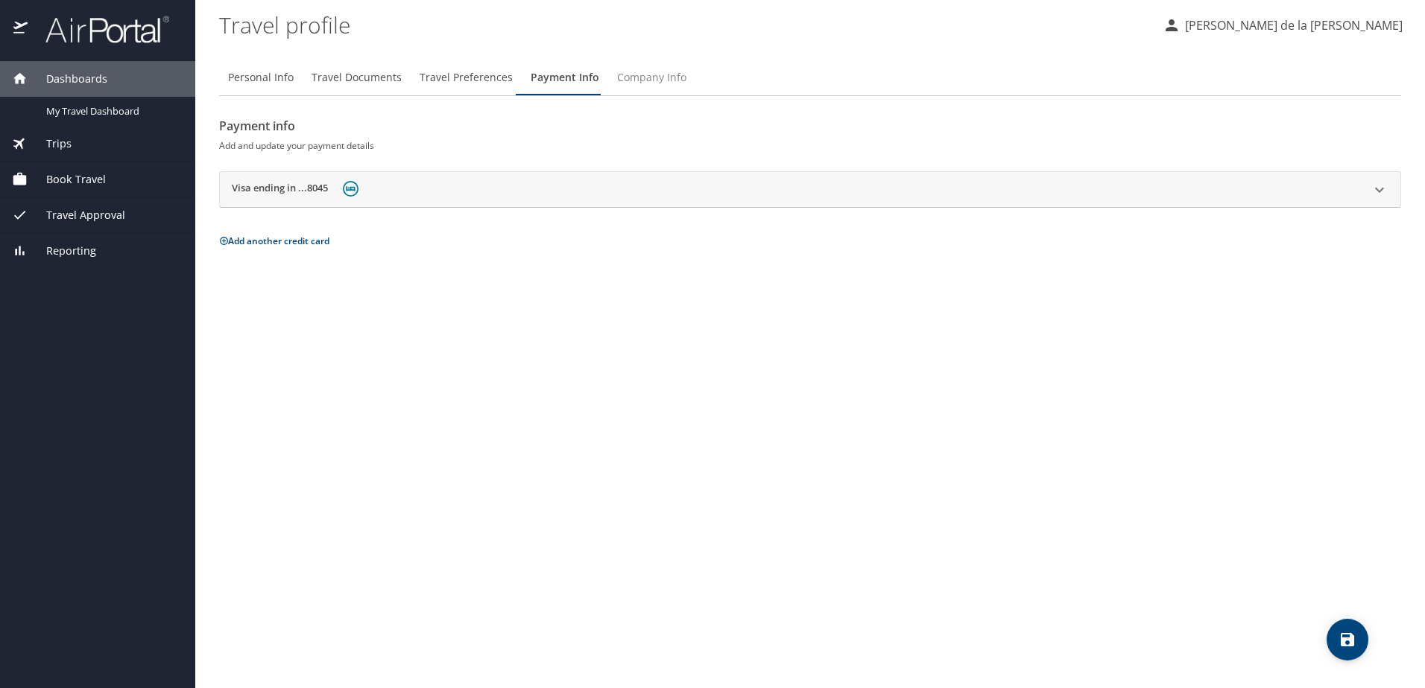
click at [655, 84] on span "Company Info" at bounding box center [651, 78] width 69 height 19
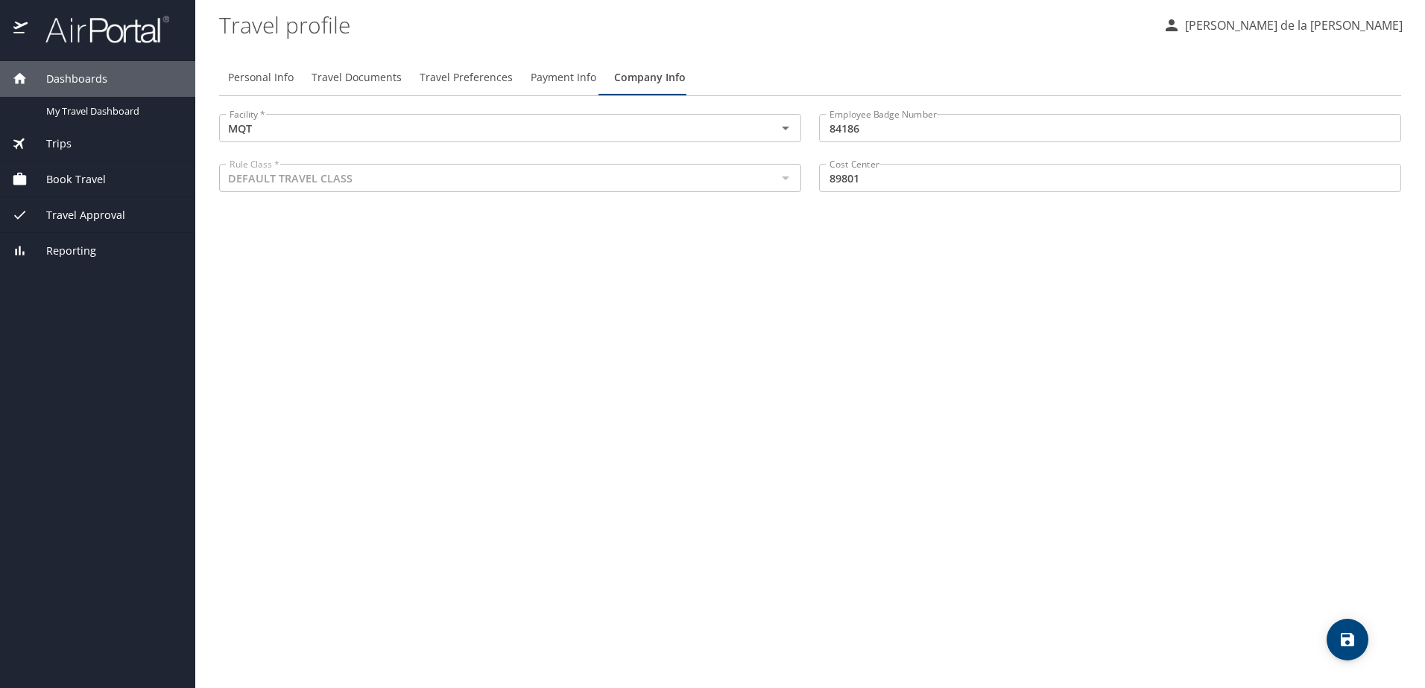
click at [271, 69] on span "Personal Info" at bounding box center [261, 78] width 66 height 19
select select "MX"
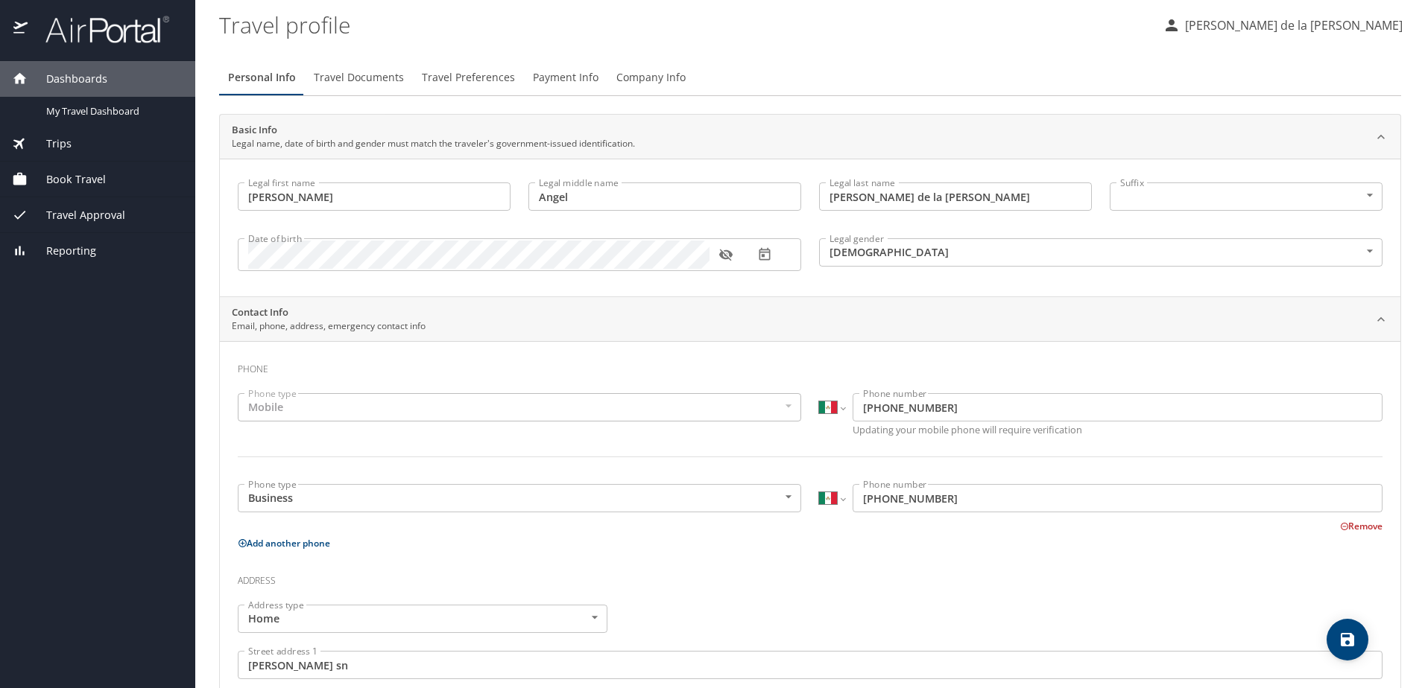
click at [346, 82] on span "Travel Documents" at bounding box center [359, 78] width 90 height 19
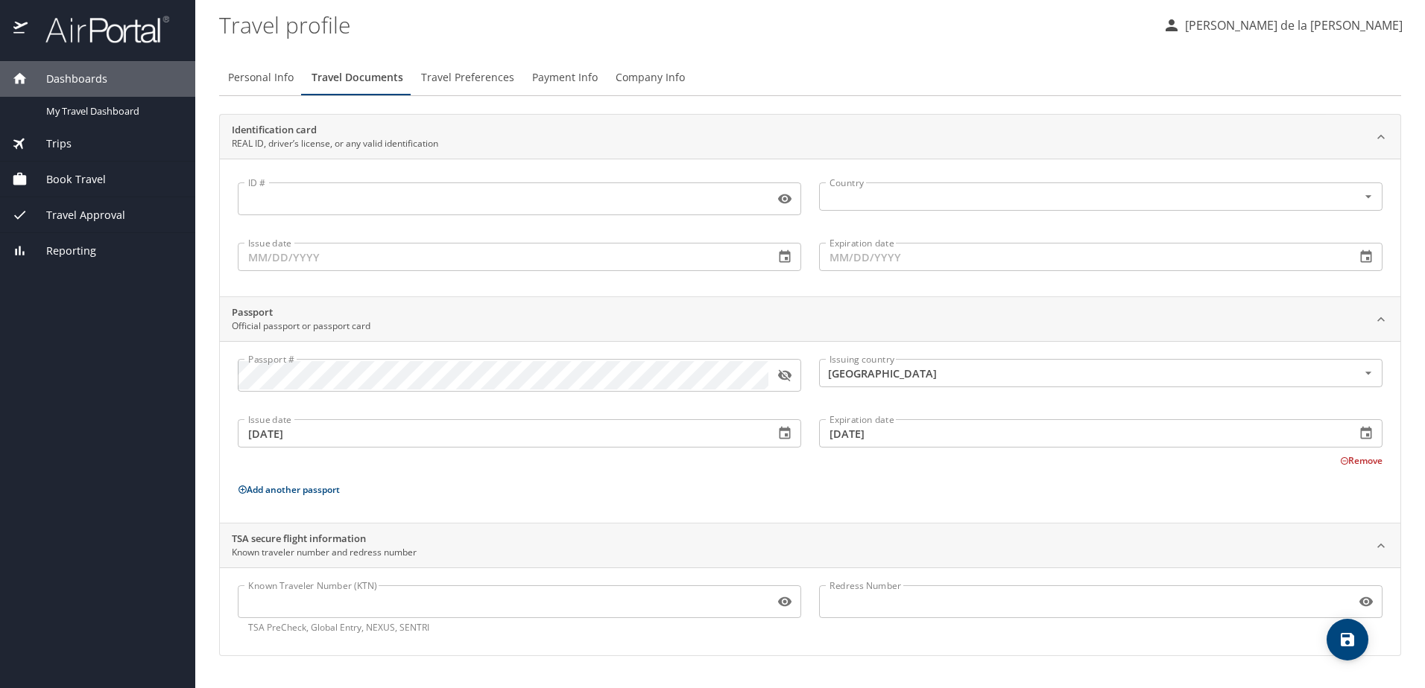
click at [446, 85] on span "Travel Preferences" at bounding box center [467, 78] width 93 height 19
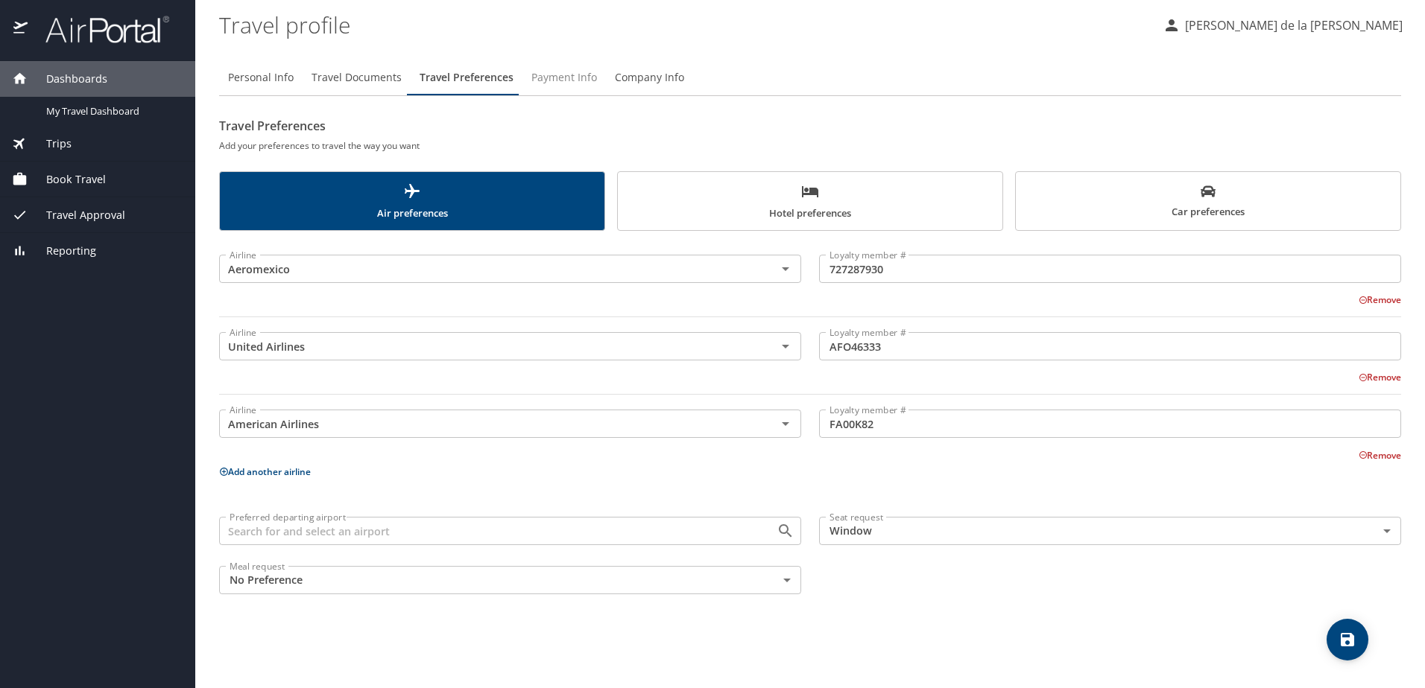
click at [561, 85] on span "Payment Info" at bounding box center [564, 78] width 66 height 19
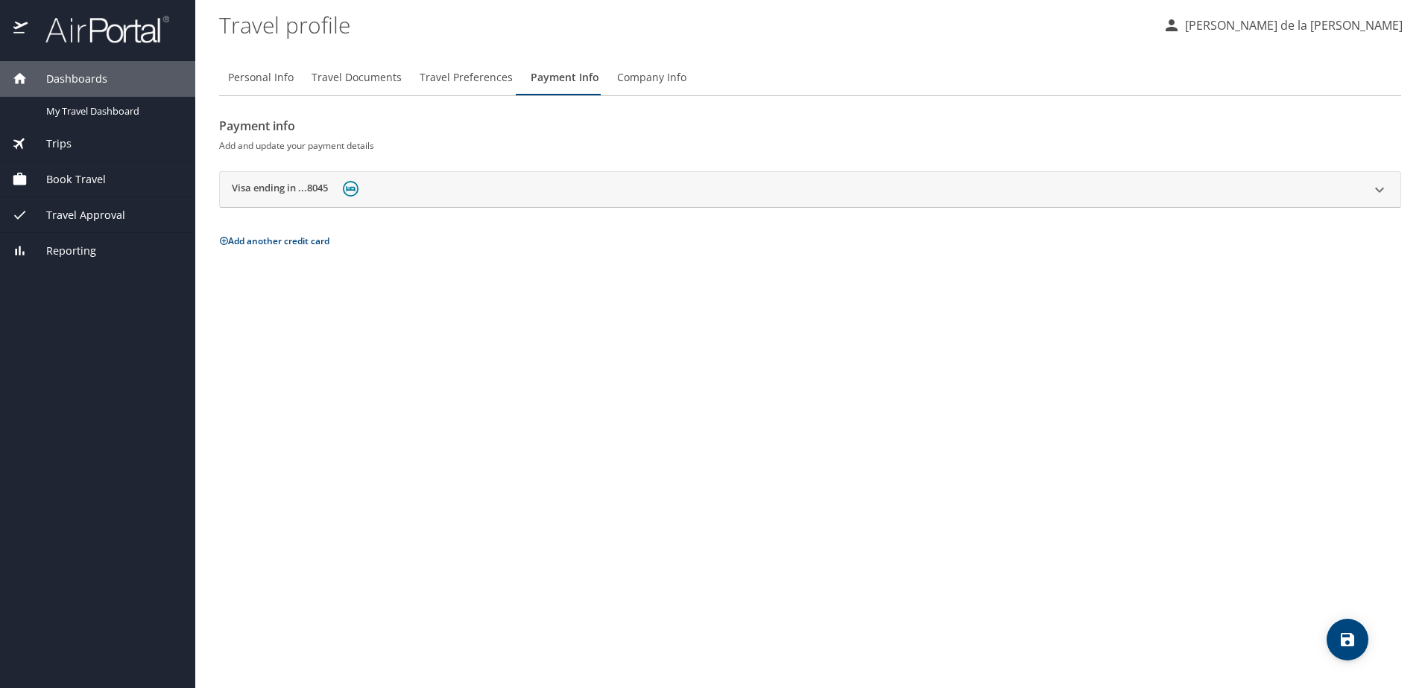
click at [633, 80] on span "Company Info" at bounding box center [651, 78] width 69 height 19
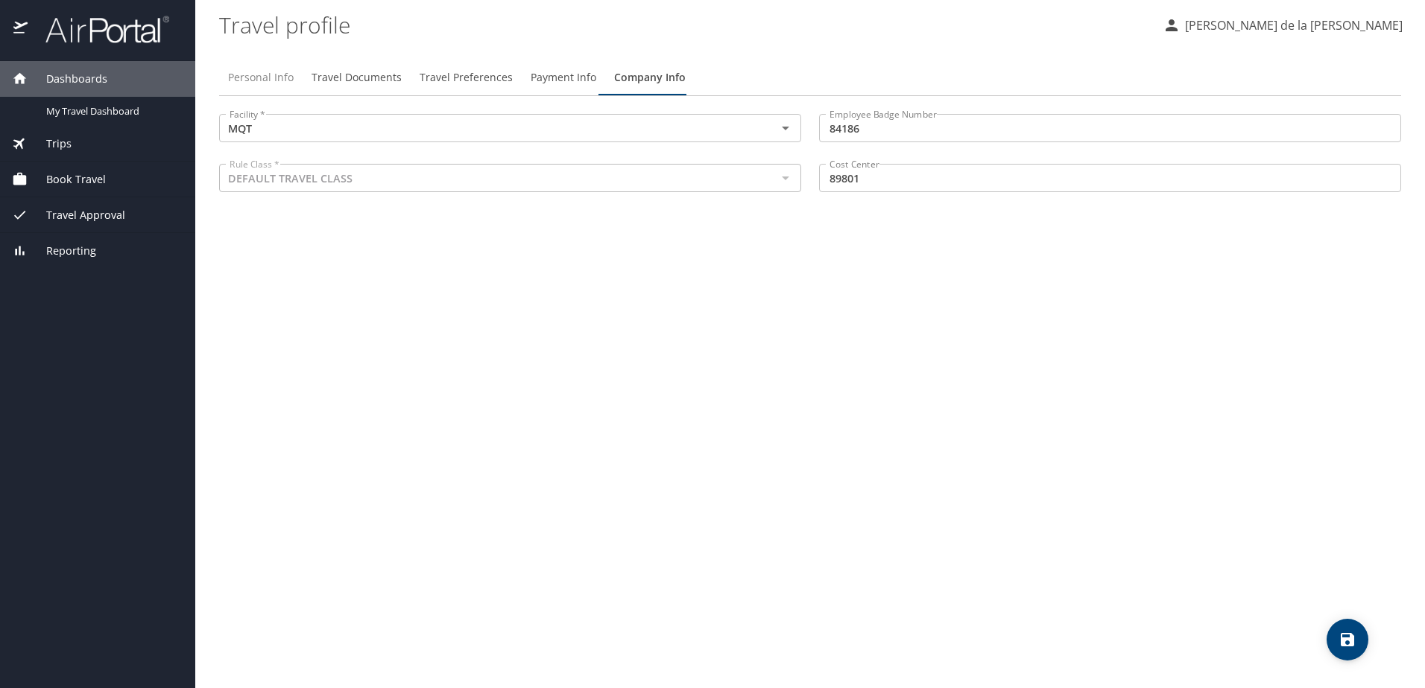
click at [236, 84] on span "Personal Info" at bounding box center [261, 78] width 66 height 19
select select "MX"
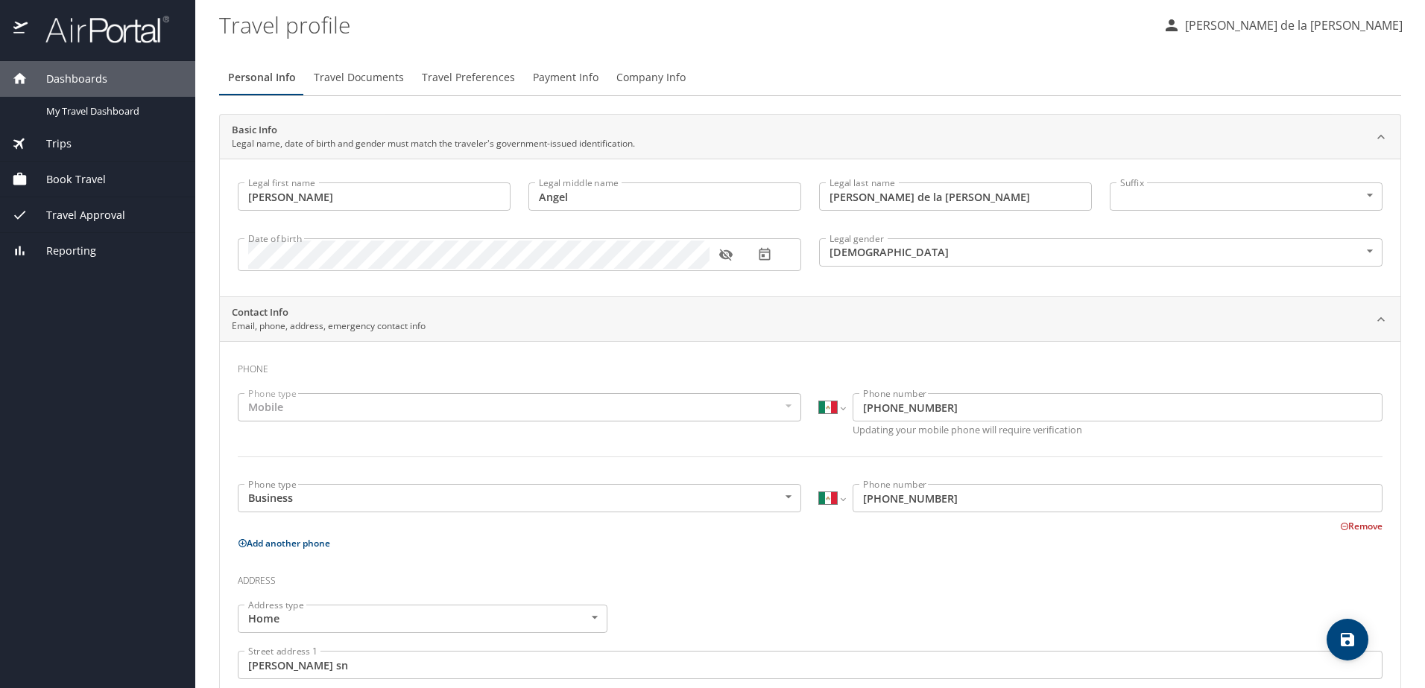
click at [725, 257] on icon "button" at bounding box center [725, 254] width 15 height 15
drag, startPoint x: 713, startPoint y: 597, endPoint x: 690, endPoint y: 560, distance: 43.2
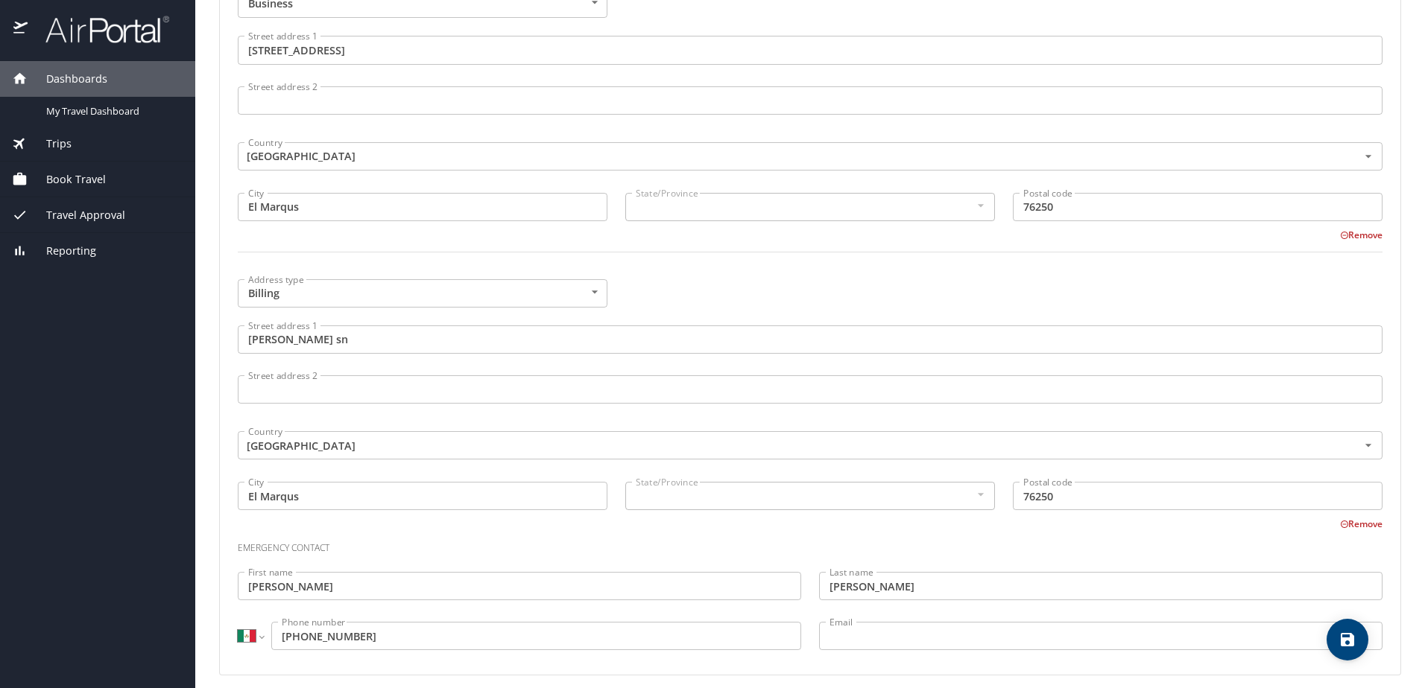
scroll to position [916, 0]
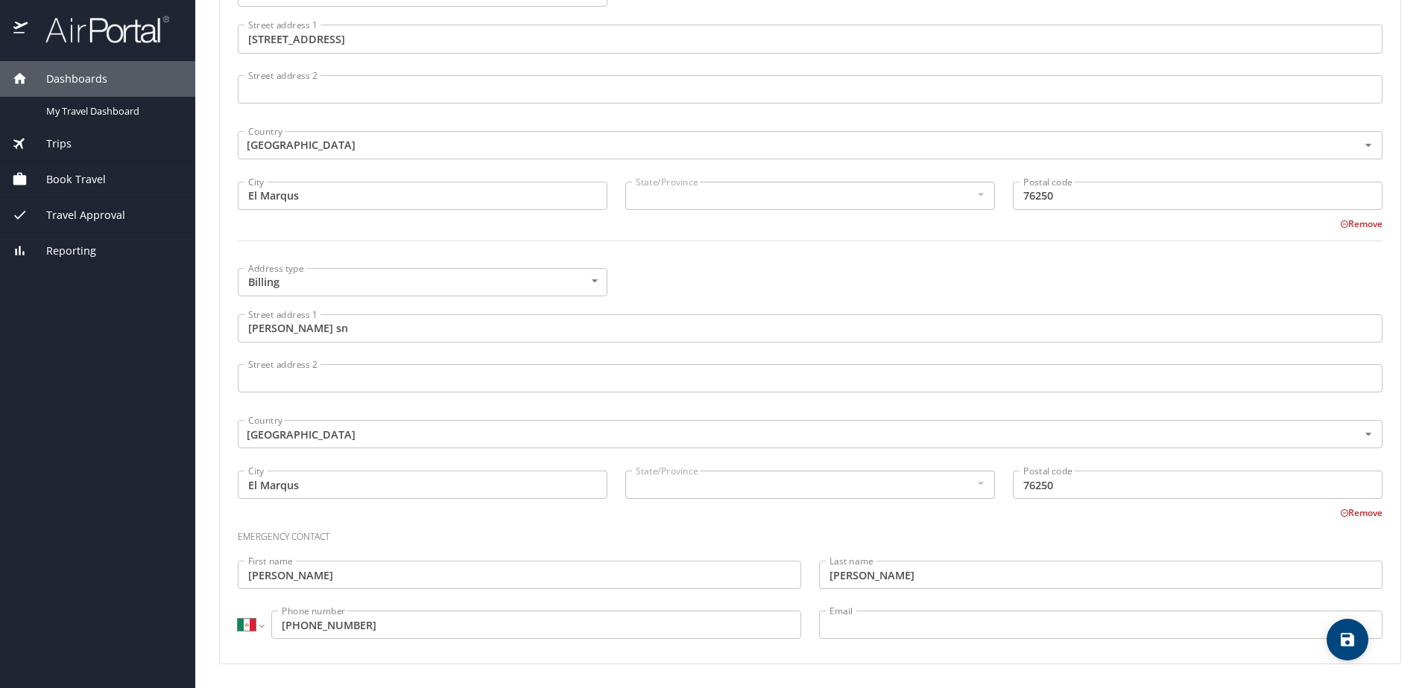
click at [671, 535] on h3 "Emergency contact" at bounding box center [810, 533] width 1144 height 25
click at [868, 623] on input "Email" at bounding box center [1100, 625] width 563 height 28
click at [842, 525] on h3 "Emergency contact" at bounding box center [810, 533] width 1144 height 25
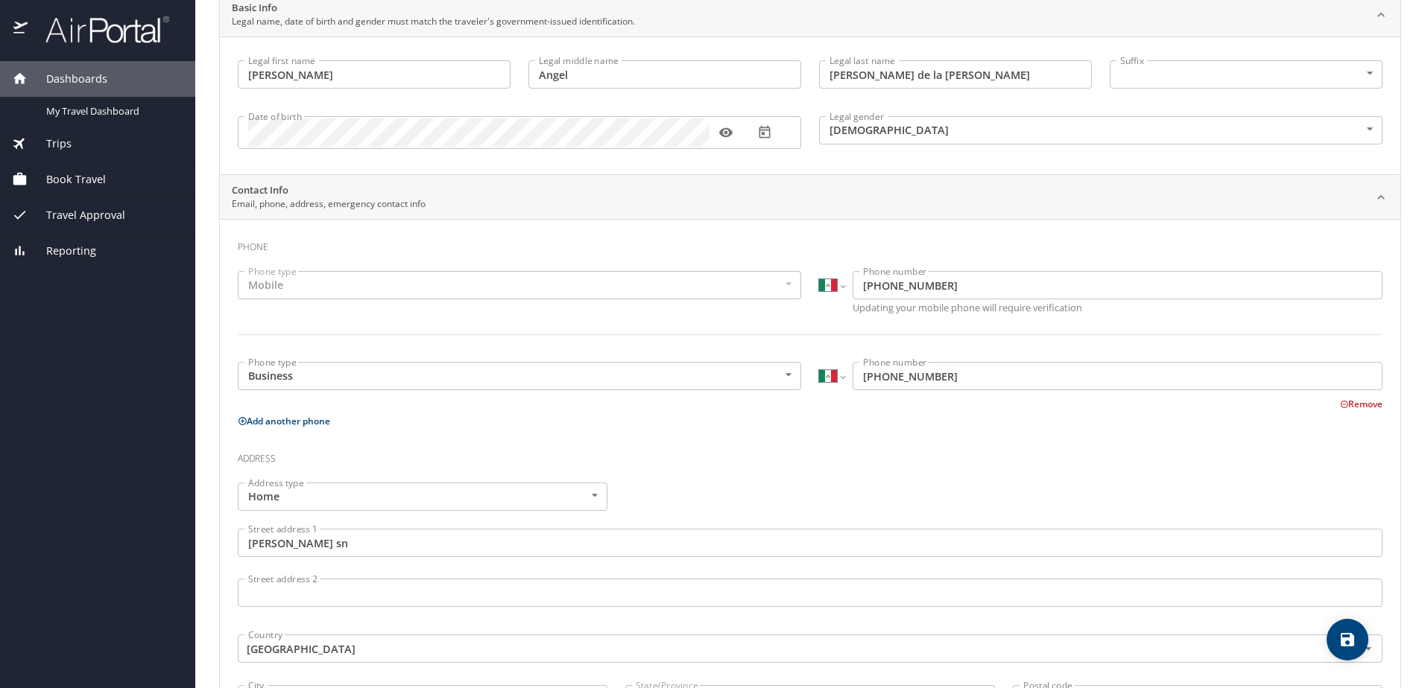
scroll to position [0, 0]
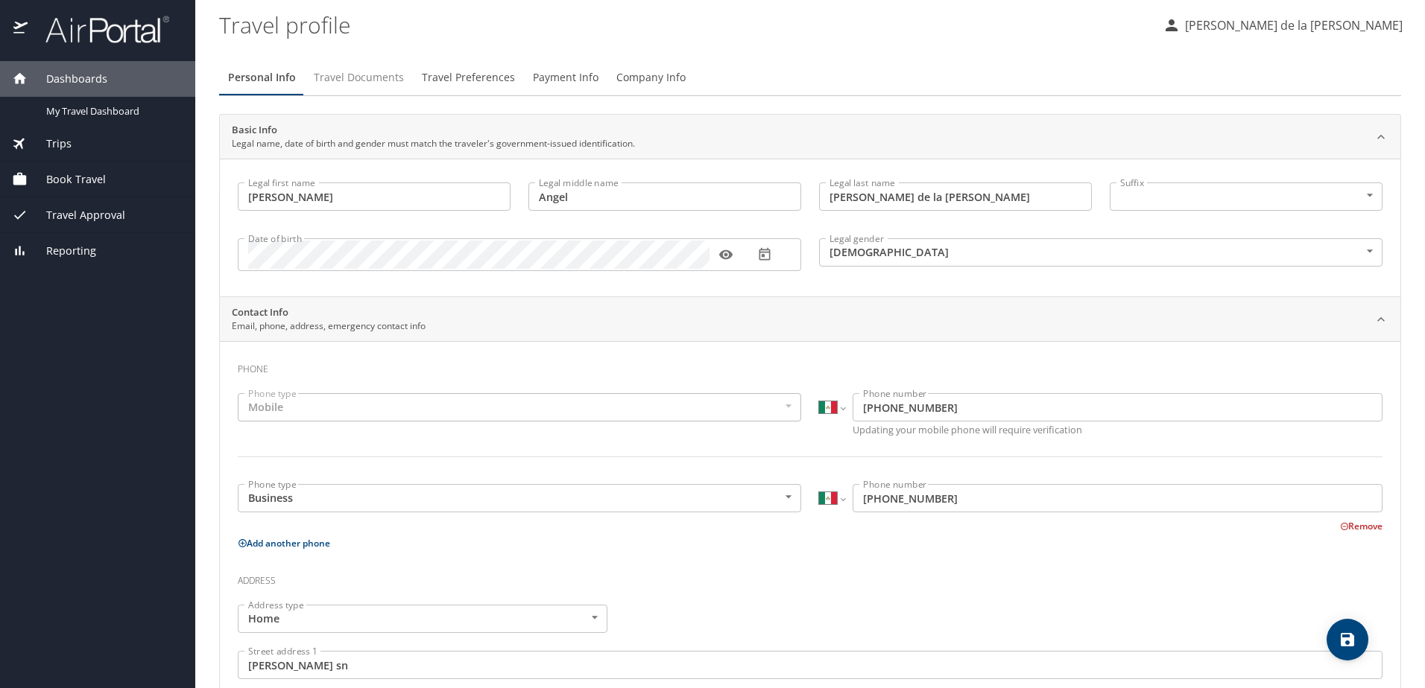
click at [376, 78] on span "Travel Documents" at bounding box center [359, 78] width 90 height 19
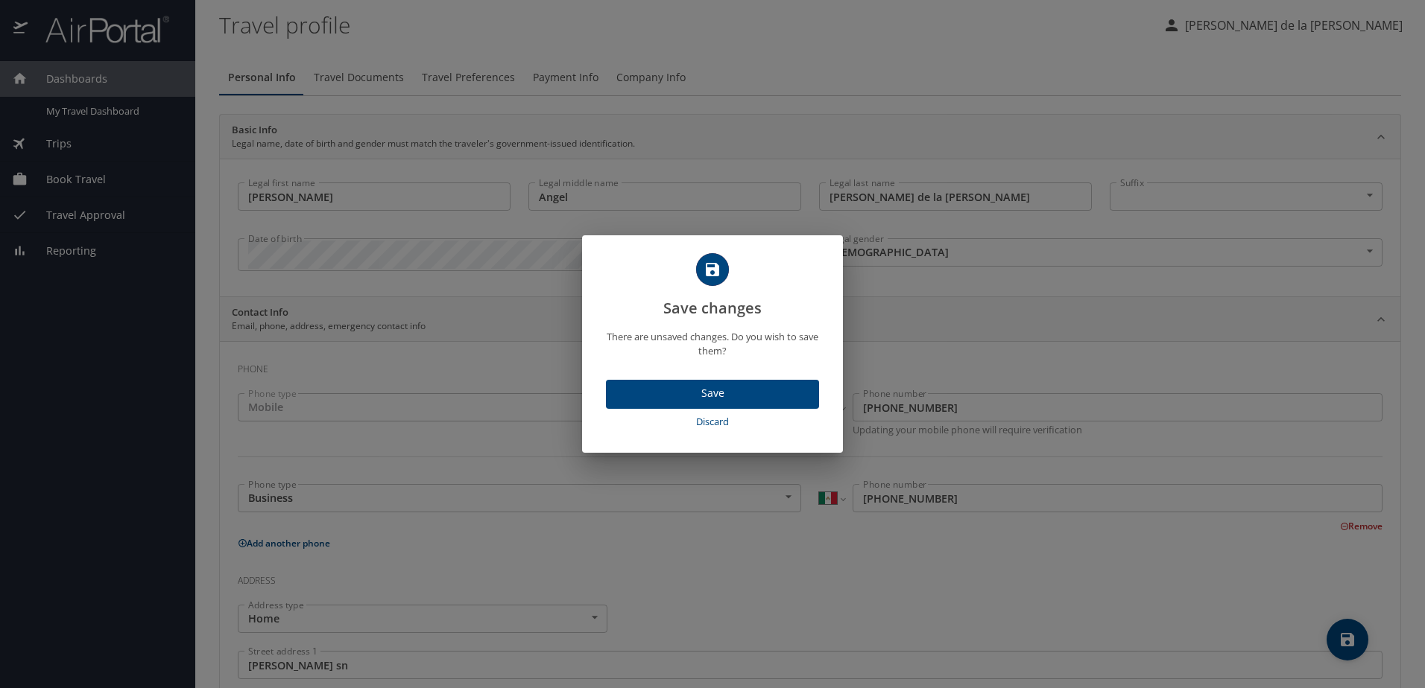
click at [694, 387] on span "Save" at bounding box center [712, 393] width 189 height 19
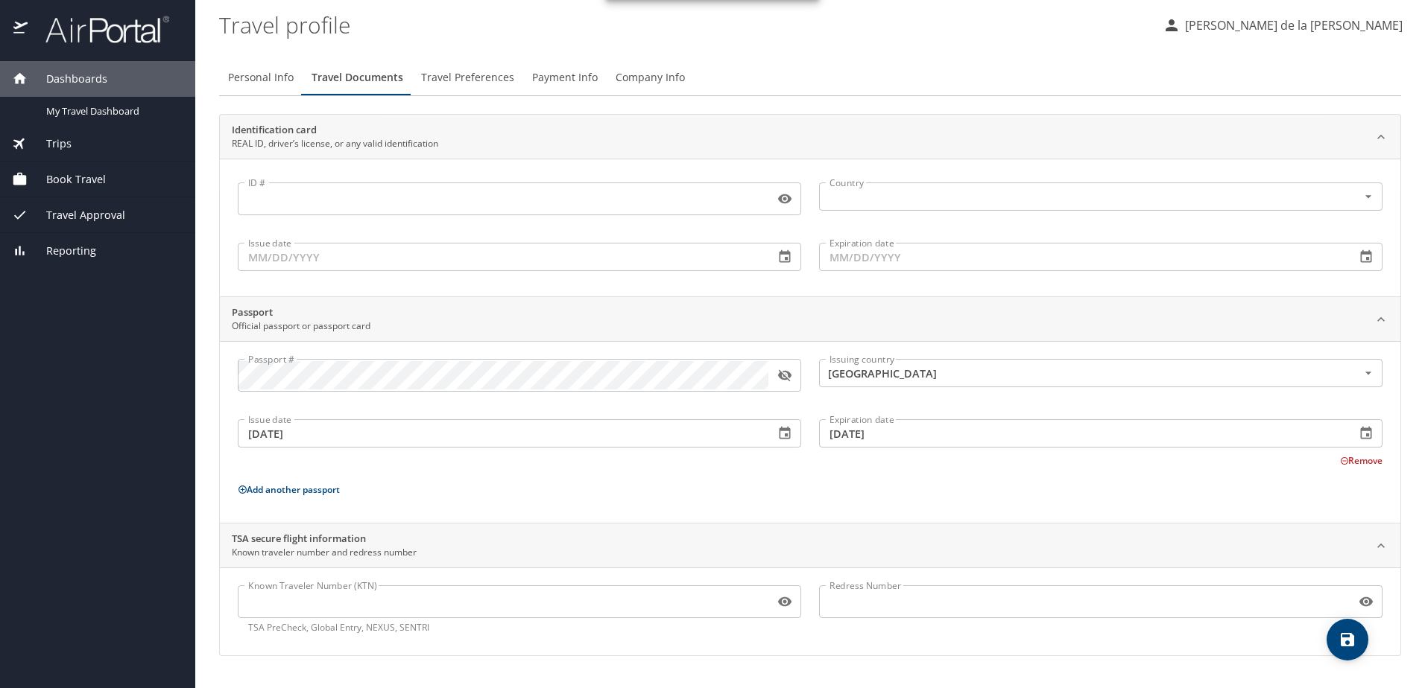
click at [345, 208] on input "ID #" at bounding box center [503, 199] width 531 height 28
click at [380, 173] on div "ID # ID #" at bounding box center [519, 198] width 581 height 60
click at [68, 257] on span "Reporting" at bounding box center [62, 251] width 69 height 16
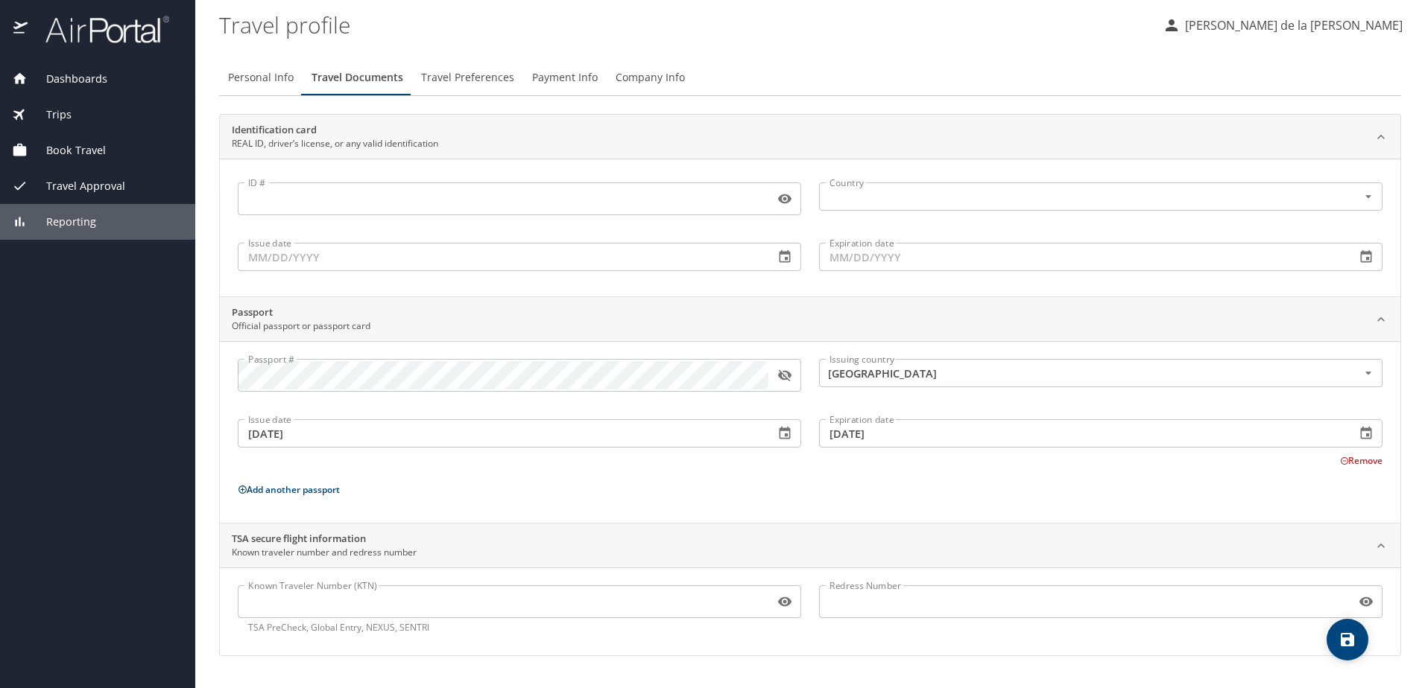
click at [1275, 28] on p "[PERSON_NAME] de la [PERSON_NAME]" at bounding box center [1291, 25] width 222 height 18
click at [1302, 85] on li "Travel agency contacts" at bounding box center [1316, 85] width 152 height 27
